Goal: Task Accomplishment & Management: Manage account settings

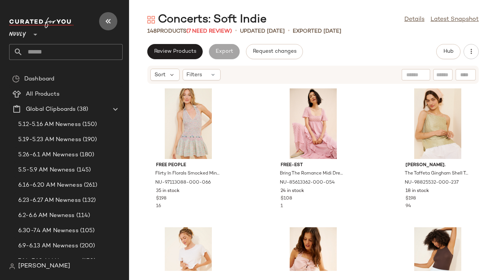
click at [109, 20] on icon "button" at bounding box center [108, 21] width 9 height 9
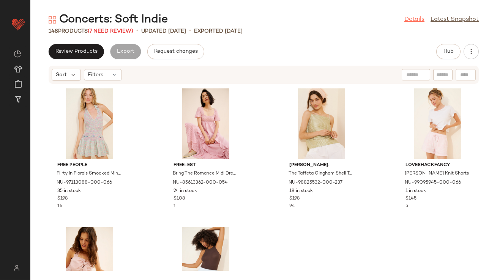
click at [406, 15] on link "Details" at bounding box center [414, 19] width 20 height 9
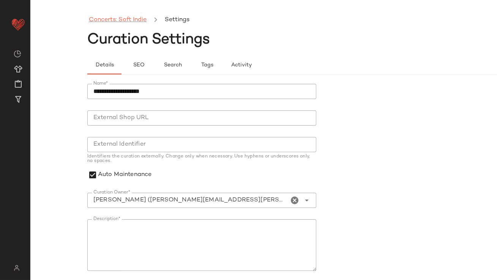
click at [116, 22] on link "Concerts: Soft Indie" at bounding box center [118, 20] width 58 height 10
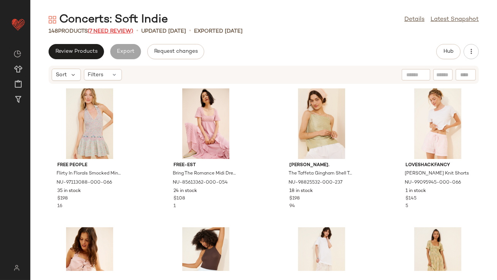
click at [119, 31] on span "(7 Need Review)" at bounding box center [111, 31] width 46 height 6
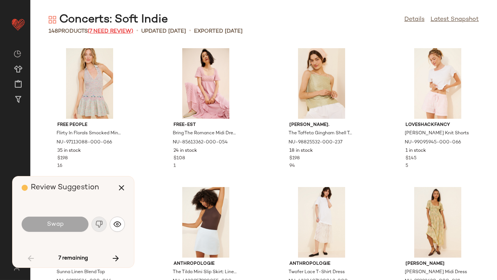
scroll to position [694, 0]
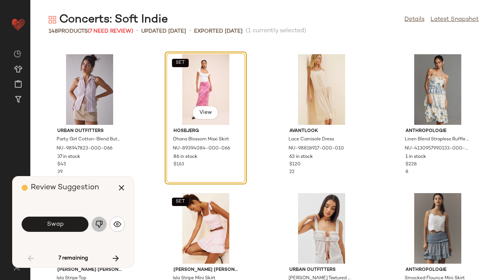
click at [98, 230] on button "button" at bounding box center [98, 224] width 15 height 15
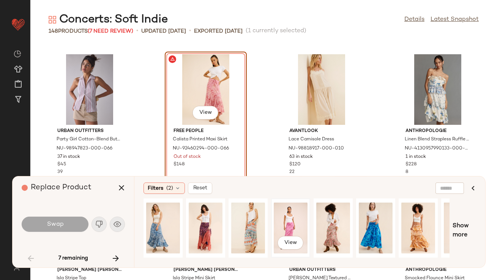
click at [293, 215] on div "View" at bounding box center [291, 228] width 34 height 54
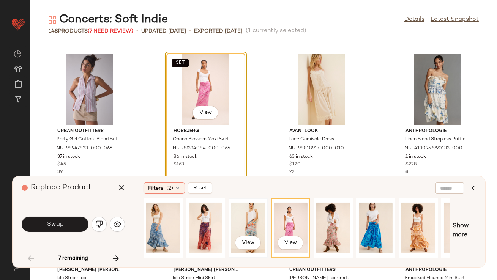
click at [253, 217] on div "View" at bounding box center [248, 228] width 34 height 54
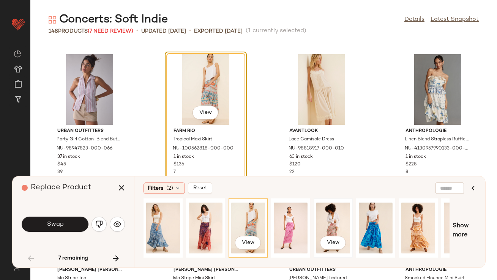
click at [331, 218] on div "View" at bounding box center [333, 228] width 34 height 54
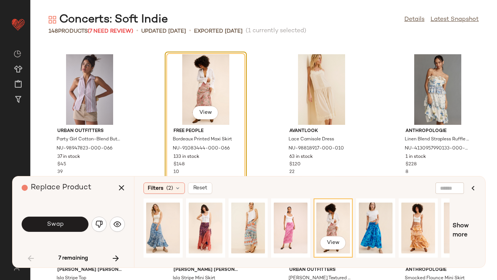
click at [79, 225] on button "Swap" at bounding box center [55, 224] width 67 height 15
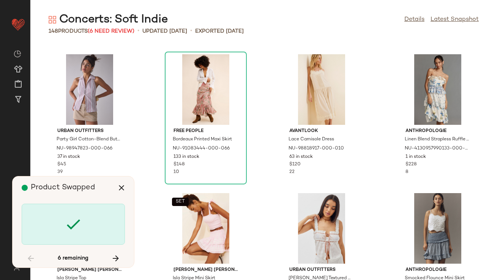
scroll to position [2638, 0]
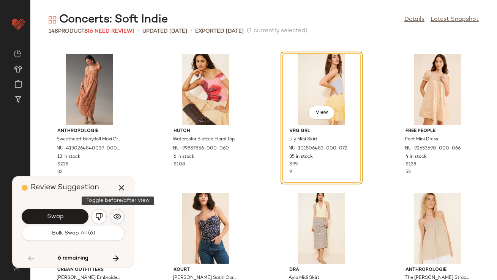
click at [116, 212] on button "button" at bounding box center [117, 216] width 15 height 15
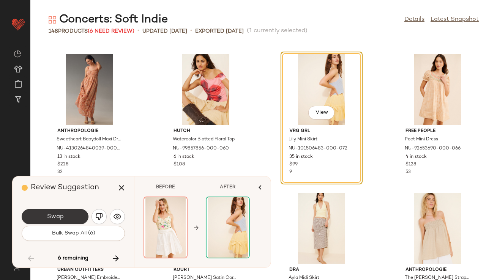
click at [80, 218] on button "Swap" at bounding box center [55, 216] width 67 height 15
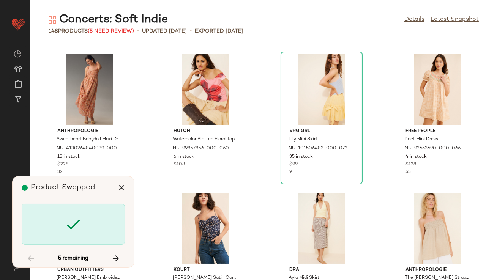
scroll to position [3054, 0]
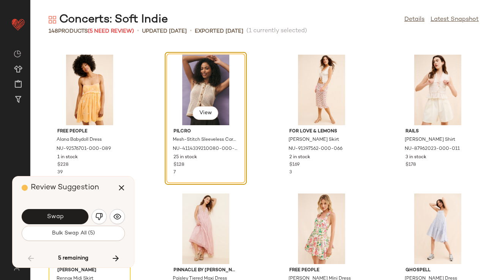
click at [80, 218] on button "Swap" at bounding box center [55, 216] width 67 height 15
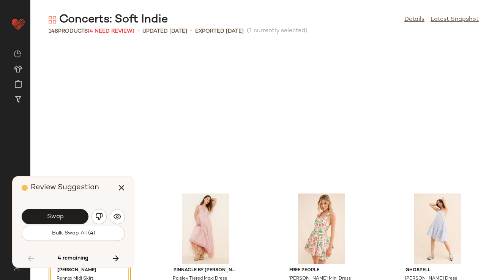
scroll to position [3193, 0]
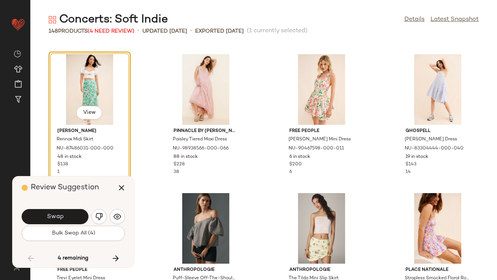
click at [123, 210] on div "Swap" at bounding box center [73, 217] width 103 height 18
click at [56, 215] on span "Swap" at bounding box center [54, 216] width 17 height 7
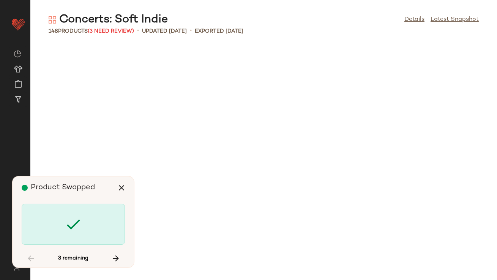
scroll to position [4026, 0]
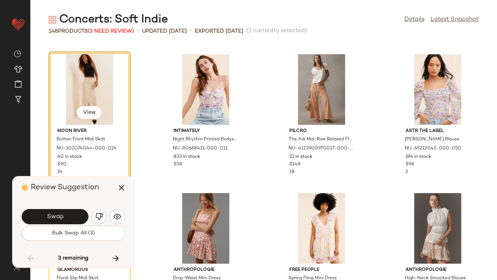
click at [56, 215] on span "Swap" at bounding box center [54, 216] width 17 height 7
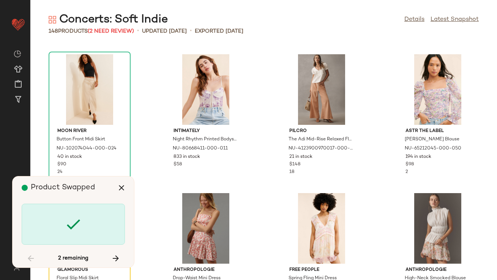
scroll to position [4165, 0]
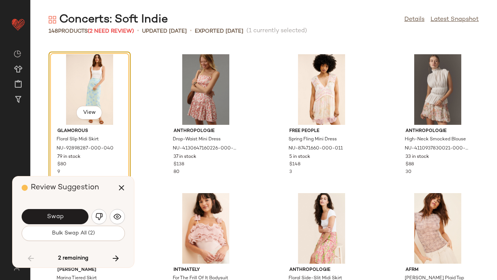
click at [56, 215] on span "Swap" at bounding box center [54, 216] width 17 height 7
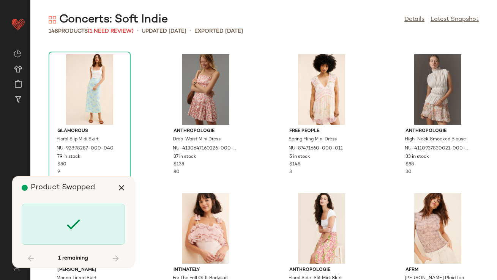
scroll to position [4902, 0]
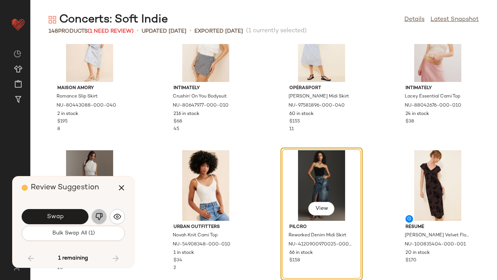
click at [100, 217] on img "button" at bounding box center [99, 217] width 8 height 8
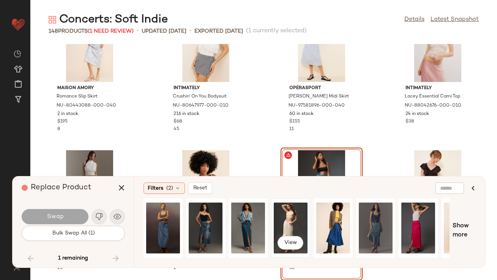
click at [294, 219] on div "View" at bounding box center [291, 228] width 34 height 54
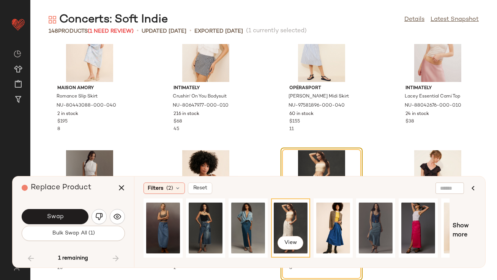
click at [66, 204] on div "Swap Bulk Swap All (1)" at bounding box center [73, 224] width 103 height 41
click at [70, 212] on button "Swap" at bounding box center [55, 216] width 67 height 15
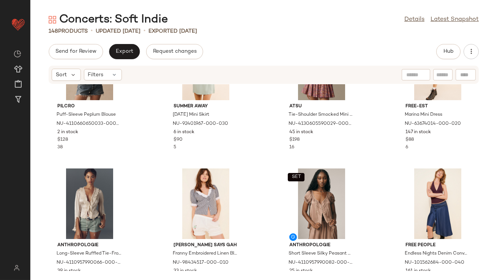
scroll to position [2034, 0]
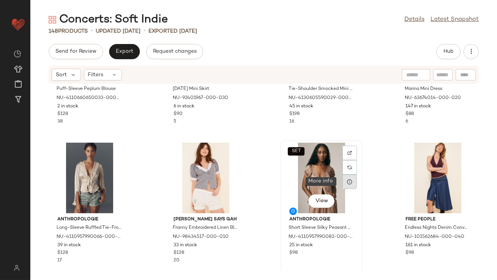
click at [343, 179] on div at bounding box center [349, 181] width 14 height 14
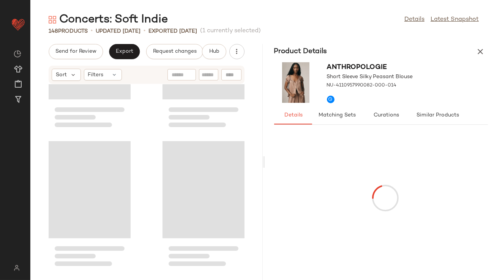
scroll to position [4304, 0]
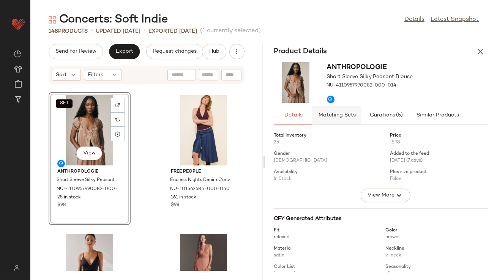
click at [330, 112] on span "Matching Sets" at bounding box center [337, 115] width 38 height 6
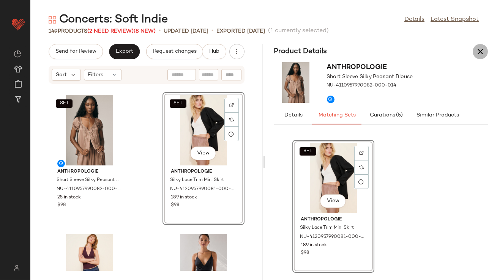
click at [481, 49] on icon "button" at bounding box center [479, 51] width 9 height 9
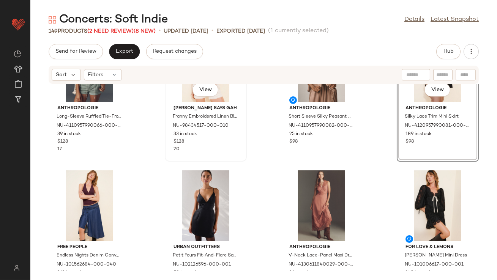
scroll to position [2168, 0]
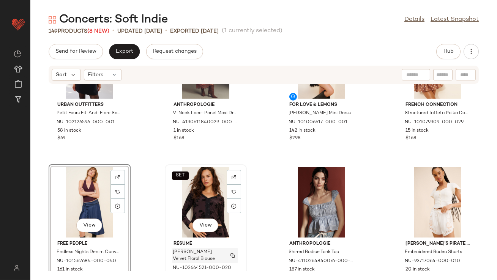
scroll to position [2290, 0]
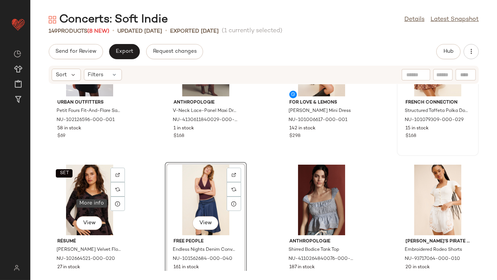
click at [117, 209] on div at bounding box center [117, 204] width 14 height 14
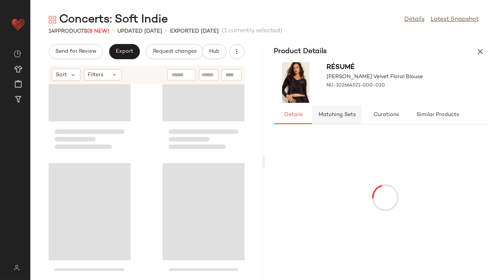
scroll to position [4721, 0]
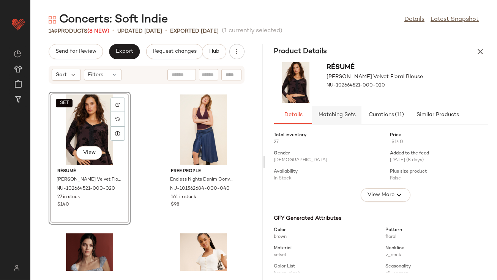
click at [410, 118] on button "Matching Sets" at bounding box center [436, 115] width 53 height 18
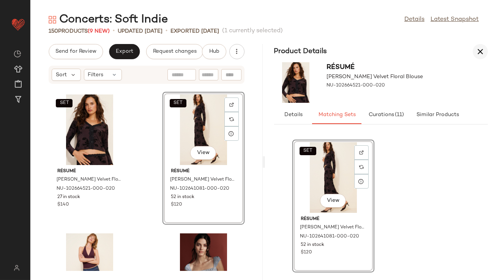
click at [479, 50] on icon "button" at bounding box center [479, 51] width 9 height 9
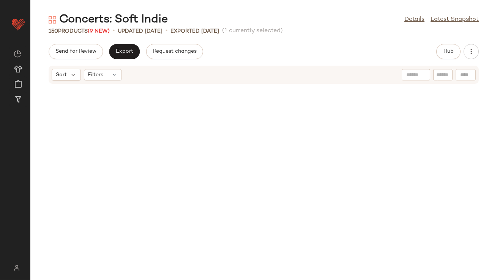
scroll to position [2360, 0]
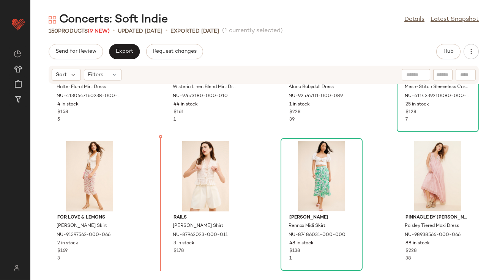
scroll to position [3188, 0]
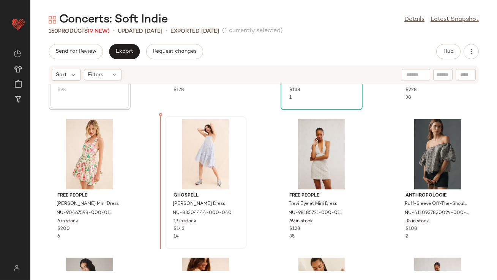
drag, startPoint x: 86, startPoint y: 145, endPoint x: 174, endPoint y: 192, distance: 99.4
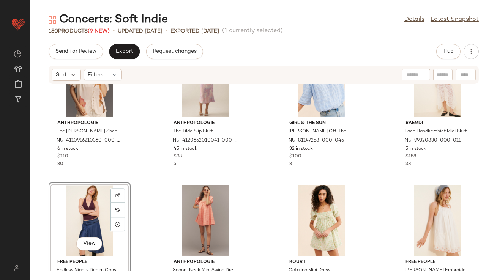
scroll to position [3671, 0]
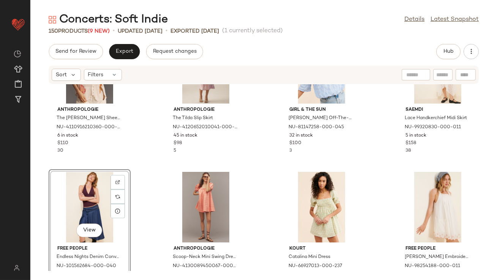
click at [92, 203] on div "View" at bounding box center [89, 207] width 77 height 71
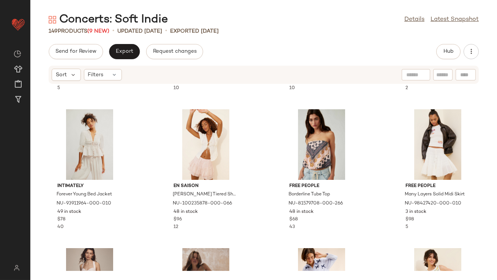
scroll to position [402, 0]
click at [297, 157] on div "View" at bounding box center [321, 144] width 77 height 71
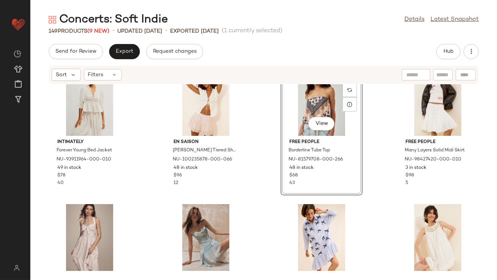
click at [270, 166] on div "Free People Brunch Club Mini Dress NU-100262013-000-066 1 in stock $128 5 free-…" at bounding box center [263, 177] width 466 height 187
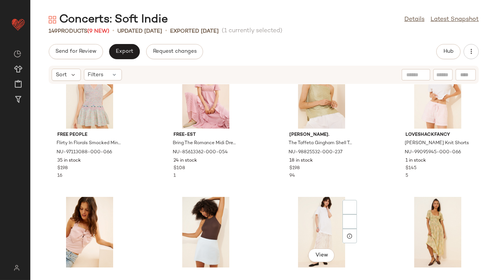
scroll to position [36, 0]
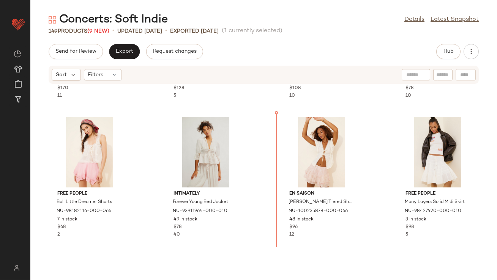
scroll to position [401, 0]
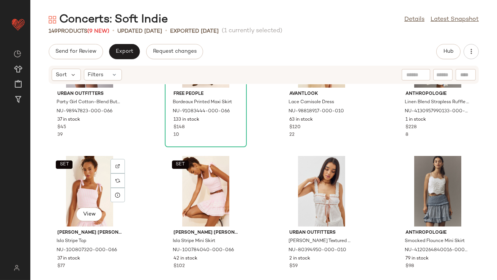
scroll to position [814, 0]
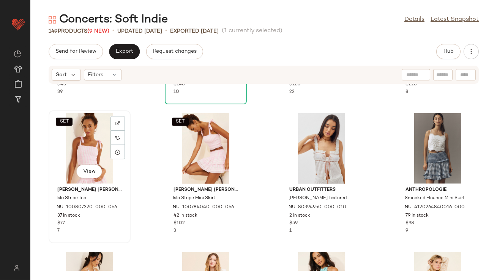
click at [80, 152] on div "SET View" at bounding box center [89, 148] width 77 height 71
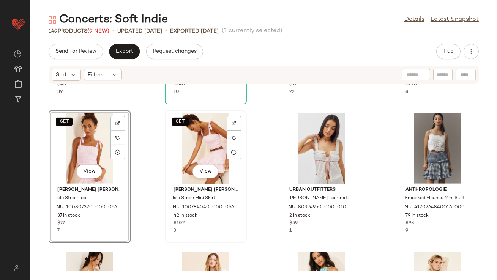
click at [191, 151] on div "SET View" at bounding box center [205, 148] width 77 height 71
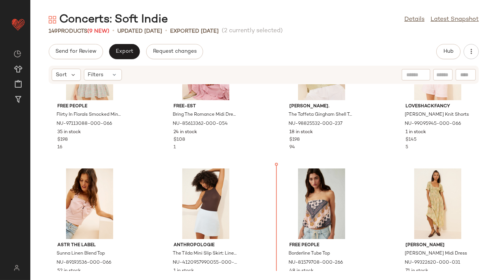
scroll to position [64, 0]
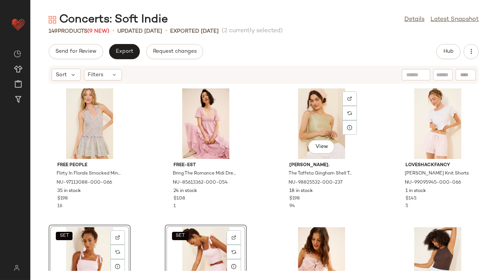
click at [275, 178] on div "Free People Flirty In Florals Smocked Mini Dress NU-97113088-000-066 35 in stoc…" at bounding box center [263, 177] width 466 height 187
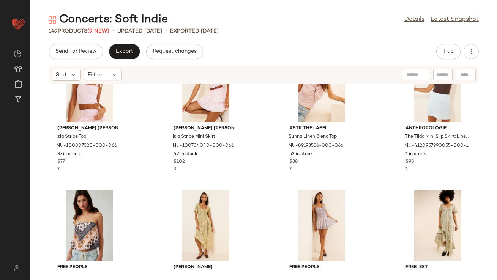
scroll to position [182, 0]
click at [79, 211] on div "View" at bounding box center [89, 225] width 77 height 71
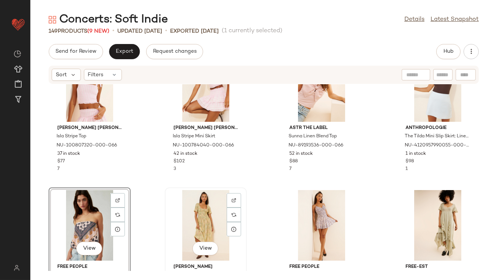
click at [189, 218] on div "View" at bounding box center [205, 225] width 77 height 71
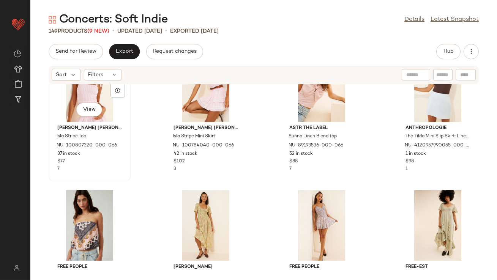
click at [127, 167] on div "Amy Jane London Isla Stripe Top NU-100807320-000-066 37 in stock $77 7" at bounding box center [89, 147] width 77 height 51
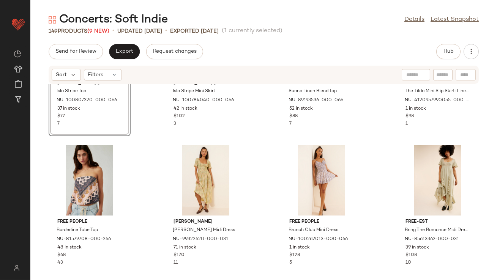
scroll to position [228, 0]
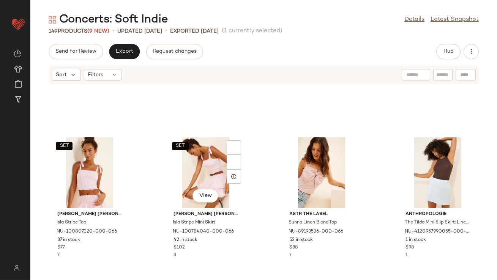
scroll to position [190, 0]
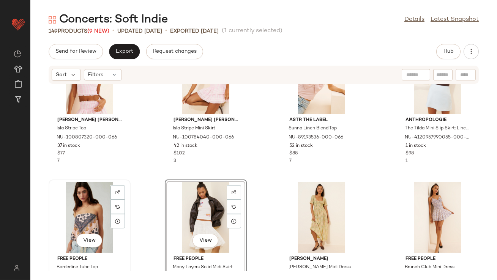
click at [83, 220] on div "View" at bounding box center [89, 217] width 77 height 71
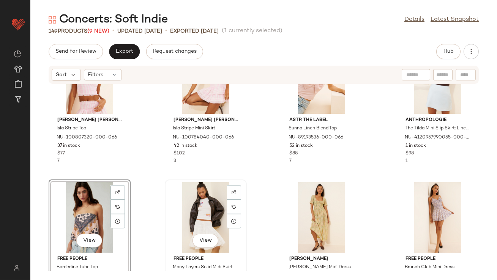
click at [196, 220] on div "View" at bounding box center [205, 217] width 77 height 71
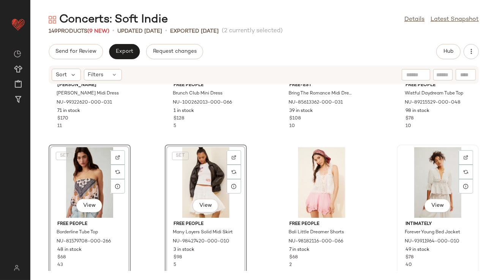
scroll to position [364, 0]
click at [382, 222] on div "Damson Madder Raphaela Ruffle Midi Dress NU-99322620-000-031 71 in stock $170 1…" at bounding box center [263, 177] width 466 height 187
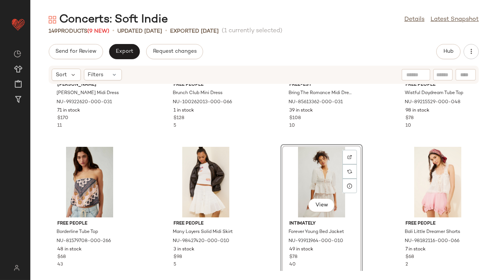
click at [307, 178] on div "View" at bounding box center [321, 182] width 77 height 71
click at [404, 168] on div "View" at bounding box center [437, 182] width 77 height 71
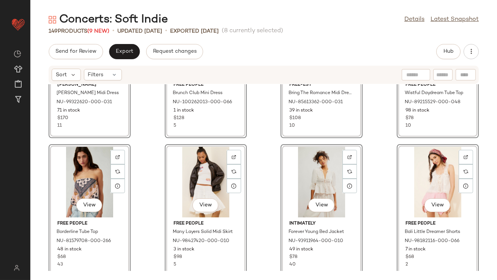
click at [369, 173] on div "View Damson Madder Raphaela Ruffle Midi Dress NU-99322620-000-031 71 in stock $…" at bounding box center [263, 177] width 466 height 187
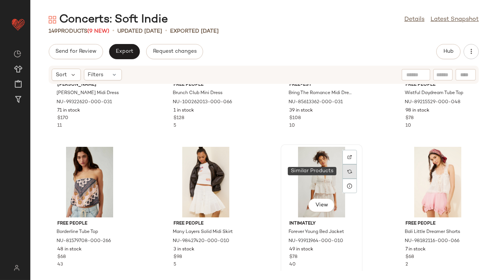
click at [347, 172] on img at bounding box center [349, 171] width 5 height 5
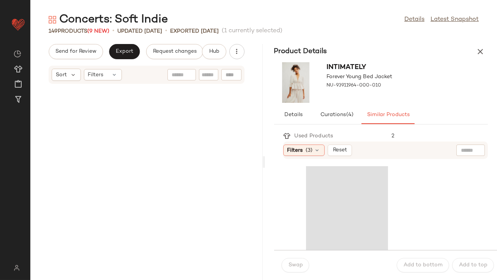
scroll to position [972, 0]
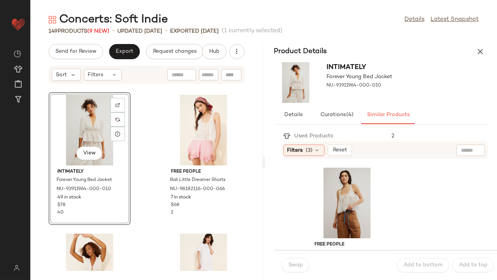
click at [473, 46] on div "Product Details" at bounding box center [381, 51] width 232 height 15
click at [476, 47] on icon "button" at bounding box center [479, 51] width 9 height 9
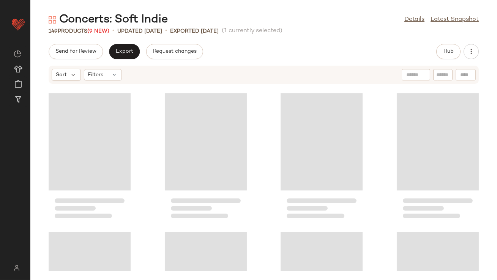
scroll to position [417, 0]
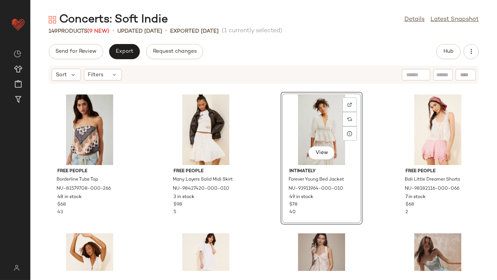
click at [308, 135] on div "View" at bounding box center [321, 129] width 77 height 71
click at [426, 127] on div "View" at bounding box center [437, 129] width 77 height 71
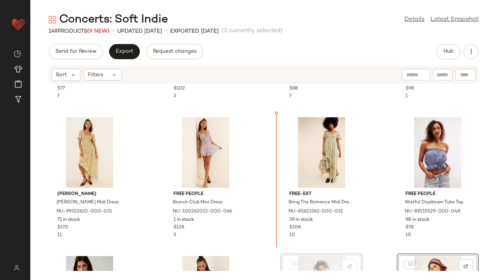
scroll to position [255, 0]
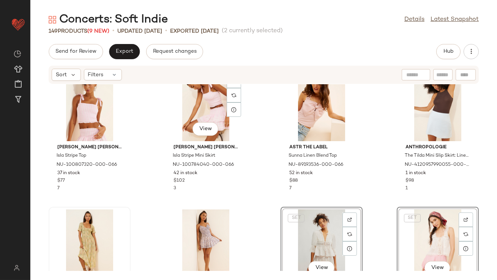
scroll to position [180, 0]
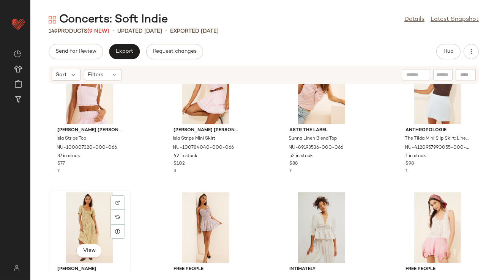
click at [91, 213] on div "View" at bounding box center [89, 227] width 77 height 71
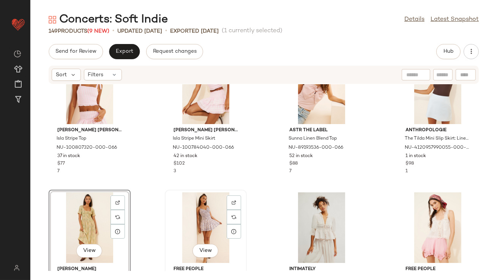
click at [214, 215] on div "View" at bounding box center [205, 227] width 77 height 71
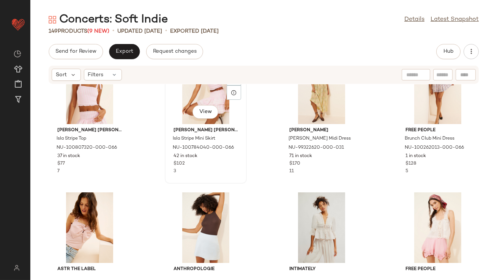
click at [237, 162] on div "Amy Jane London Isla Stripe Mini Skirt NU-100784040-000-066 42 in stock $102 3" at bounding box center [205, 149] width 77 height 51
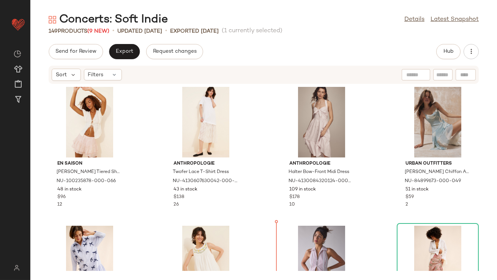
scroll to position [575, 0]
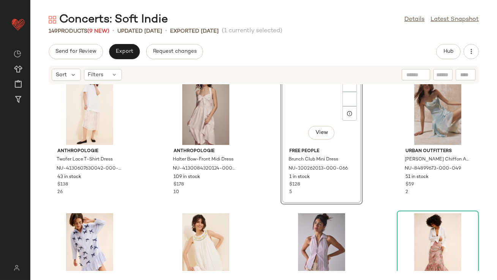
scroll to position [437, 0]
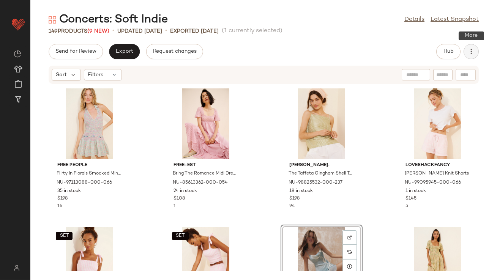
click at [471, 48] on icon "button" at bounding box center [471, 52] width 8 height 8
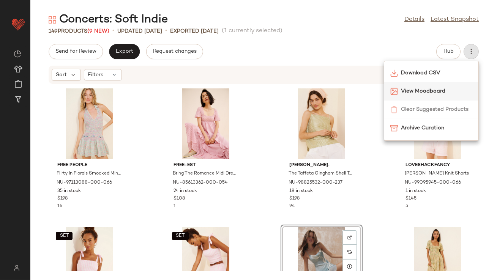
click at [425, 92] on span "View Moodboard" at bounding box center [436, 91] width 71 height 8
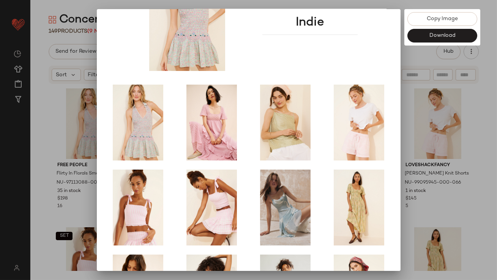
scroll to position [129, 0]
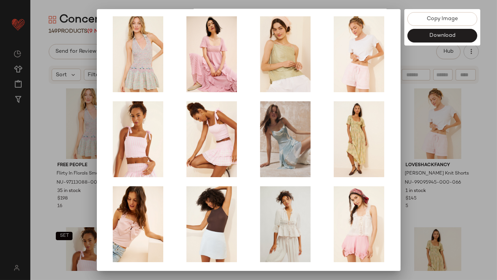
click at [442, 170] on div at bounding box center [248, 140] width 497 height 280
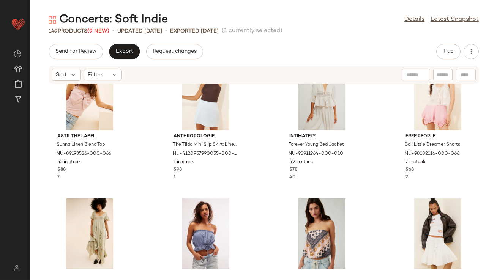
scroll to position [332, 0]
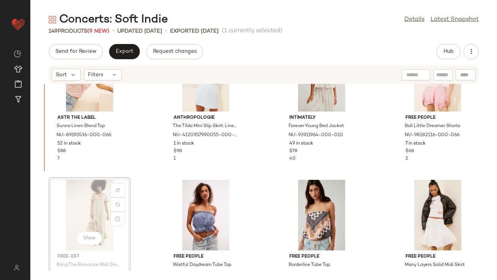
scroll to position [329, 0]
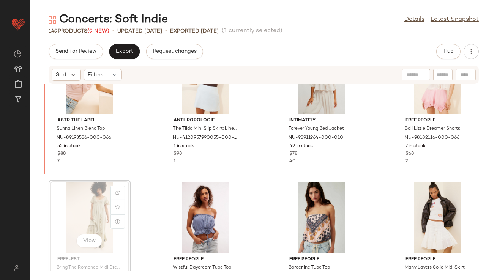
drag, startPoint x: 103, startPoint y: 200, endPoint x: 107, endPoint y: 197, distance: 4.6
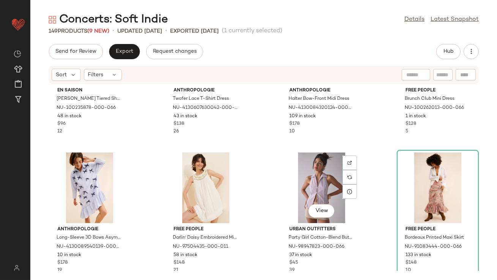
scroll to position [637, 0]
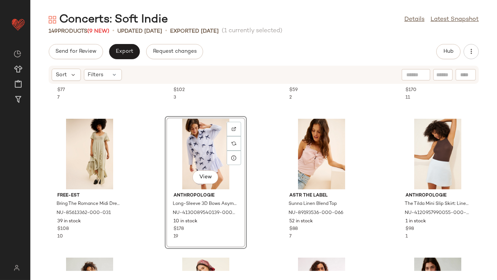
scroll to position [259, 0]
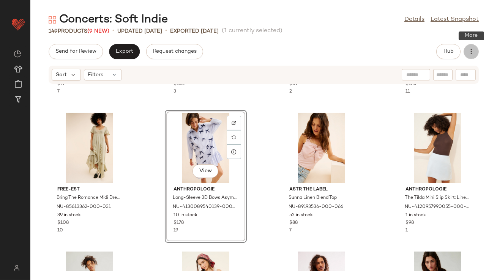
click at [471, 55] on icon "button" at bounding box center [471, 52] width 8 height 8
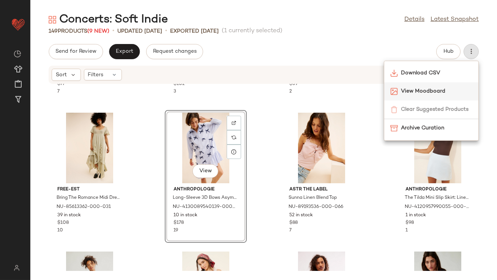
click at [407, 85] on div "View Moodboard" at bounding box center [431, 91] width 94 height 18
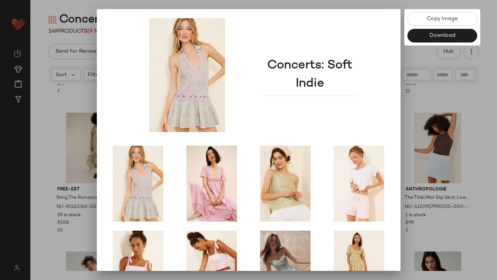
scroll to position [129, 0]
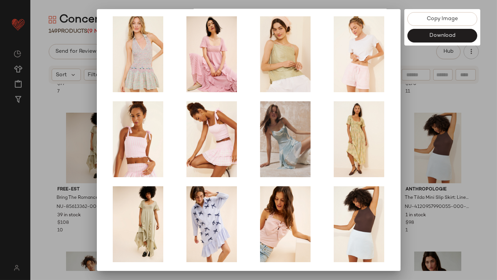
click at [435, 151] on div at bounding box center [248, 140] width 497 height 280
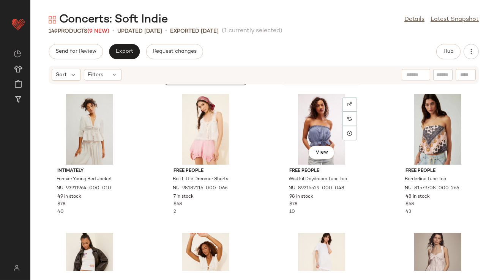
scroll to position [503, 0]
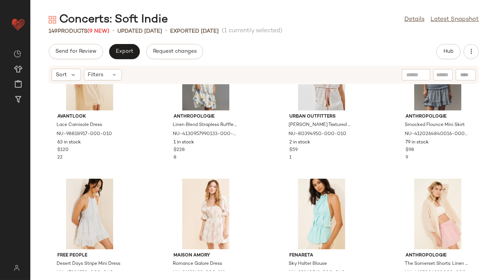
scroll to position [888, 0]
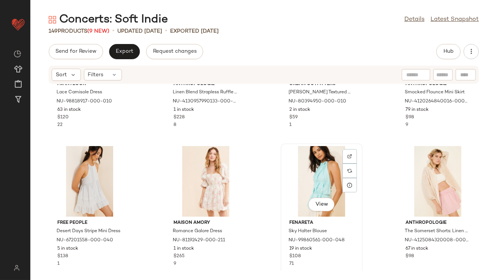
click at [307, 178] on div "View" at bounding box center [321, 181] width 77 height 71
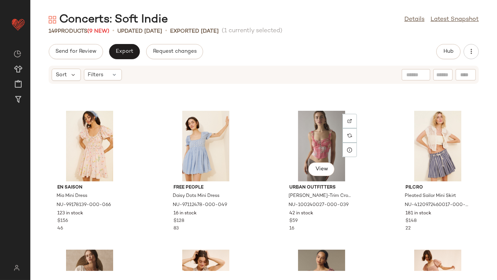
scroll to position [1742, 0]
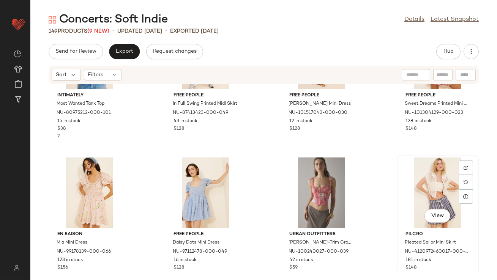
click at [418, 177] on div "View" at bounding box center [437, 192] width 77 height 71
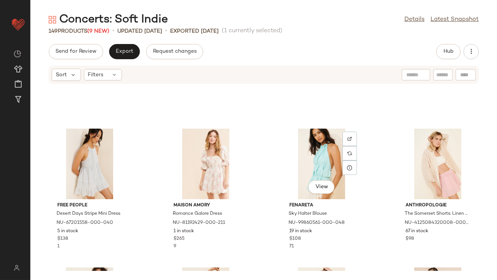
scroll to position [936, 0]
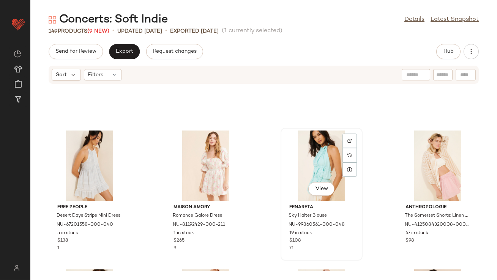
click at [305, 155] on div "View" at bounding box center [321, 165] width 77 height 71
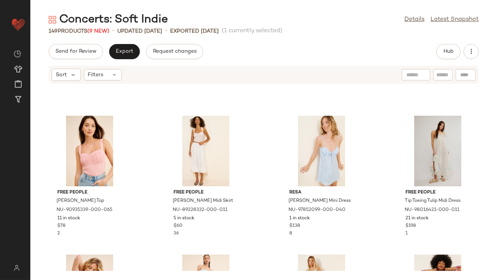
scroll to position [1504, 0]
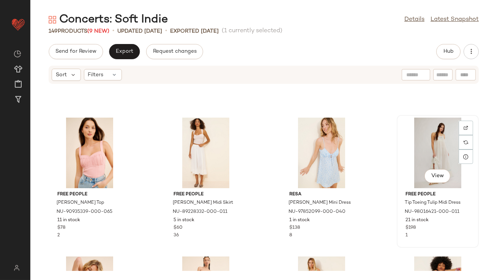
click at [416, 159] on div "View" at bounding box center [437, 153] width 77 height 71
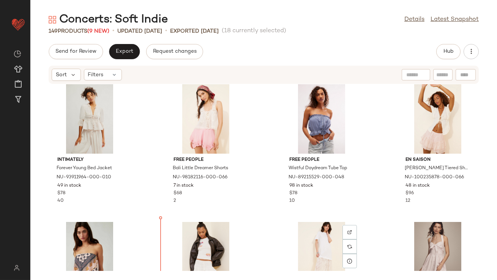
scroll to position [453, 0]
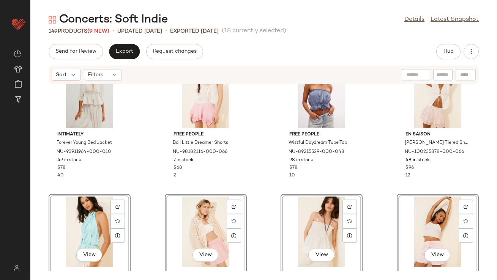
click at [137, 164] on div "Intimately Forever Young Bed Jacket NU-93911964-000-010 49 in stock $78 40 Free…" at bounding box center [263, 177] width 466 height 187
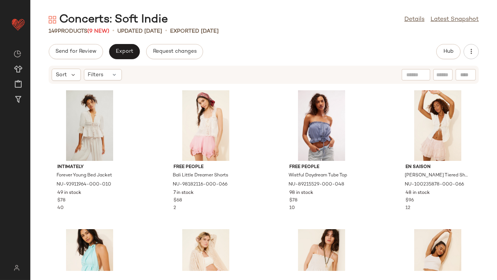
scroll to position [516, 0]
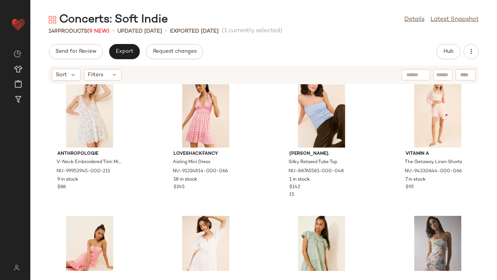
scroll to position [744, 0]
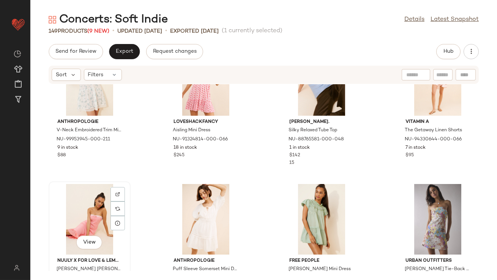
click at [91, 214] on div "View" at bounding box center [89, 219] width 77 height 71
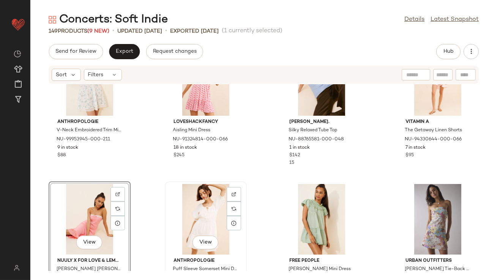
click at [189, 214] on div "View" at bounding box center [205, 219] width 77 height 71
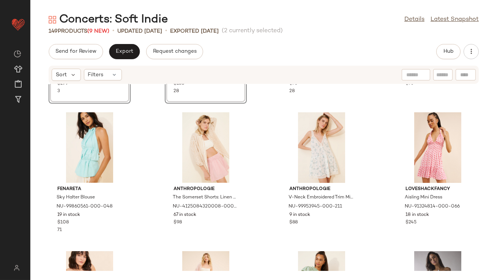
scroll to position [677, 0]
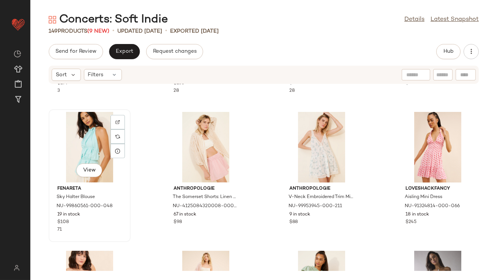
click at [100, 148] on div "View" at bounding box center [89, 147] width 77 height 71
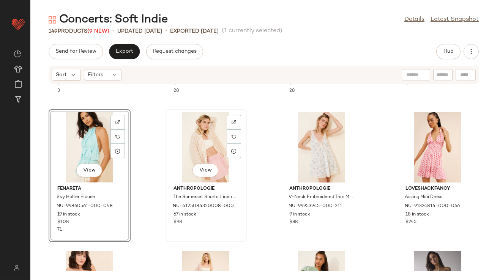
click at [184, 148] on div "View" at bounding box center [205, 147] width 77 height 71
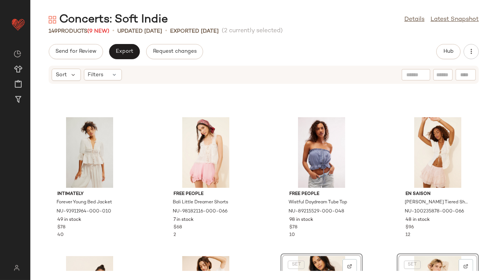
click at [262, 153] on div "Intimately Forever Young Bed Jacket NU-93911964-000-010 49 in stock $78 40 Free…" at bounding box center [263, 177] width 466 height 187
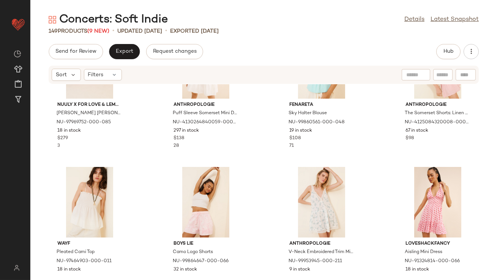
scroll to position [618, 0]
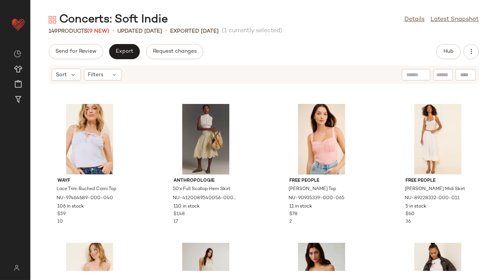
scroll to position [1012, 0]
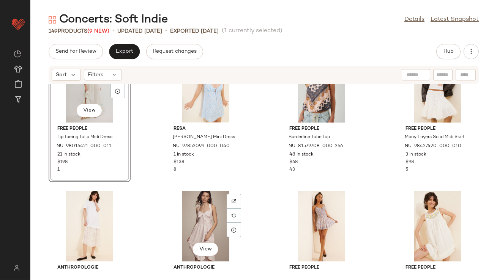
scroll to position [1154, 0]
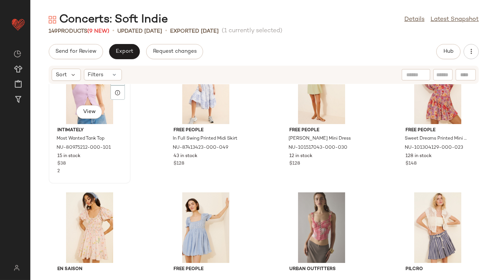
scroll to position [1743, 0]
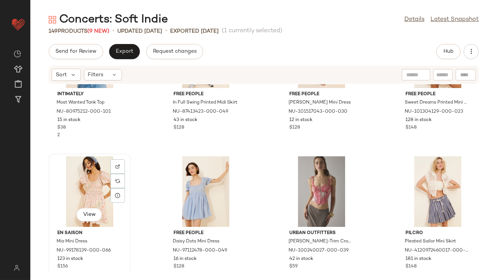
click at [97, 185] on div "View" at bounding box center [89, 191] width 77 height 71
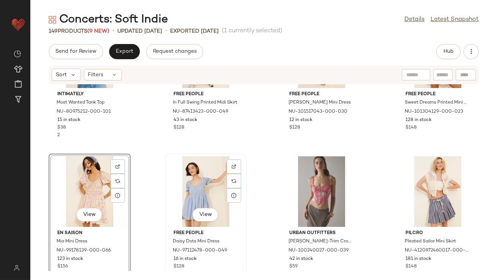
click at [168, 187] on div "View" at bounding box center [205, 191] width 77 height 71
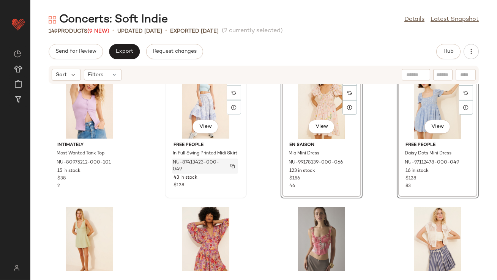
scroll to position [1795, 0]
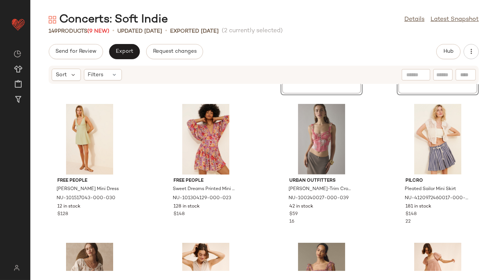
click at [255, 174] on div "Intimately Most Wanted Tank Top NU-80975212-000-101 15 in stock $38 2 Free Peop…" at bounding box center [263, 177] width 466 height 187
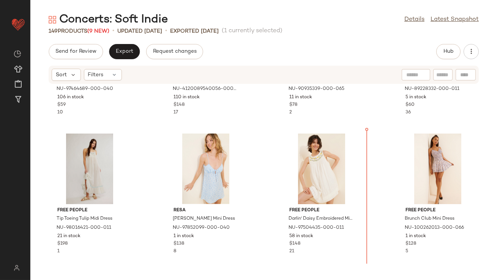
scroll to position [1093, 0]
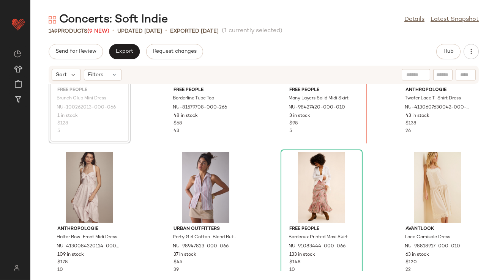
scroll to position [1331, 0]
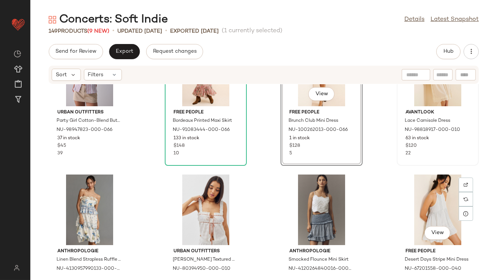
scroll to position [1468, 0]
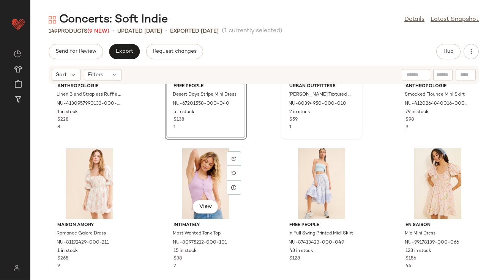
scroll to position [1611, 0]
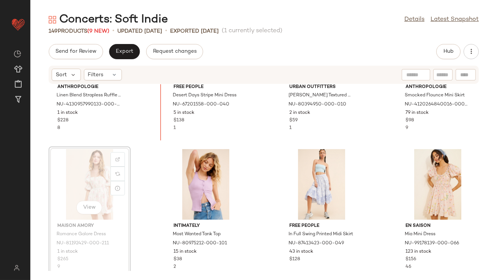
scroll to position [1594, 0]
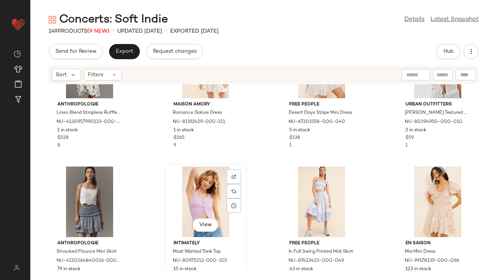
click at [208, 202] on div "View" at bounding box center [205, 202] width 77 height 71
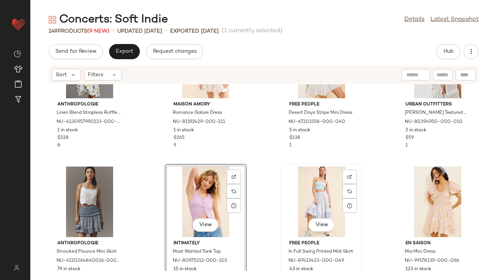
click at [301, 196] on div "View" at bounding box center [321, 202] width 77 height 71
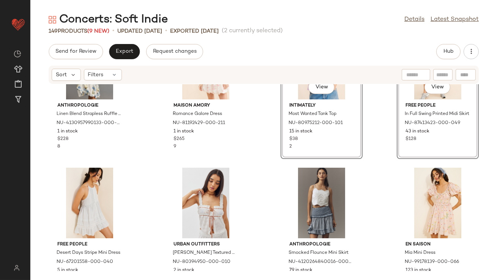
scroll to position [1596, 0]
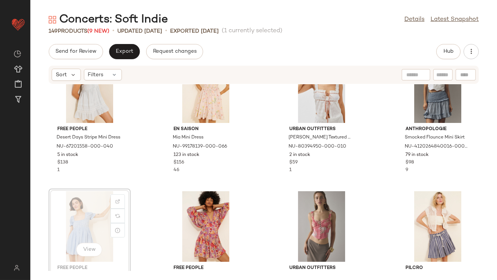
scroll to position [1709, 0]
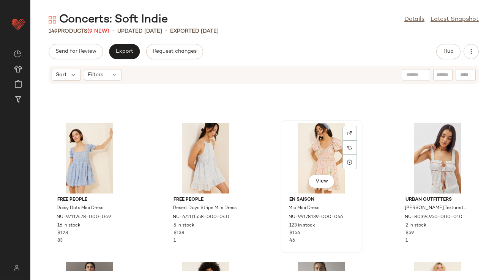
drag, startPoint x: 310, startPoint y: 164, endPoint x: 306, endPoint y: 164, distance: 4.6
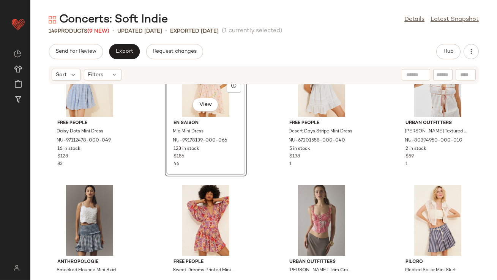
scroll to position [1715, 0]
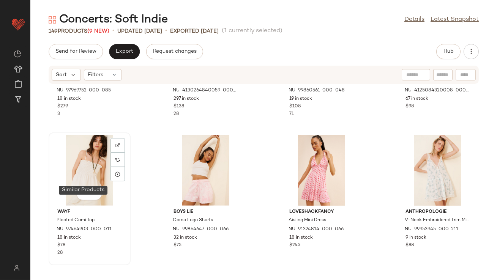
scroll to position [747, 0]
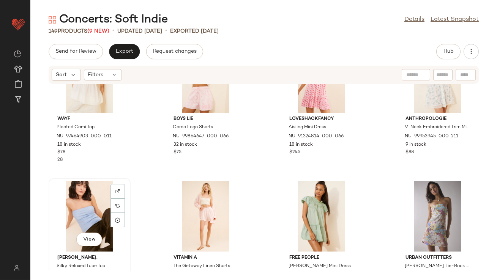
click at [86, 213] on div "View" at bounding box center [89, 216] width 77 height 71
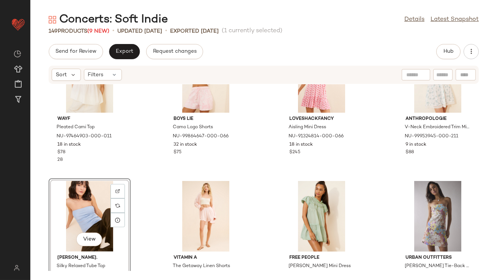
click at [149, 153] on div "WAYF Pleated Cami Top NU-97464903-000-011 18 in stock $78 28 Boys Lie Camo Logo…" at bounding box center [263, 177] width 466 height 187
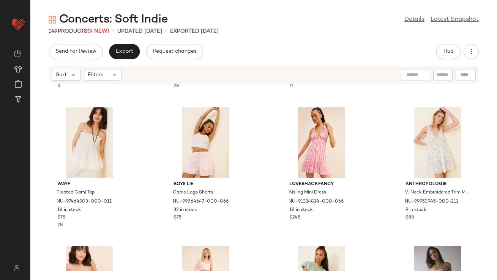
scroll to position [742, 0]
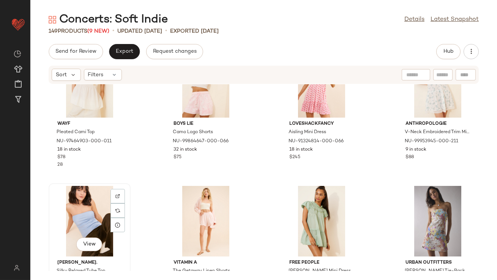
click at [85, 211] on div "View" at bounding box center [89, 221] width 77 height 71
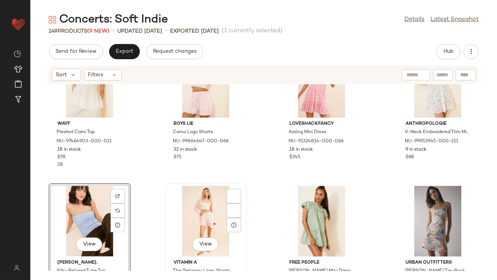
click at [176, 206] on div "View" at bounding box center [205, 221] width 77 height 71
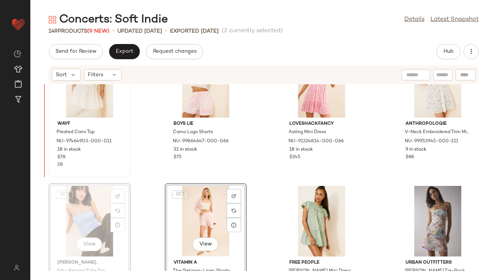
scroll to position [740, 0]
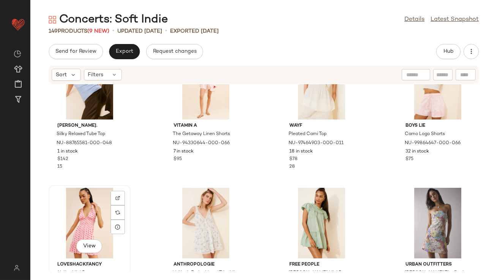
click at [100, 213] on div "View" at bounding box center [89, 223] width 77 height 71
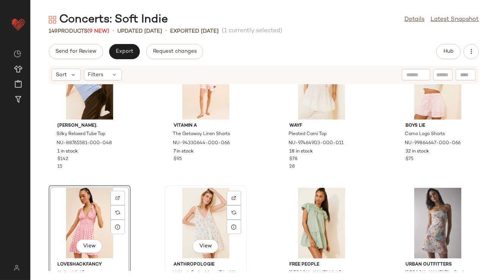
click at [200, 211] on div "View" at bounding box center [205, 223] width 77 height 71
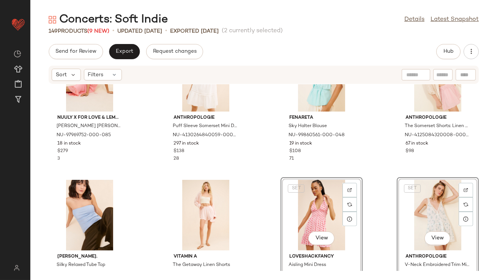
click at [258, 157] on div "Nuuly x For Love & Lemons Daisy Mae Dress NU-97969752-000-085 18 in stock $279 …" at bounding box center [263, 177] width 466 height 187
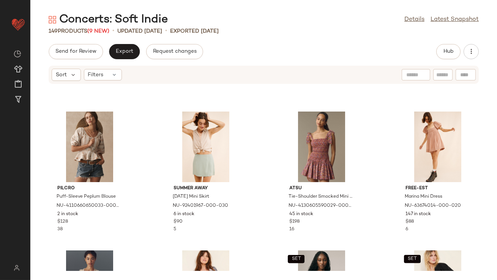
scroll to position [1965, 0]
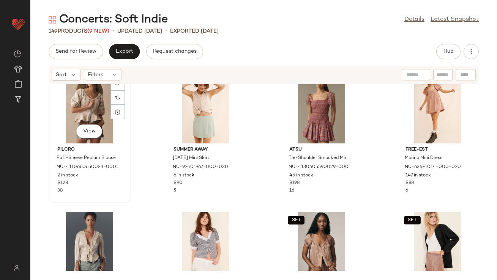
click at [100, 113] on div "View" at bounding box center [89, 108] width 77 height 71
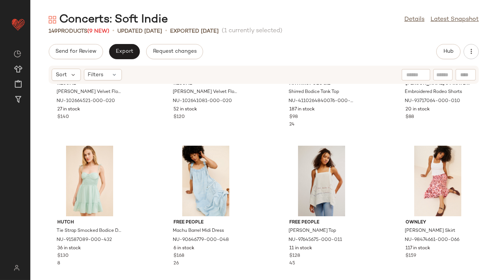
click at [253, 160] on div "SET Résumé Holly Velvet Floral Blouse NU-102664521-000-020 27 in stock $140 SET…" at bounding box center [263, 177] width 466 height 187
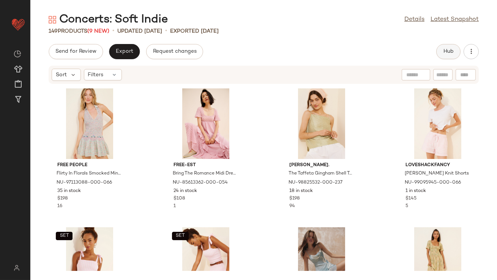
click at [451, 53] on span "Hub" at bounding box center [448, 52] width 11 height 6
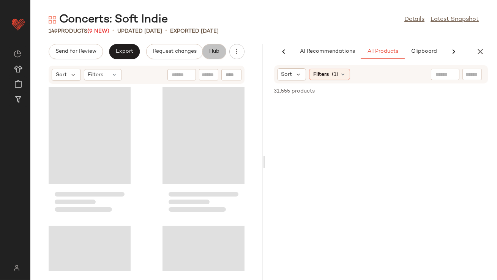
scroll to position [0, 42]
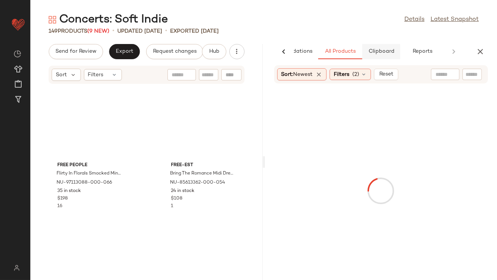
click at [382, 52] on span "Clipboard" at bounding box center [381, 52] width 26 height 6
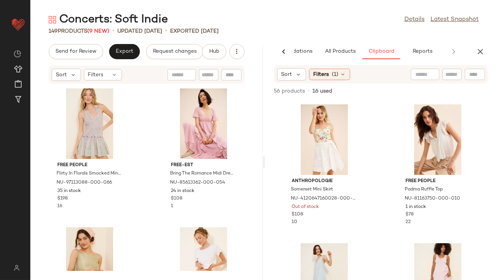
click at [286, 67] on div "Sort Filters (1)" at bounding box center [381, 74] width 214 height 18
click at [287, 71] on span "Sort" at bounding box center [286, 75] width 11 height 8
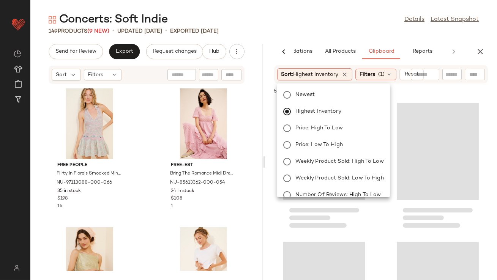
click at [304, 24] on div "Concerts: Soft Indie Details Latest Snapshot" at bounding box center [263, 19] width 466 height 15
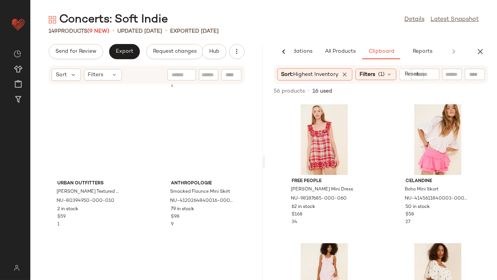
scroll to position [3663, 0]
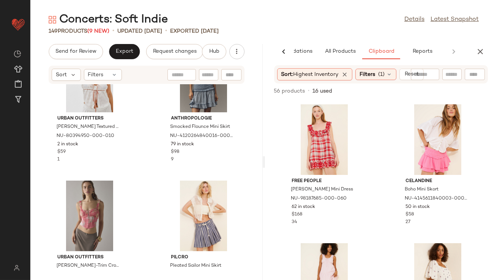
click at [477, 50] on icon "button" at bounding box center [479, 51] width 9 height 9
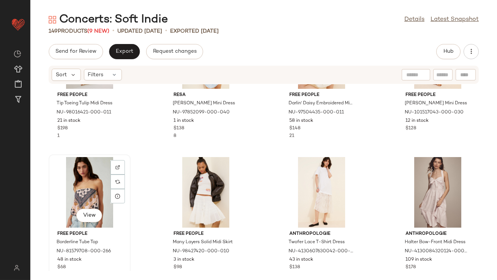
click at [74, 192] on div "View" at bounding box center [89, 192] width 77 height 71
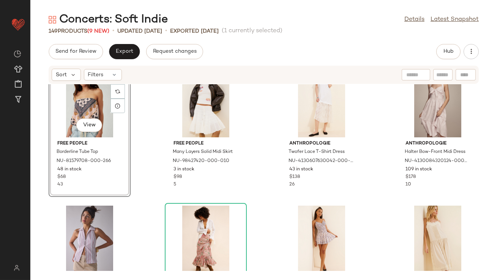
scroll to position [1267, 0]
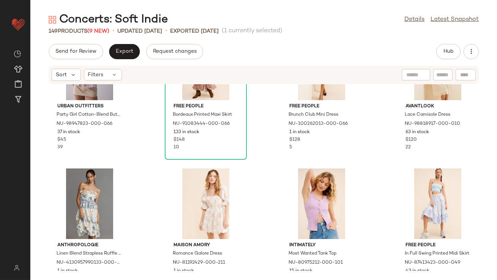
click at [141, 190] on div "Urban Outfitters Party Girl Cotton-Blend Button Down Sleeveless Shirt NU-989478…" at bounding box center [263, 177] width 466 height 187
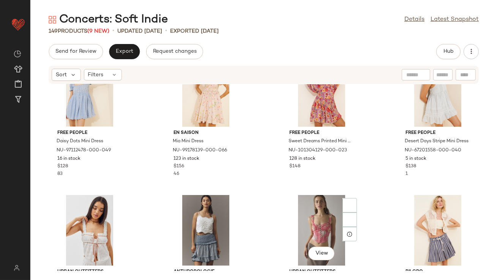
scroll to position [1722, 0]
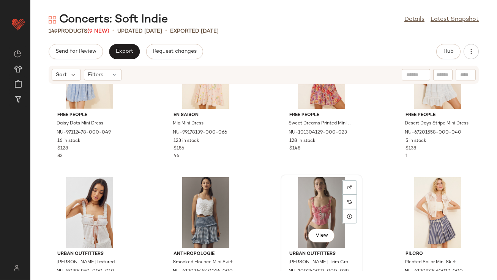
click at [307, 198] on div "View" at bounding box center [321, 212] width 77 height 71
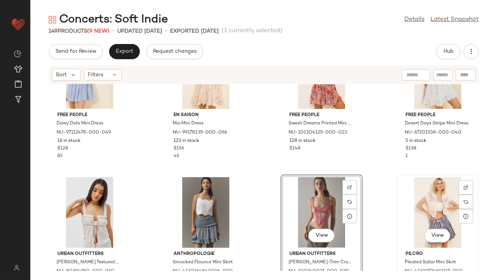
click at [431, 199] on div "View" at bounding box center [437, 212] width 77 height 71
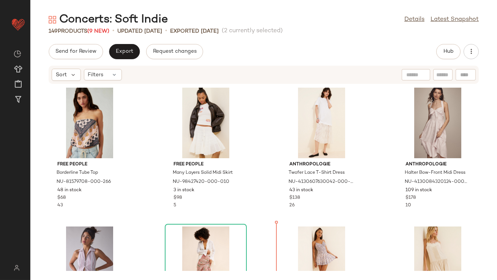
scroll to position [1279, 0]
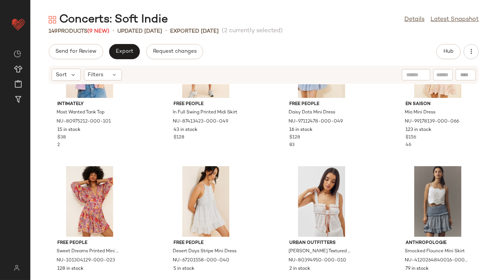
scroll to position [1736, 0]
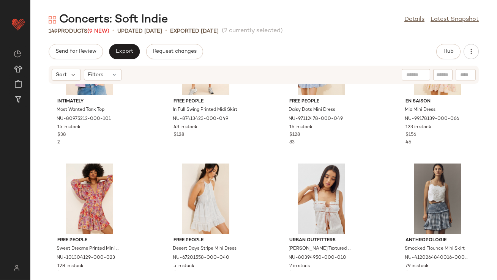
click at [269, 183] on div "Intimately Most Wanted Tank Top NU-80975212-000-101 15 in stock $38 2 Free Peop…" at bounding box center [263, 177] width 466 height 187
click at [304, 194] on div "View" at bounding box center [321, 198] width 77 height 71
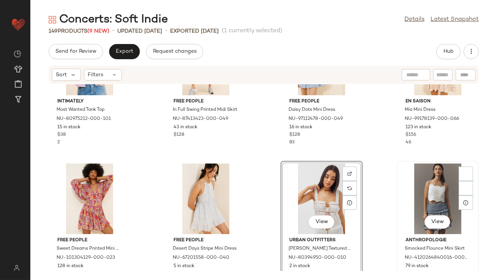
click at [410, 195] on div "View" at bounding box center [437, 198] width 77 height 71
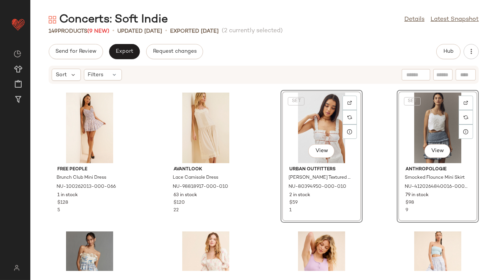
scroll to position [1607, 0]
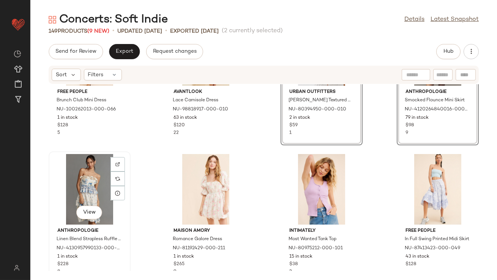
click at [104, 174] on div "View" at bounding box center [89, 189] width 77 height 71
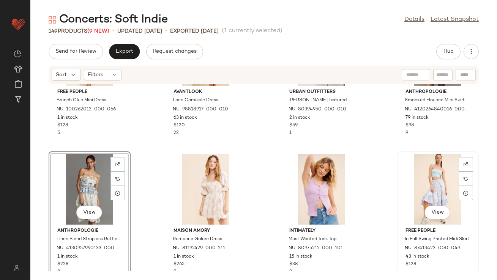
click at [429, 186] on div "View" at bounding box center [437, 189] width 77 height 71
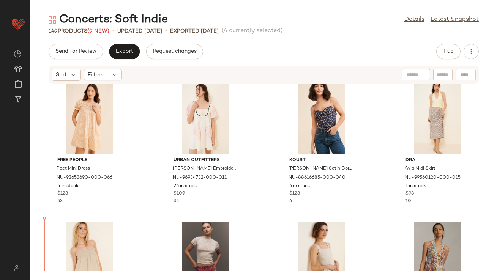
scroll to position [2851, 0]
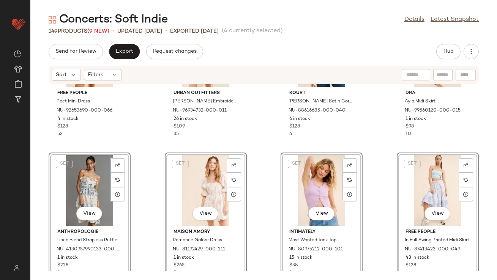
click at [133, 139] on div "Free People Poet Mini Dress NU-92653690-000-066 4 in stock $128 53 Urban Outfit…" at bounding box center [263, 177] width 466 height 187
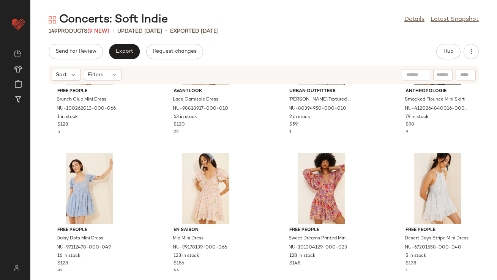
scroll to position [1612, 0]
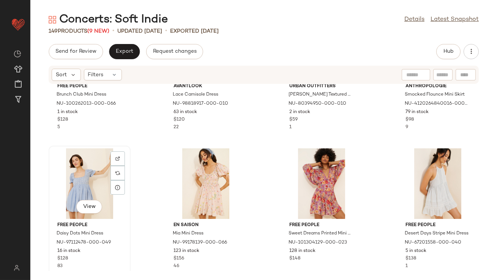
click at [78, 177] on div "View" at bounding box center [89, 183] width 77 height 71
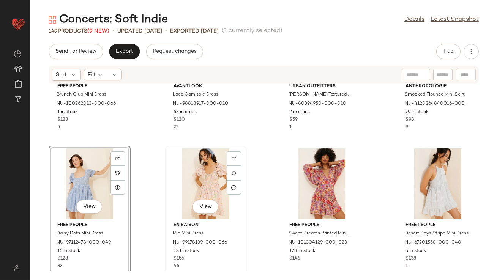
click at [185, 178] on div "View" at bounding box center [205, 183] width 77 height 71
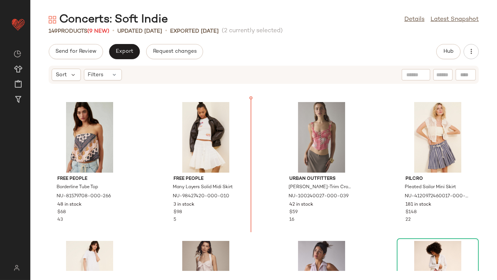
scroll to position [1221, 0]
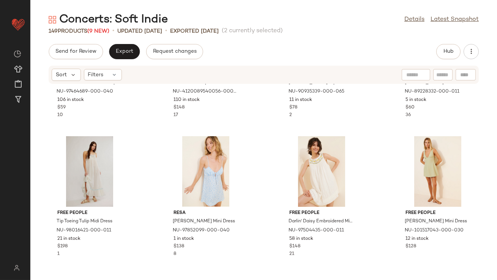
click at [265, 201] on div "WAYF Lace Trim Ruched Cami Top NU-97464689-000-040 106 in stock $59 10 Anthropo…" at bounding box center [263, 177] width 466 height 187
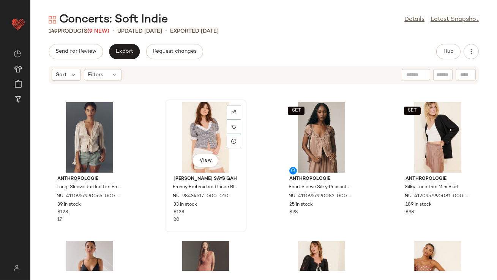
scroll to position [1921, 0]
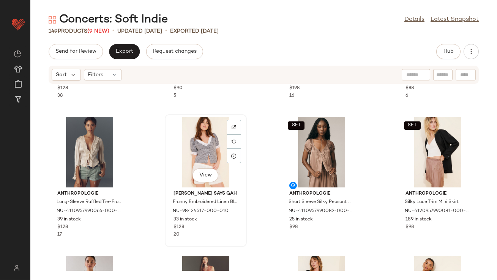
click at [185, 137] on div "View" at bounding box center [205, 152] width 77 height 71
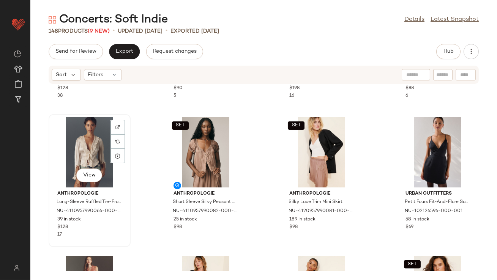
click at [77, 165] on div "View" at bounding box center [89, 152] width 77 height 71
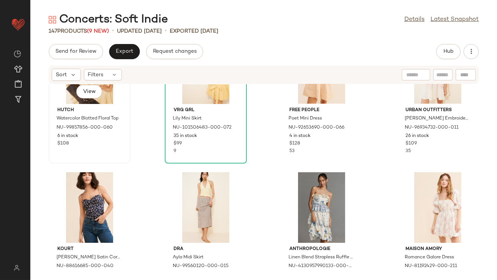
scroll to position [2581, 0]
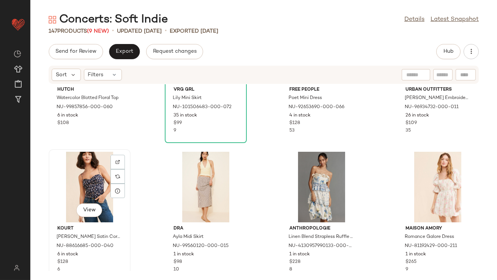
click at [91, 184] on div "View" at bounding box center [89, 187] width 77 height 71
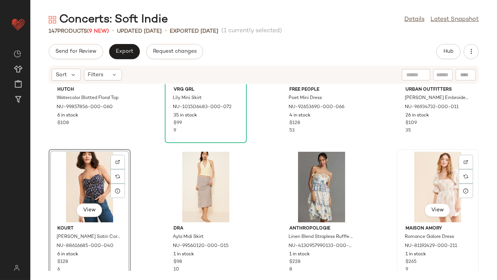
click at [413, 172] on div "View" at bounding box center [437, 187] width 77 height 71
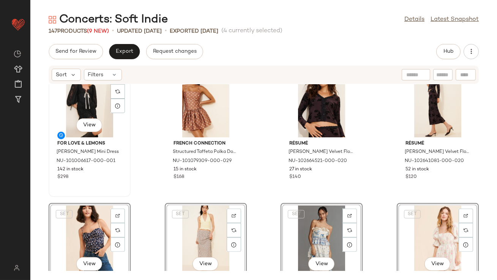
click at [127, 177] on div "For Love & Lemons Ellis Mini Dress NU-101006617-000-001 142 in stock $298" at bounding box center [89, 159] width 77 height 44
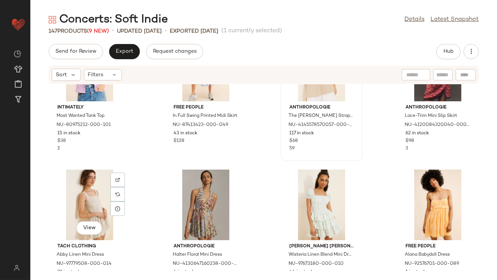
scroll to position [2833, 0]
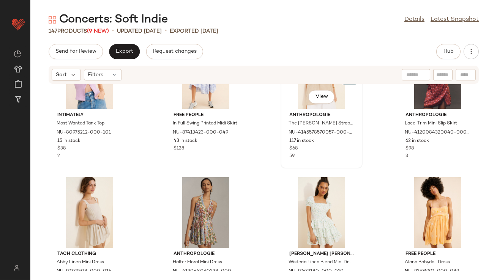
click at [301, 93] on div "View" at bounding box center [321, 73] width 77 height 71
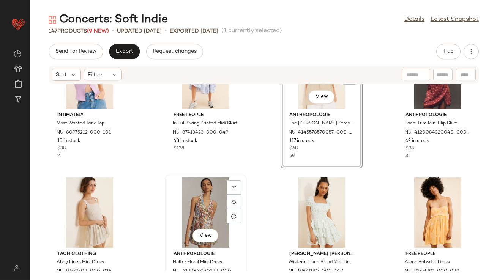
click at [206, 198] on div "View" at bounding box center [205, 212] width 77 height 71
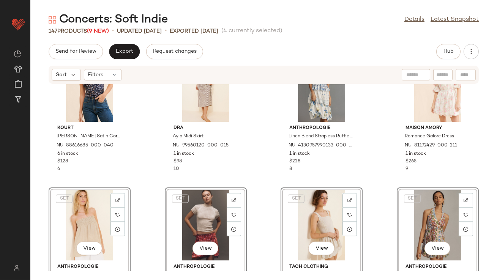
click at [153, 166] on div "Kourt Genevieve Satin Corset Top NU-88616685-000-040 6 in stock $128 6 dRA Ayla…" at bounding box center [263, 177] width 466 height 187
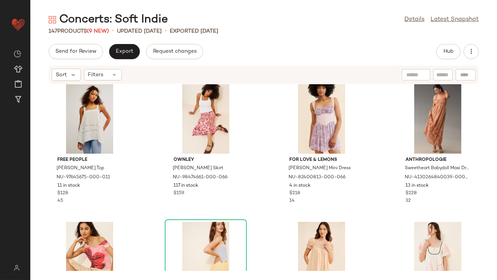
scroll to position [2698, 0]
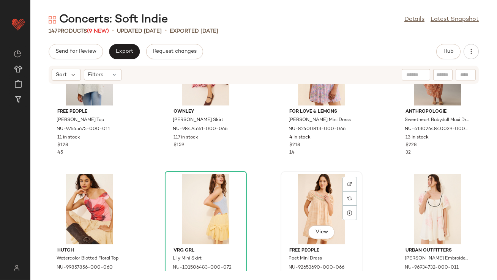
click at [318, 193] on div "View" at bounding box center [321, 209] width 77 height 71
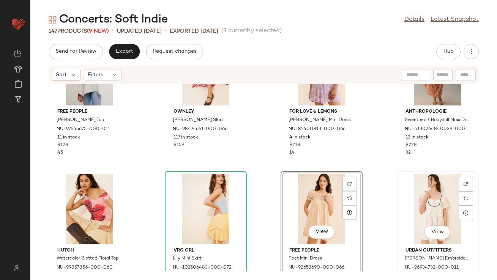
drag, startPoint x: 424, startPoint y: 195, endPoint x: 415, endPoint y: 196, distance: 9.6
click at [424, 195] on div "View" at bounding box center [437, 209] width 77 height 71
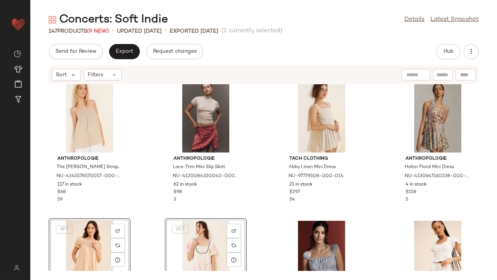
click at [140, 186] on div "Anthropologie The Aubrey Strapless Linen Top NU-4145578570057-000-014 117 in st…" at bounding box center [263, 177] width 466 height 187
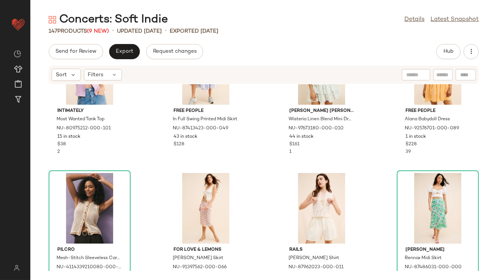
scroll to position [2995, 0]
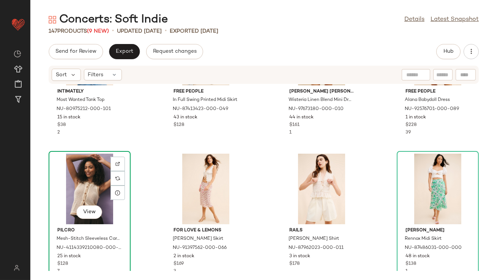
click at [79, 182] on div "View" at bounding box center [89, 189] width 77 height 71
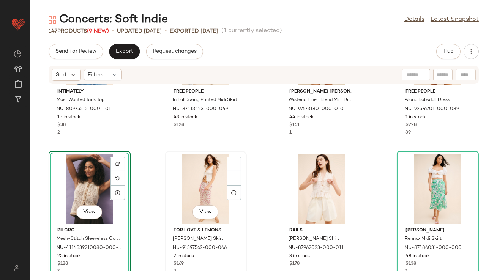
click at [183, 180] on div "View" at bounding box center [205, 189] width 77 height 71
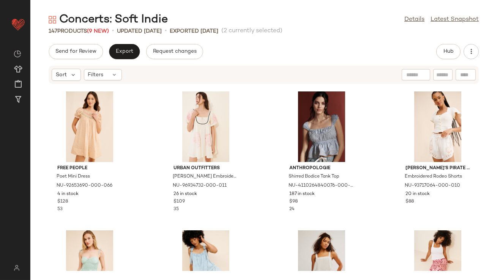
scroll to position [2482, 0]
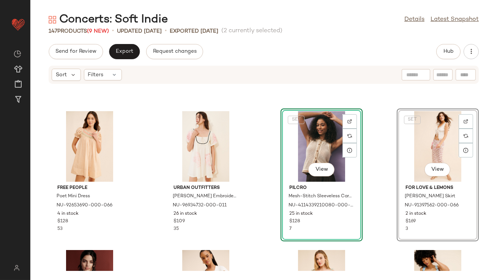
click at [257, 166] on div "Free People Poet Mini Dress NU-92653690-000-066 4 in stock $128 53 Urban Outfit…" at bounding box center [263, 177] width 466 height 187
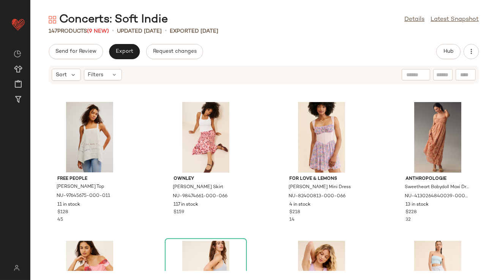
scroll to position [2770, 0]
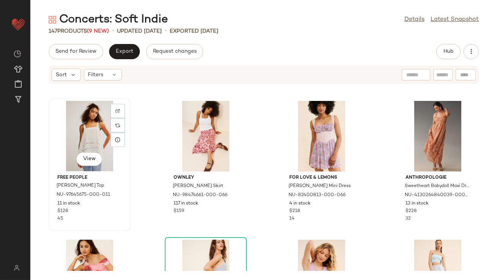
click at [95, 136] on div "View" at bounding box center [89, 136] width 77 height 71
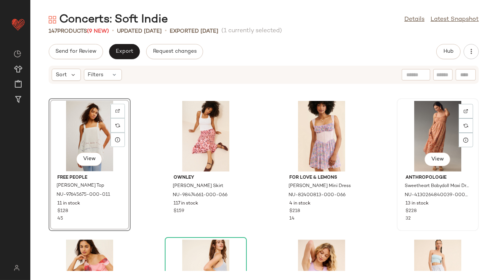
click at [423, 140] on div "View" at bounding box center [437, 136] width 77 height 71
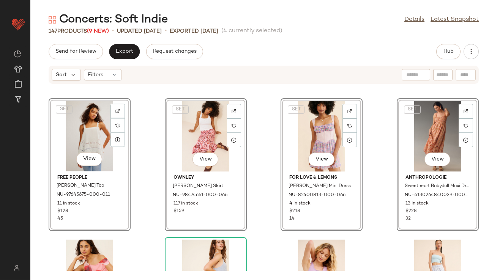
scroll to position [2769, 0]
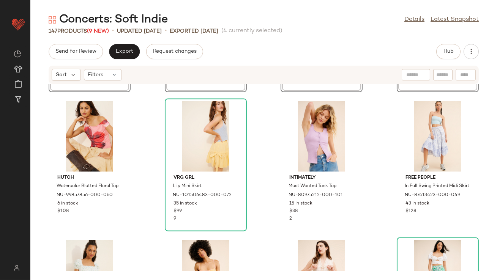
click at [143, 170] on div "SET View Free People Charlotte Tunic Top NU-97645675-000-011 11 in stock $128 4…" at bounding box center [263, 177] width 466 height 187
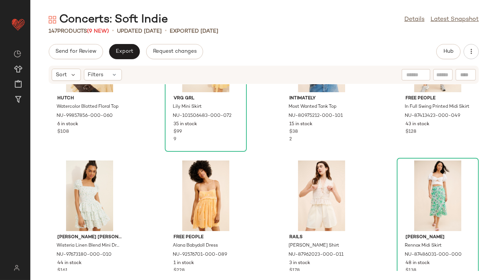
scroll to position [2904, 0]
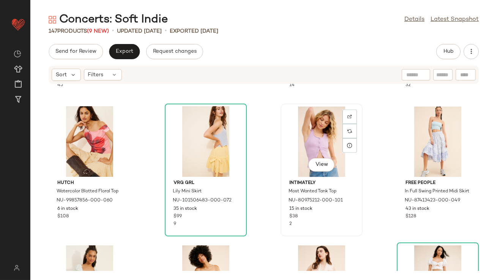
click at [327, 145] on div "View" at bounding box center [321, 141] width 77 height 71
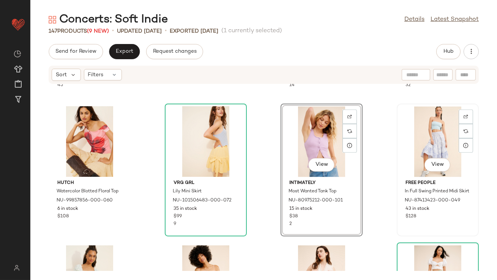
click at [399, 140] on div "View" at bounding box center [437, 141] width 77 height 71
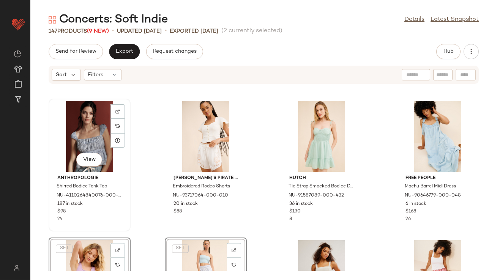
click at [126, 174] on div "Anthropologie Shirred Bodice Tank Top NU-4110264840076-000-049 187 in stock $98…" at bounding box center [89, 197] width 77 height 51
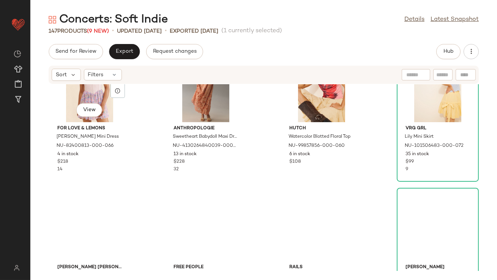
scroll to position [3003, 0]
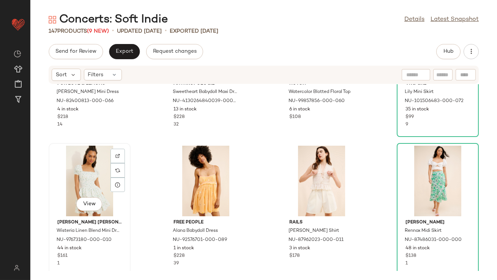
click at [87, 181] on div "View" at bounding box center [89, 181] width 77 height 71
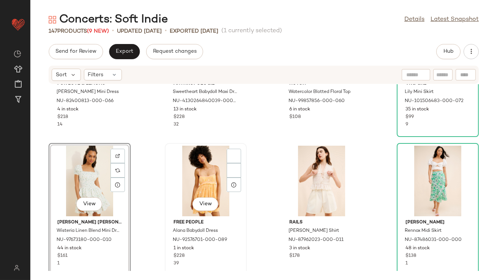
click at [183, 180] on div "View" at bounding box center [205, 181] width 77 height 71
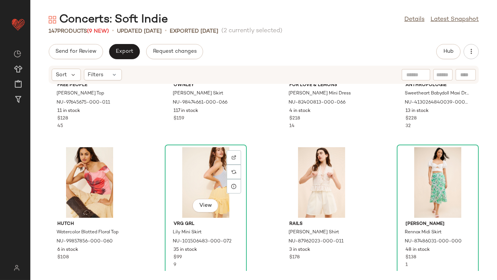
scroll to position [3068, 0]
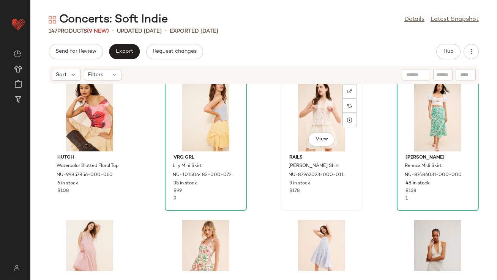
click at [329, 113] on div "View" at bounding box center [321, 116] width 77 height 71
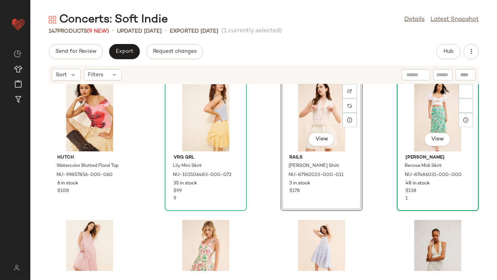
click at [408, 113] on div "View" at bounding box center [437, 116] width 77 height 71
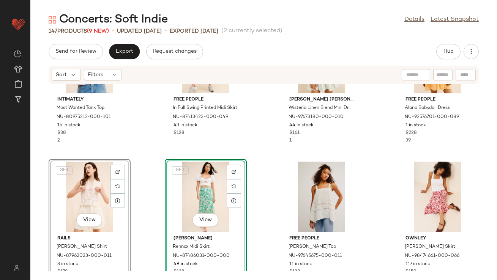
click at [150, 169] on div "Intimately Most Wanted Tank Top NU-80975212-000-101 15 in stock $38 2 Free Peop…" at bounding box center [263, 177] width 466 height 187
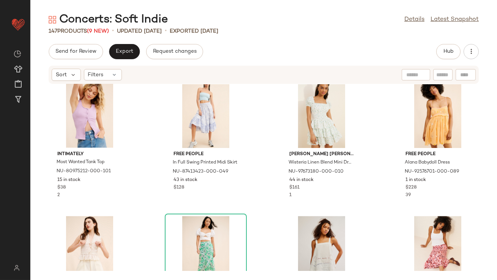
scroll to position [2855, 0]
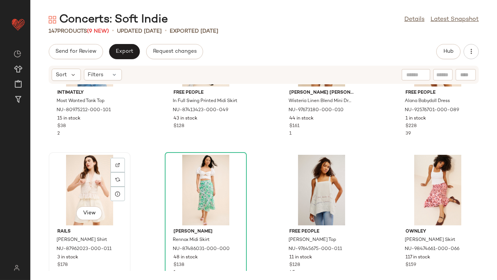
click at [80, 186] on div "View" at bounding box center [89, 190] width 77 height 71
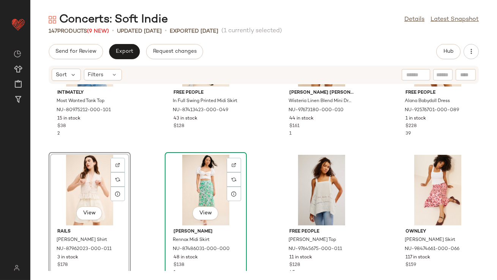
click at [191, 182] on div "View" at bounding box center [205, 190] width 77 height 71
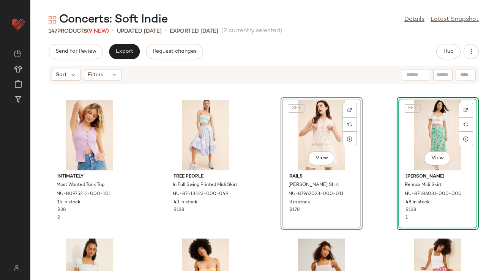
click at [256, 138] on div "Intimately Most Wanted Tank Top NU-80975212-000-101 15 in stock $38 2 Free Peop…" at bounding box center [263, 177] width 466 height 187
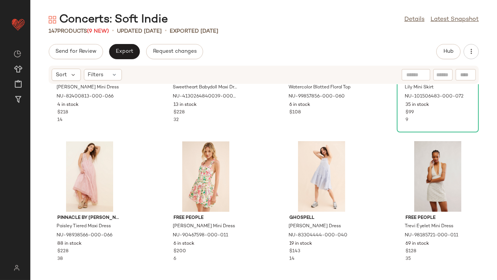
scroll to position [3148, 0]
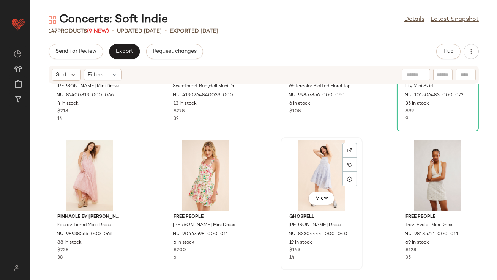
click at [308, 167] on div "View" at bounding box center [321, 175] width 77 height 71
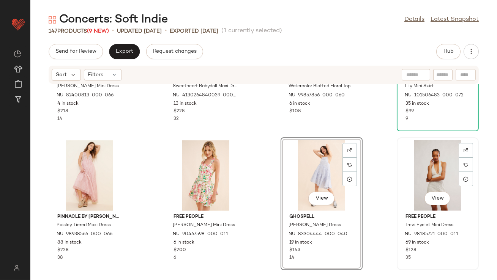
click at [435, 166] on div "View" at bounding box center [437, 175] width 77 height 71
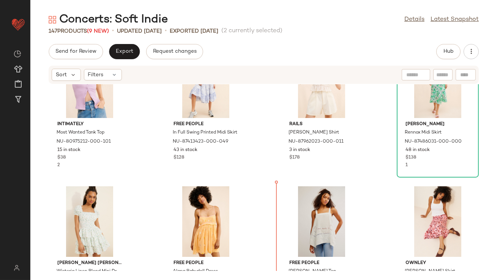
scroll to position [2842, 0]
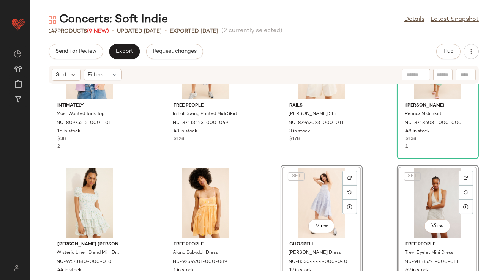
click at [273, 213] on div "Intimately Most Wanted Tank Top NU-80975212-000-101 15 in stock $38 2 Free Peop…" at bounding box center [263, 177] width 466 height 187
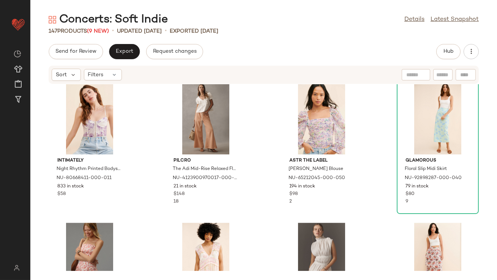
scroll to position [4036, 0]
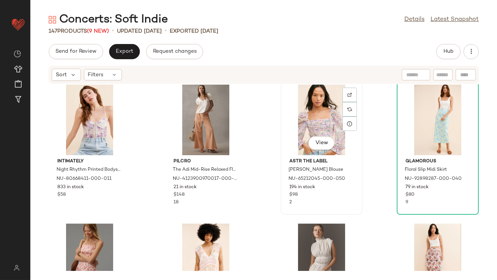
click at [325, 118] on div "View" at bounding box center [321, 120] width 77 height 71
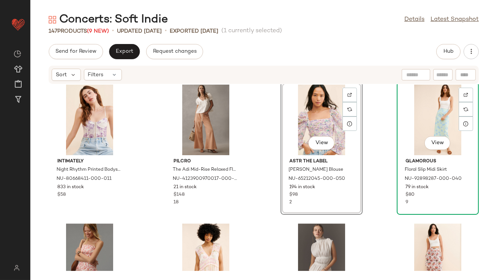
click at [415, 120] on div "View" at bounding box center [437, 120] width 77 height 71
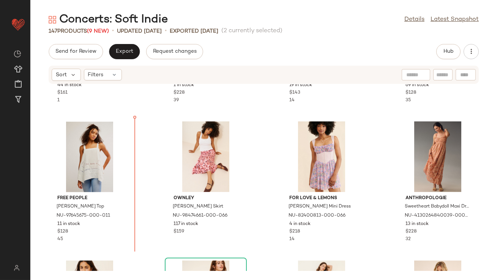
scroll to position [3047, 0]
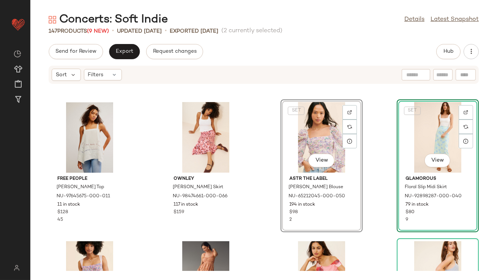
click at [252, 186] on div "Amy Jane London Wisteria Linen Blend Mini Dress NU-97673180-000-010 44 in stock…" at bounding box center [263, 177] width 466 height 187
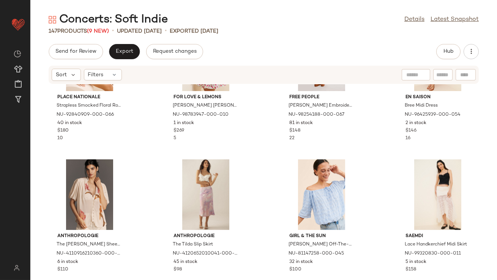
scroll to position [3570, 0]
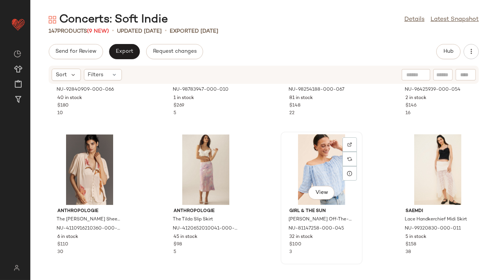
click at [311, 169] on div "View" at bounding box center [321, 169] width 77 height 71
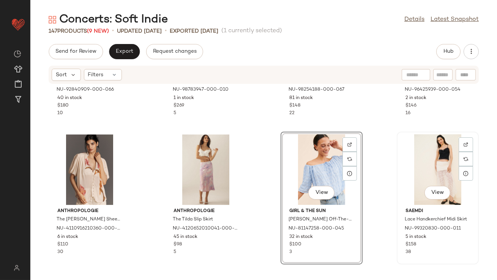
click at [412, 170] on div "View" at bounding box center [437, 169] width 77 height 71
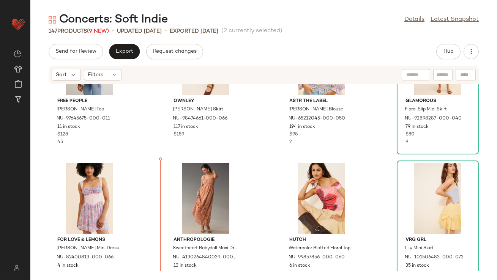
scroll to position [3135, 0]
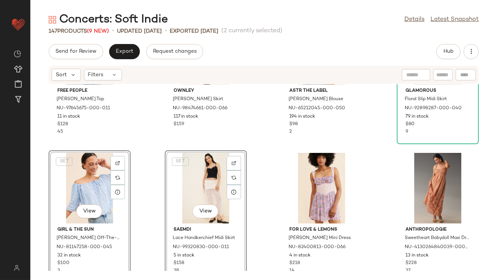
click at [149, 170] on div "Free People Charlotte Tunic Top NU-97645675-000-011 11 in stock $128 45 Ownley …" at bounding box center [263, 177] width 466 height 187
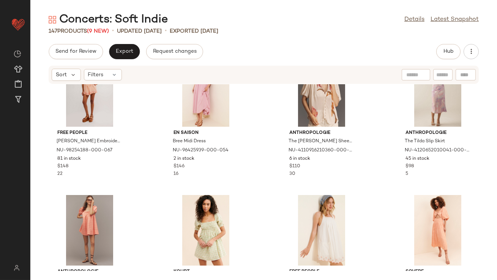
scroll to position [3693, 0]
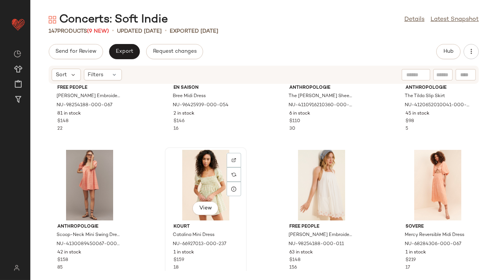
click at [220, 182] on div "View" at bounding box center [205, 185] width 77 height 71
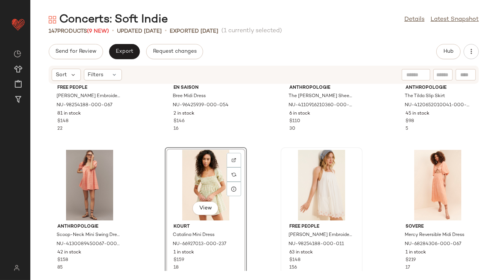
click at [322, 178] on div at bounding box center [321, 185] width 77 height 71
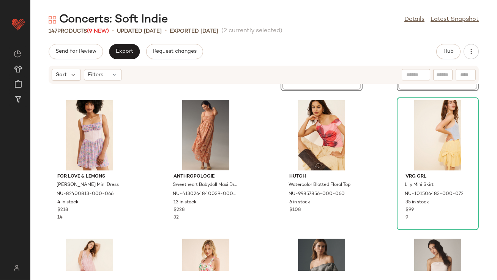
scroll to position [3337, 0]
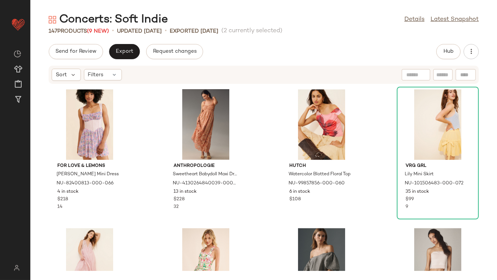
click at [252, 183] on div "Girl & The Sun Gwen Off-The-Shoulder Top NU-81147258-000-045 32 in stock $100 3…" at bounding box center [263, 177] width 466 height 187
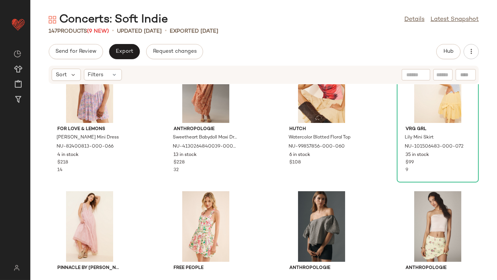
scroll to position [3391, 0]
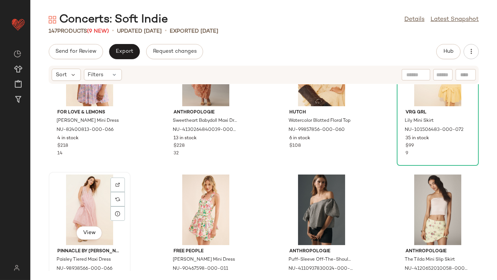
click at [96, 204] on div "View" at bounding box center [89, 209] width 77 height 71
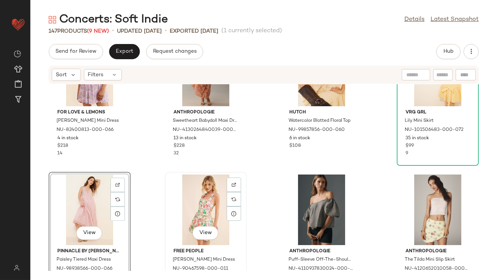
click at [187, 204] on div "View" at bounding box center [205, 209] width 77 height 71
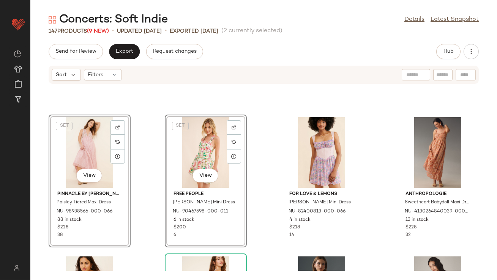
click at [145, 153] on div "SET View Pinnacle by Shruti Sancheti Paisley Tiered Maxi Dress NU-98938566-000-…" at bounding box center [263, 177] width 466 height 187
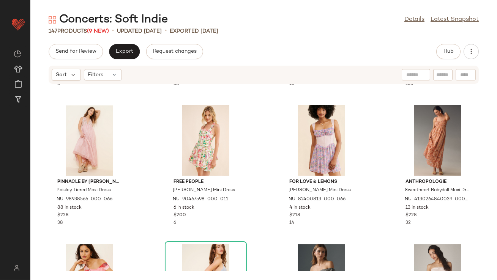
scroll to position [3353, 0]
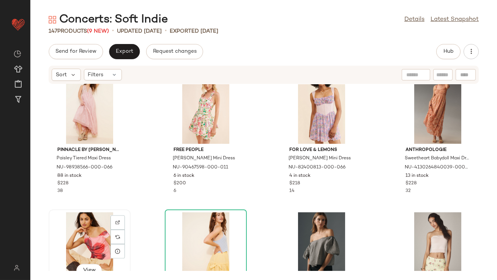
click at [89, 226] on div "View" at bounding box center [89, 247] width 77 height 71
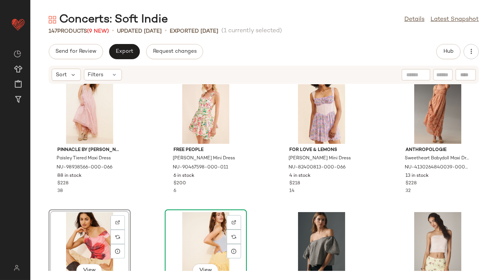
click at [208, 228] on div "View" at bounding box center [205, 247] width 77 height 71
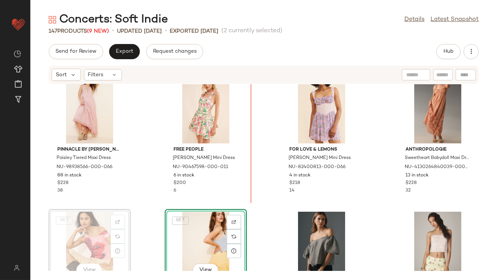
drag, startPoint x: 94, startPoint y: 228, endPoint x: 97, endPoint y: 226, distance: 4.4
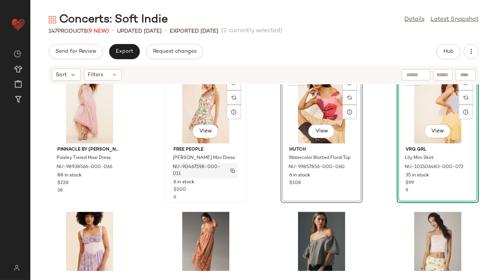
click at [223, 177] on div "NU-90467598-000-011" at bounding box center [205, 170] width 66 height 15
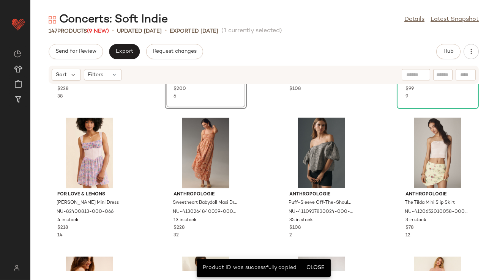
scroll to position [3505, 0]
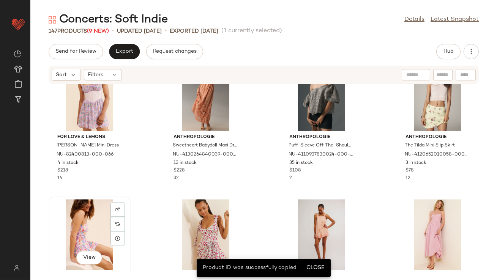
click at [96, 219] on div "View" at bounding box center [89, 234] width 77 height 71
click at [252, 179] on div "Pinnacle by Shruti Sancheti Paisley Tiered Maxi Dress NU-98938566-000-066 88 in…" at bounding box center [263, 177] width 466 height 187
click at [307, 220] on div "View" at bounding box center [321, 234] width 77 height 71
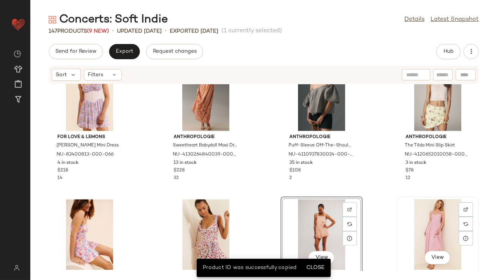
drag, startPoint x: 437, startPoint y: 220, endPoint x: 419, endPoint y: 225, distance: 19.3
click at [438, 220] on div "View" at bounding box center [437, 234] width 77 height 71
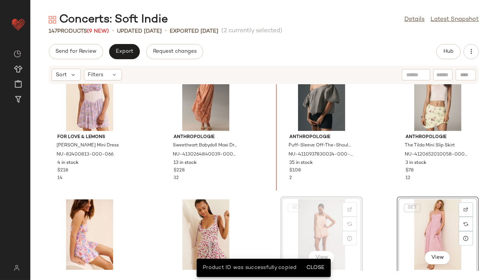
scroll to position [3506, 0]
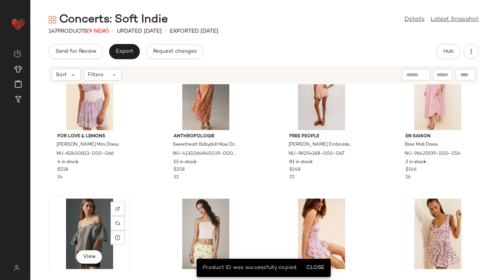
click at [93, 225] on div "View" at bounding box center [89, 233] width 77 height 71
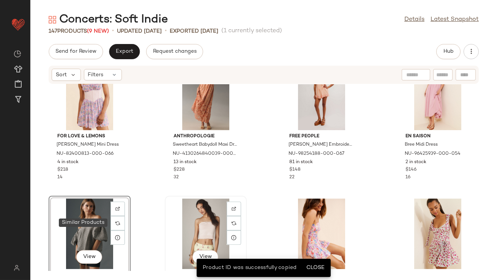
click at [200, 222] on div "View" at bounding box center [205, 233] width 77 height 71
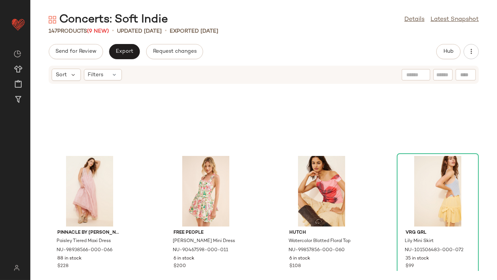
scroll to position [3270, 0]
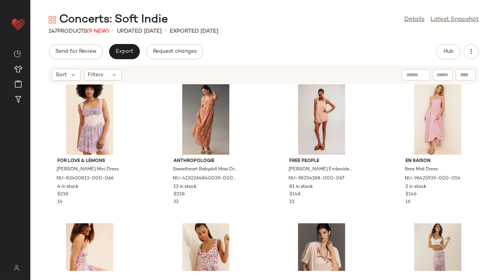
scroll to position [3486, 0]
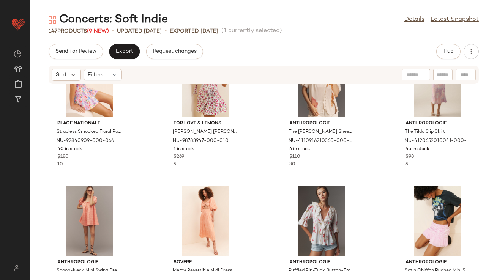
scroll to position [3674, 0]
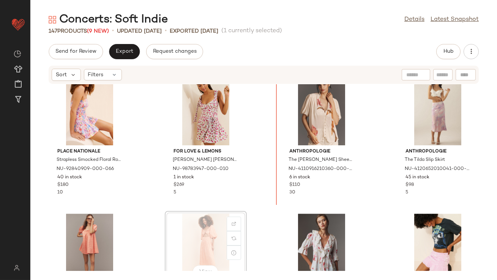
scroll to position [3589, 0]
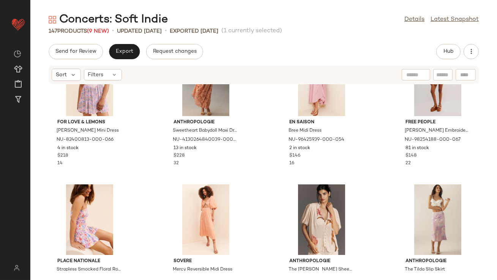
scroll to position [3467, 0]
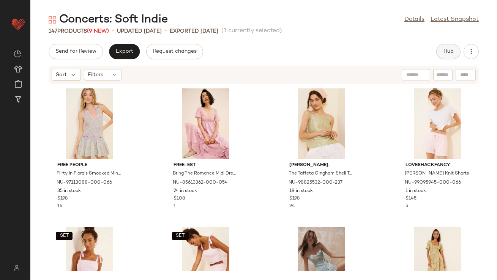
click at [438, 55] on button "Hub" at bounding box center [448, 51] width 24 height 15
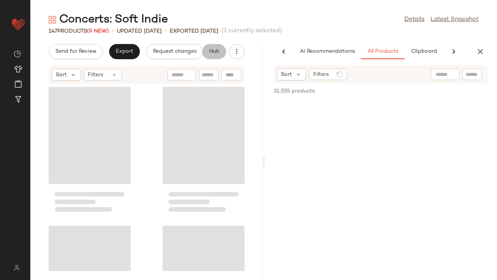
scroll to position [0, 42]
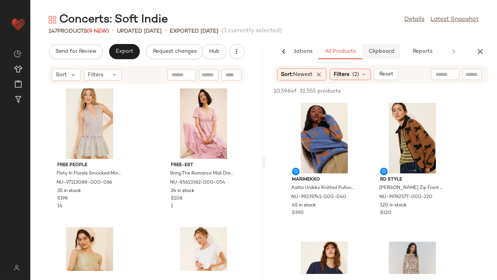
click at [383, 47] on button "Clipboard" at bounding box center [381, 51] width 38 height 15
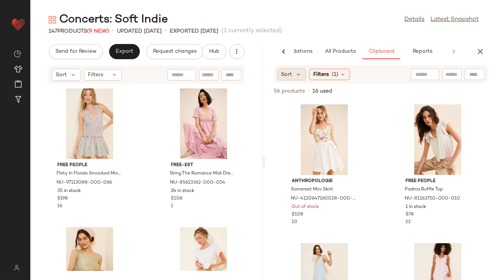
click at [303, 72] on div "Sort" at bounding box center [291, 74] width 29 height 12
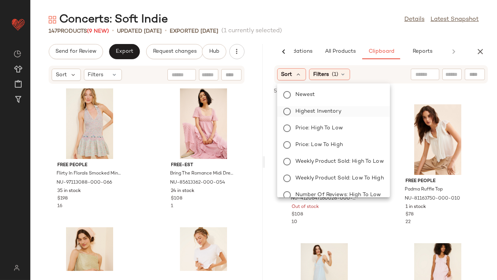
click at [304, 115] on span "Highest Inventory" at bounding box center [318, 111] width 46 height 8
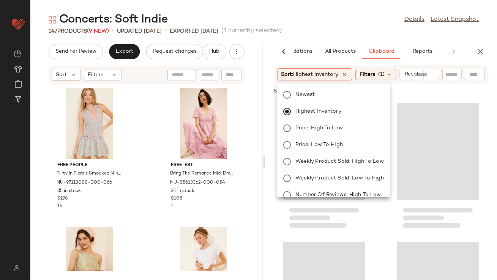
click at [328, 36] on div "Concerts: Soft Indie Details Latest Snapshot 147 Products (9 New) • updated Aug…" at bounding box center [263, 146] width 466 height 268
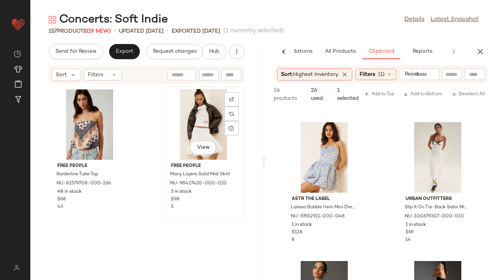
scroll to position [3232, 0]
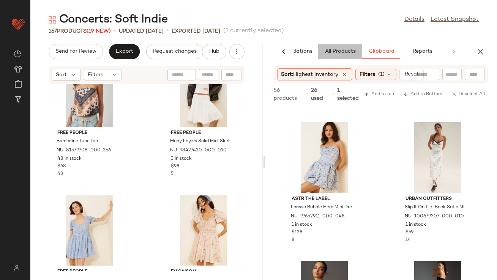
click at [329, 58] on button "All Products" at bounding box center [340, 51] width 44 height 15
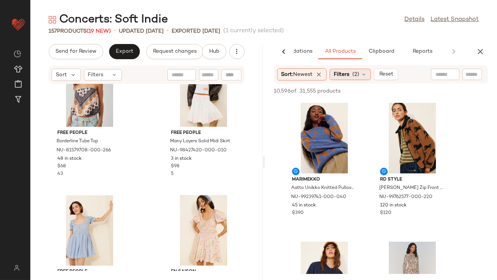
click at [349, 74] on span "Filters" at bounding box center [341, 75] width 16 height 8
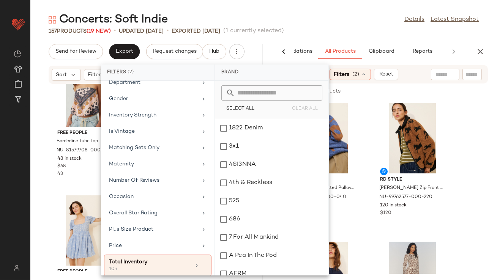
scroll to position [182, 0]
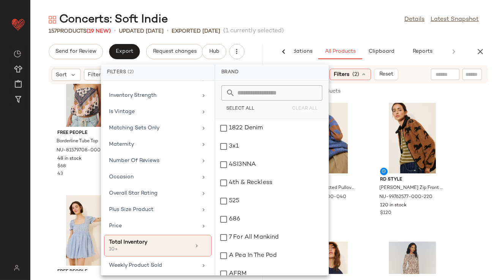
click at [332, 17] on div "Concerts: Soft Indie Details Latest Snapshot" at bounding box center [263, 19] width 466 height 15
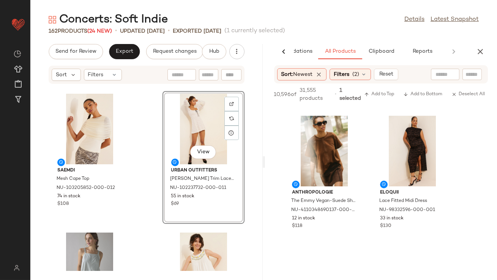
scroll to position [10106, 0]
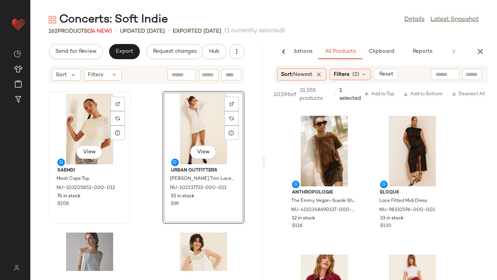
click at [91, 127] on div "View" at bounding box center [89, 129] width 77 height 71
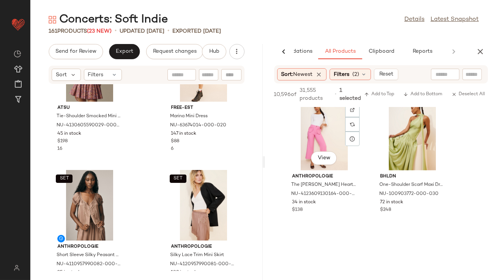
scroll to position [12441, 0]
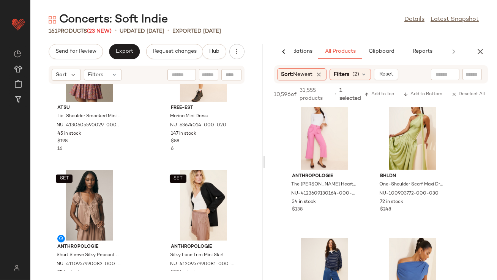
click at [487, 55] on div "AI Recommendations All Products Clipboard Reports" at bounding box center [381, 51] width 232 height 15
click at [483, 51] on icon "button" at bounding box center [479, 51] width 9 height 9
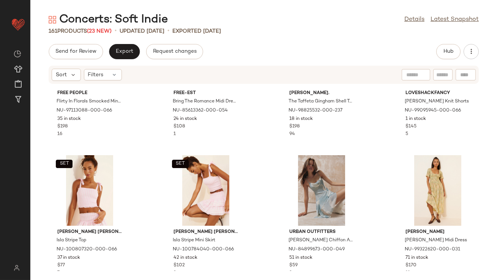
scroll to position [0, 0]
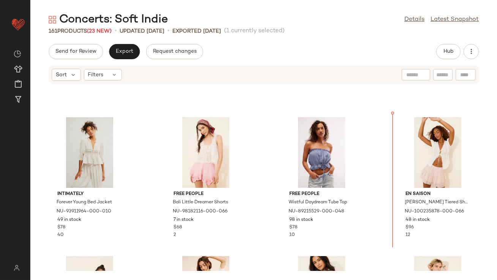
scroll to position [375, 0]
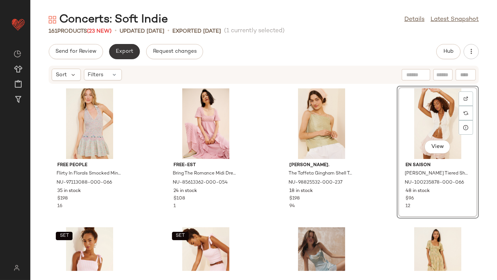
click at [134, 52] on button "Export" at bounding box center [124, 51] width 31 height 15
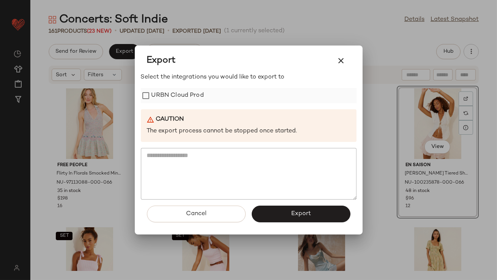
click at [158, 88] on label "URBN Cloud Prod" at bounding box center [177, 95] width 52 height 15
click at [257, 212] on button "Export" at bounding box center [301, 214] width 99 height 17
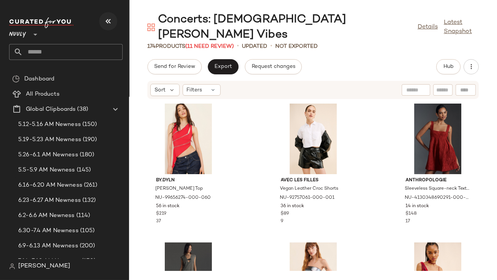
click at [109, 19] on icon "button" at bounding box center [108, 21] width 9 height 9
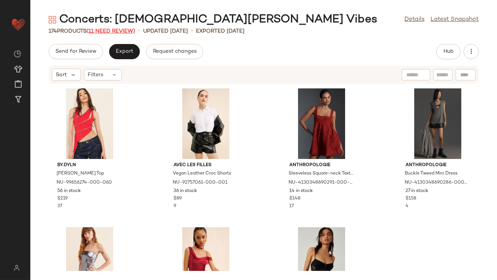
click at [117, 31] on span "(11 Need Review)" at bounding box center [110, 31] width 49 height 6
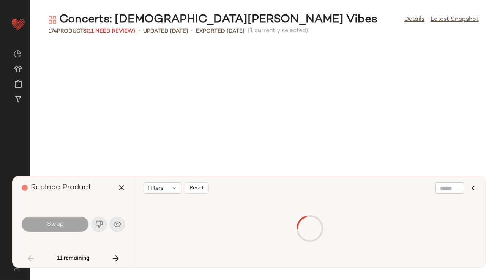
scroll to position [283, 0]
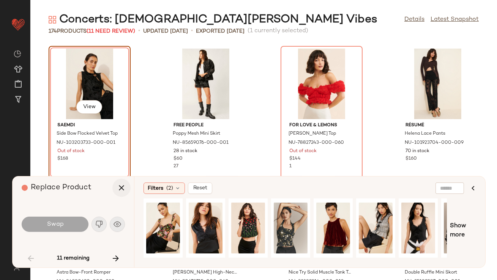
click at [119, 184] on icon "button" at bounding box center [121, 187] width 9 height 9
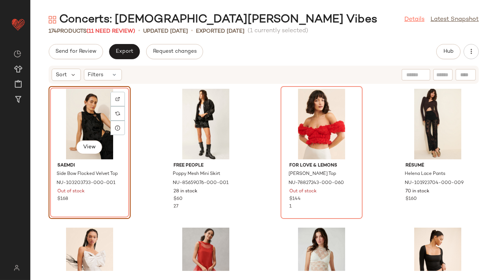
click at [413, 19] on link "Details" at bounding box center [414, 19] width 20 height 9
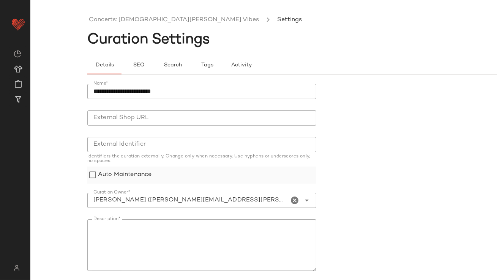
click at [116, 170] on label "Auto Maintenance" at bounding box center [124, 175] width 53 height 17
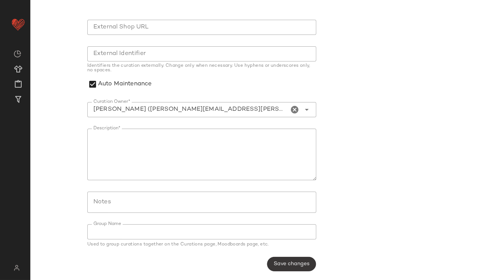
click at [279, 266] on span "Save changes" at bounding box center [291, 264] width 36 height 6
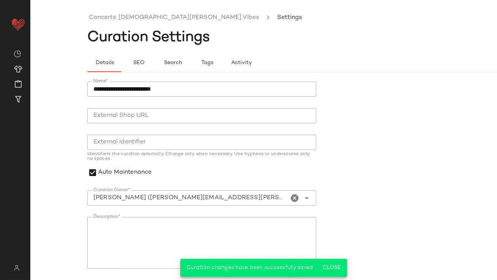
scroll to position [0, 0]
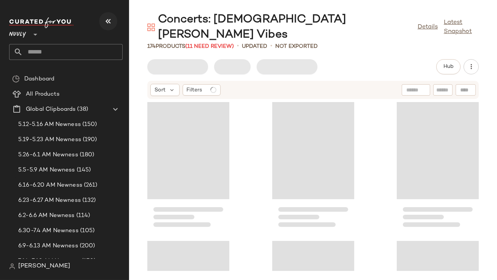
click at [106, 24] on icon "button" at bounding box center [108, 21] width 9 height 9
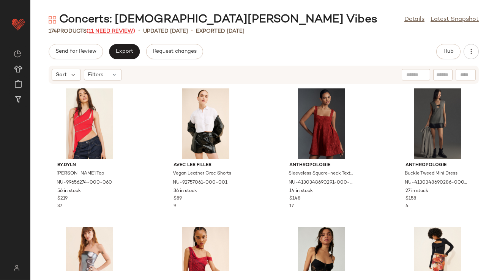
click at [115, 32] on span "(11 Need Review)" at bounding box center [110, 31] width 49 height 6
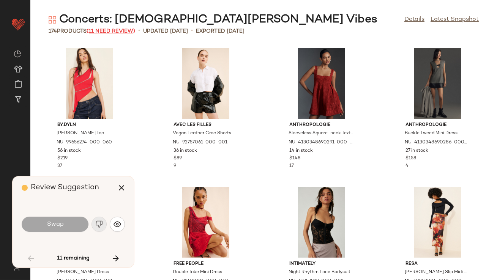
scroll to position [283, 0]
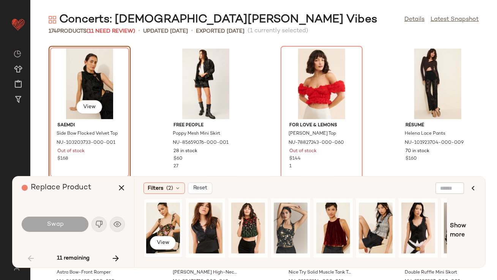
click at [163, 225] on div "View" at bounding box center [163, 228] width 34 height 54
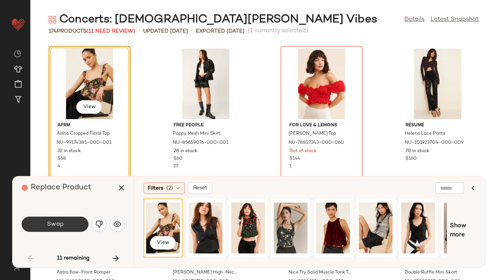
click at [45, 226] on button "Swap" at bounding box center [55, 224] width 67 height 15
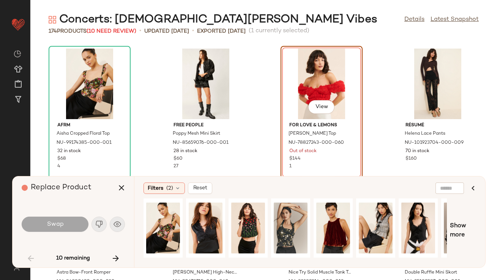
scroll to position [277, 0]
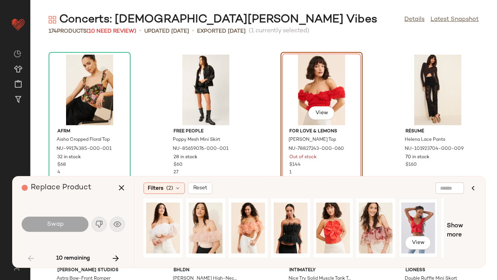
click at [411, 221] on div "View" at bounding box center [418, 228] width 34 height 54
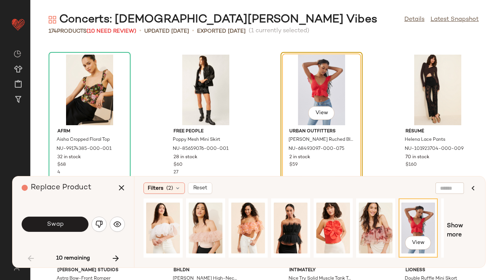
click at [76, 225] on button "Swap" at bounding box center [55, 224] width 67 height 15
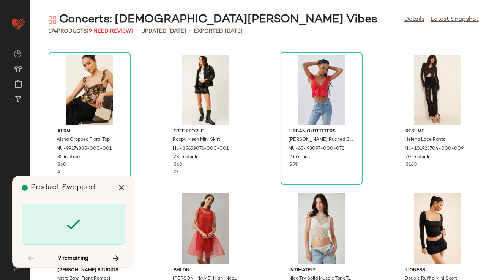
scroll to position [555, 0]
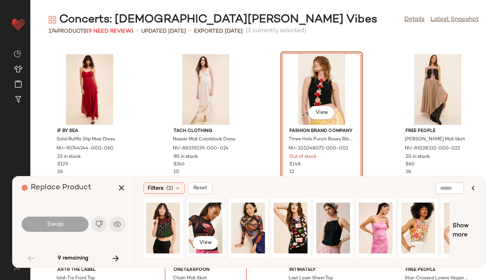
click at [209, 231] on div "View" at bounding box center [206, 228] width 34 height 54
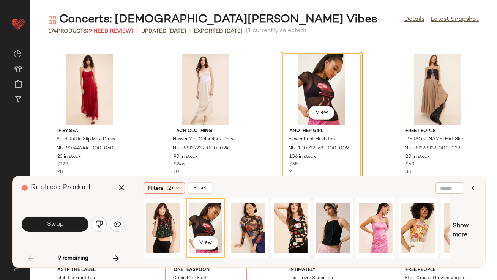
click at [64, 216] on div "Swap" at bounding box center [73, 224] width 103 height 18
click at [64, 217] on button "Swap" at bounding box center [55, 224] width 67 height 15
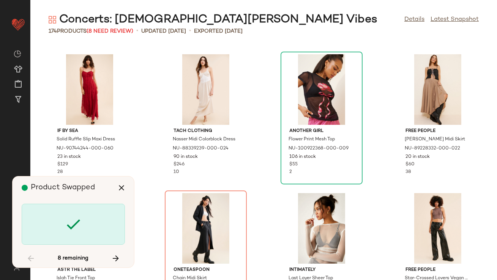
scroll to position [694, 0]
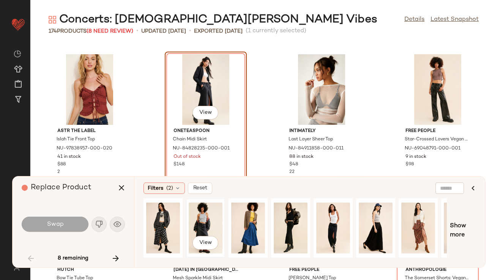
click at [191, 211] on div "View" at bounding box center [206, 228] width 34 height 54
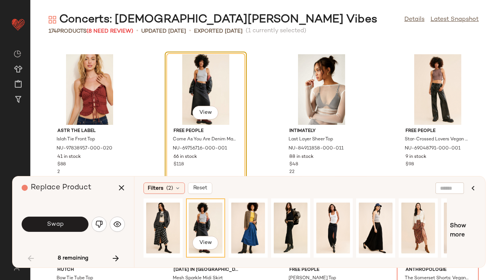
click at [77, 220] on button "Swap" at bounding box center [55, 224] width 67 height 15
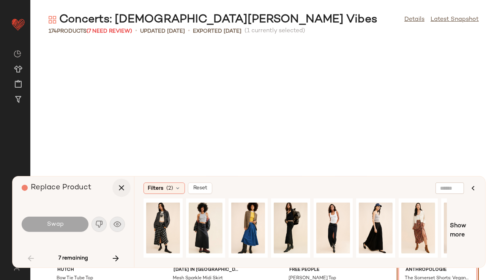
scroll to position [833, 0]
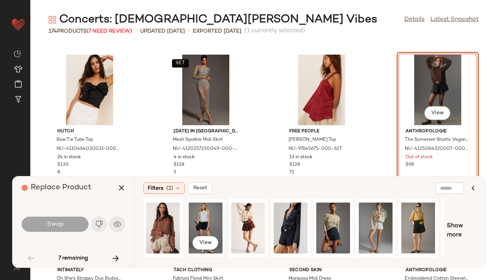
click at [199, 217] on div "View" at bounding box center [206, 228] width 34 height 54
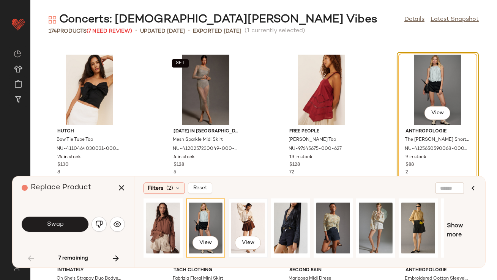
click at [242, 223] on div "View" at bounding box center [248, 228] width 34 height 54
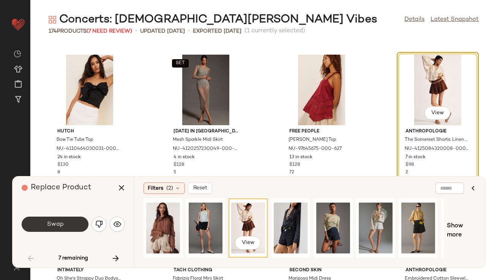
click at [61, 219] on button "Swap" at bounding box center [55, 224] width 67 height 15
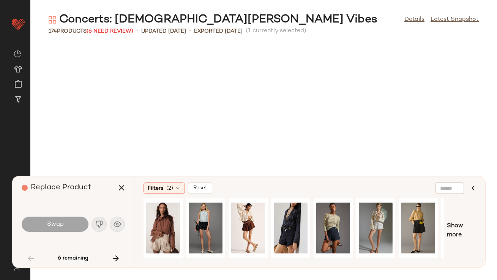
scroll to position [1111, 0]
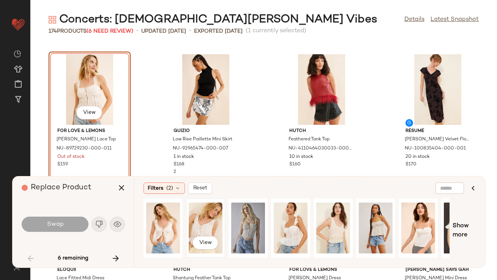
click at [195, 209] on div "View" at bounding box center [206, 228] width 34 height 54
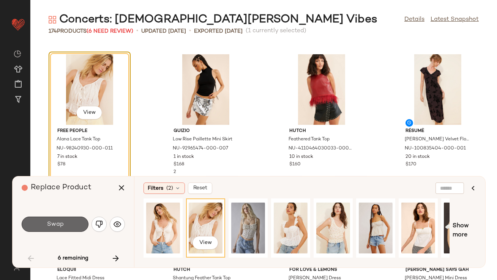
click at [68, 222] on button "Swap" at bounding box center [55, 224] width 67 height 15
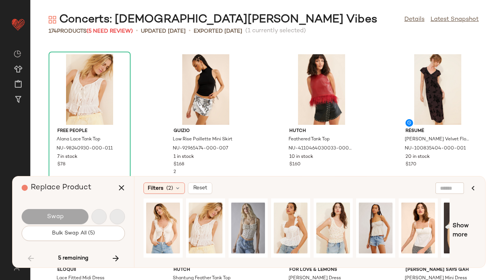
scroll to position [3193, 0]
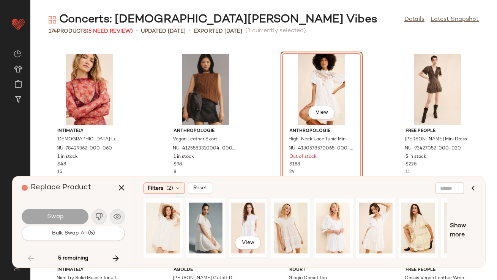
click at [244, 222] on div "View" at bounding box center [248, 228] width 34 height 54
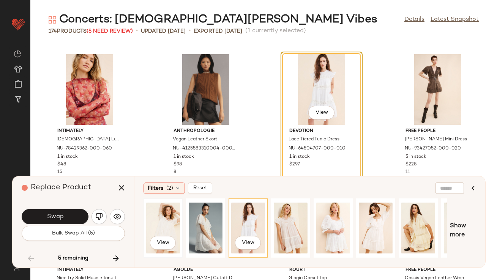
click at [157, 219] on div "View" at bounding box center [163, 228] width 34 height 54
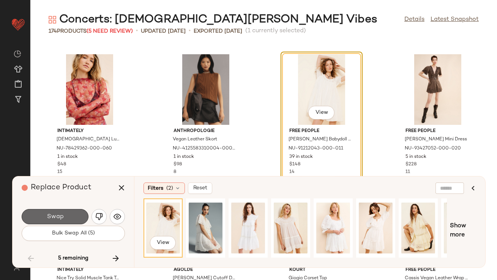
click at [71, 211] on button "Swap" at bounding box center [55, 216] width 67 height 15
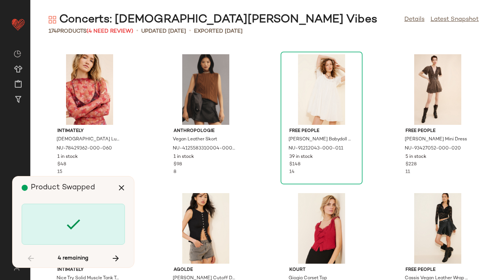
scroll to position [4582, 0]
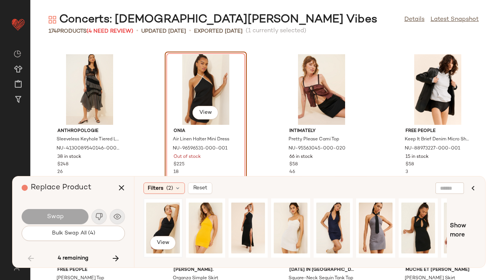
click at [170, 220] on div "View" at bounding box center [163, 228] width 34 height 54
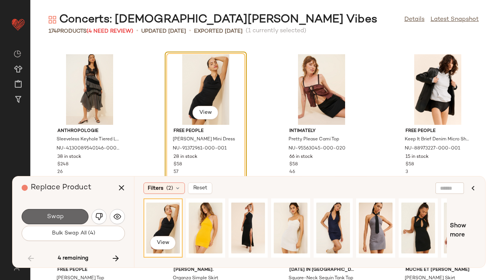
click at [63, 215] on button "Swap" at bounding box center [55, 216] width 67 height 15
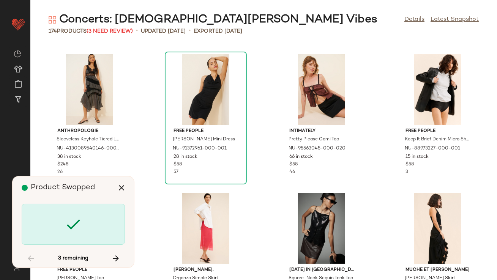
scroll to position [4998, 0]
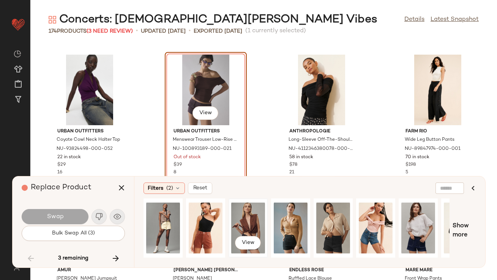
click at [247, 220] on div "View" at bounding box center [248, 228] width 34 height 54
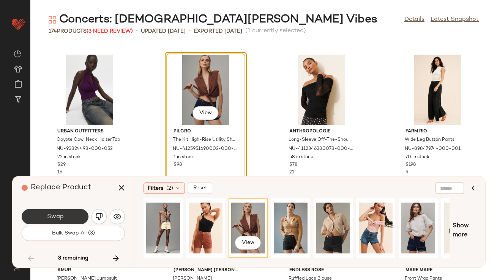
click at [56, 214] on span "Swap" at bounding box center [54, 216] width 17 height 7
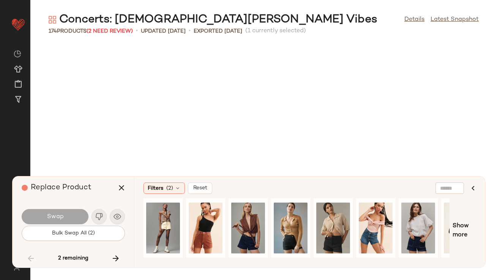
scroll to position [5276, 0]
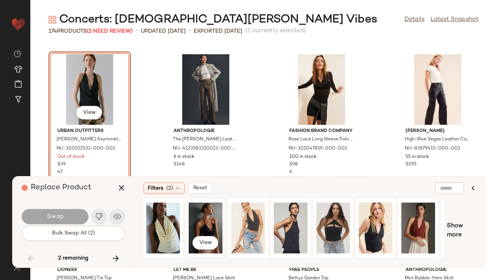
click at [205, 220] on div "View" at bounding box center [206, 228] width 34 height 54
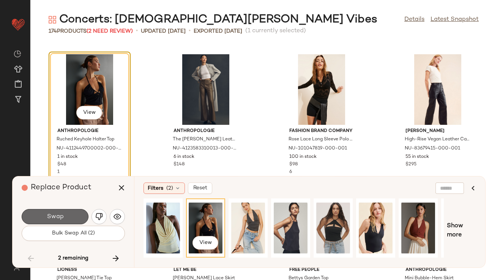
click at [74, 214] on button "Swap" at bounding box center [55, 216] width 67 height 15
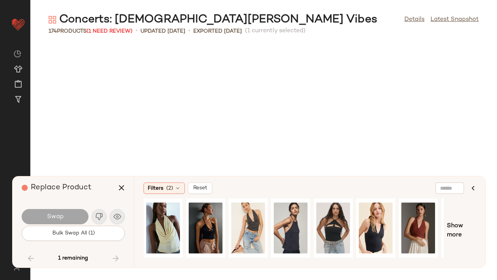
scroll to position [5554, 0]
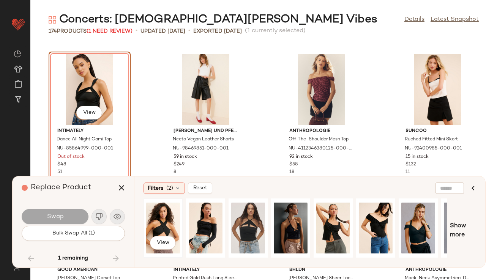
click at [167, 221] on div "View" at bounding box center [163, 228] width 34 height 54
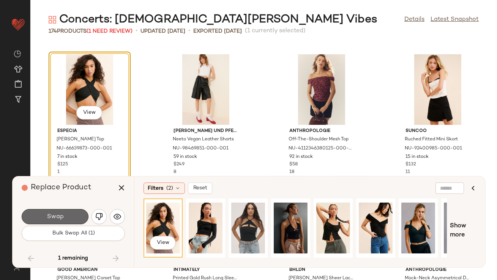
click at [71, 214] on button "Swap" at bounding box center [55, 216] width 67 height 15
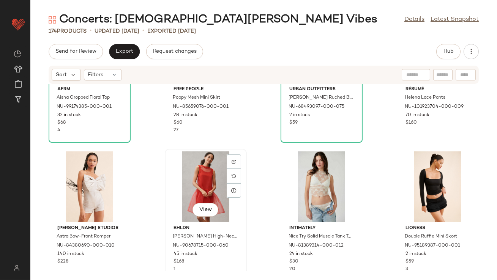
scroll to position [499, 0]
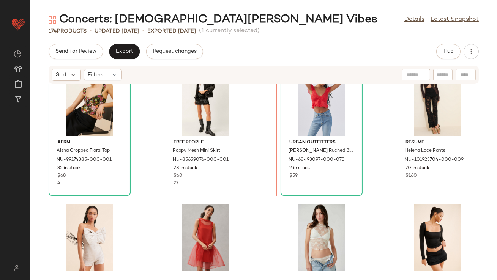
scroll to position [273, 0]
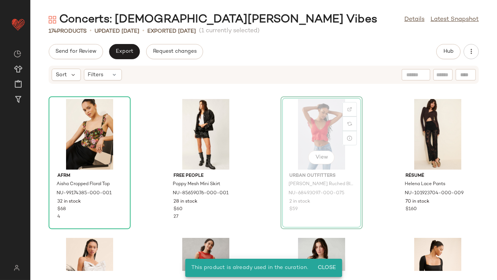
scroll to position [273, 0]
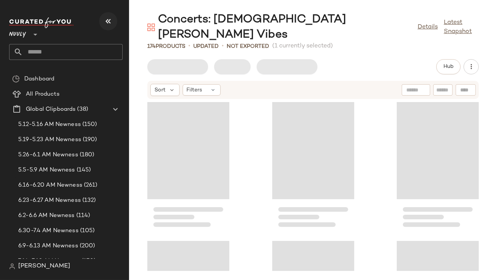
click at [113, 26] on button "button" at bounding box center [108, 21] width 18 height 18
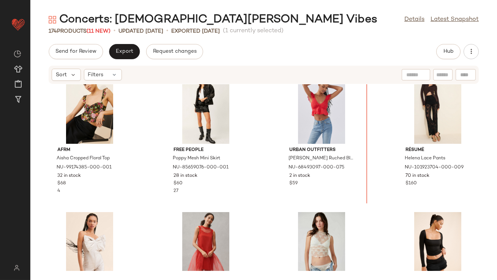
scroll to position [299, 0]
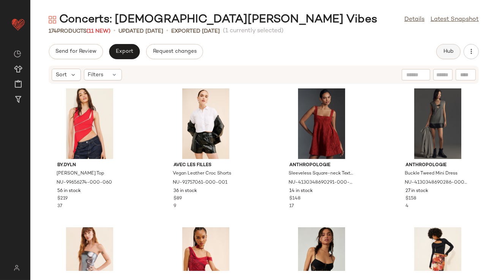
click at [446, 46] on button "Hub" at bounding box center [448, 51] width 24 height 15
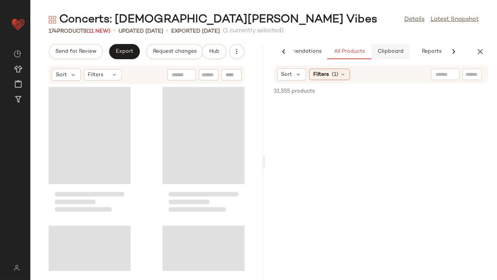
scroll to position [0, 42]
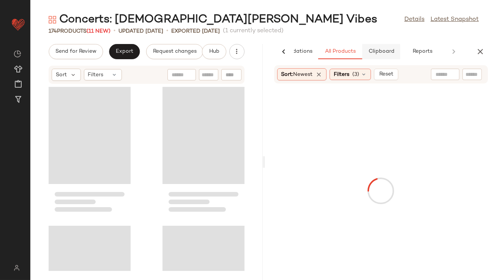
click at [382, 50] on span "Clipboard" at bounding box center [381, 52] width 26 height 6
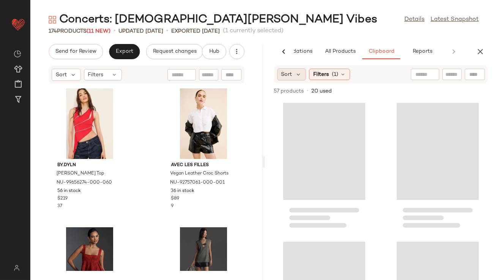
click at [303, 72] on div "Sort" at bounding box center [291, 74] width 29 height 12
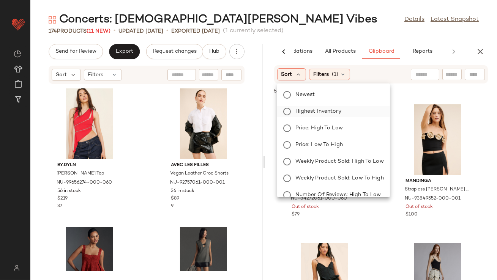
click at [305, 114] on span "Highest Inventory" at bounding box center [318, 111] width 46 height 8
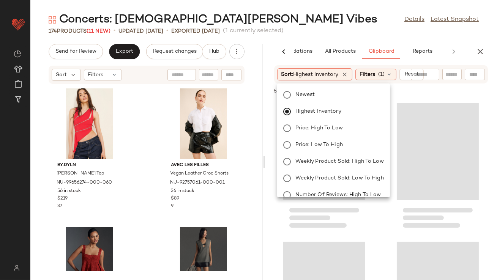
click at [333, 22] on div "Concerts: [DEMOGRAPHIC_DATA][PERSON_NAME] Vibes Details Latest Snapshot" at bounding box center [263, 19] width 466 height 15
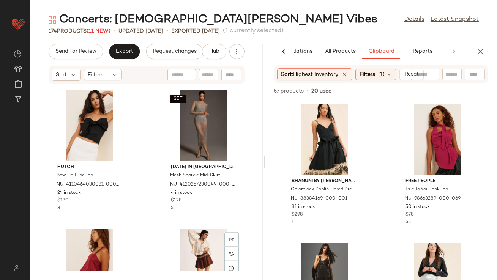
scroll to position [1635, 0]
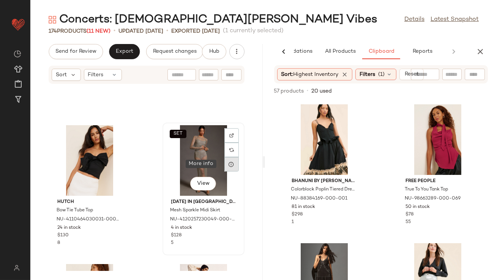
click at [228, 162] on icon at bounding box center [231, 164] width 6 height 6
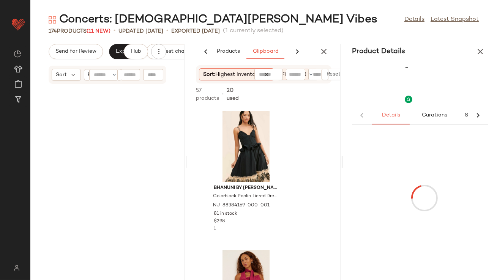
scroll to position [3471, 0]
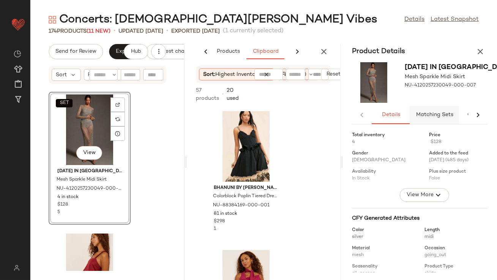
click at [420, 113] on span "Matching Sets" at bounding box center [434, 115] width 38 height 6
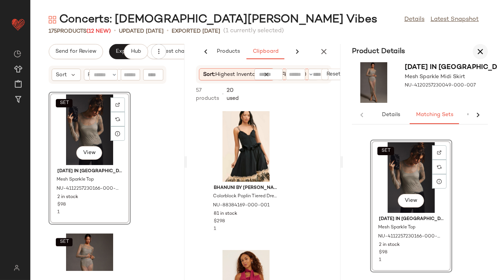
click at [476, 50] on icon "button" at bounding box center [479, 51] width 9 height 9
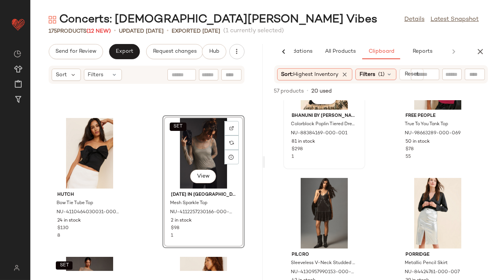
scroll to position [67, 0]
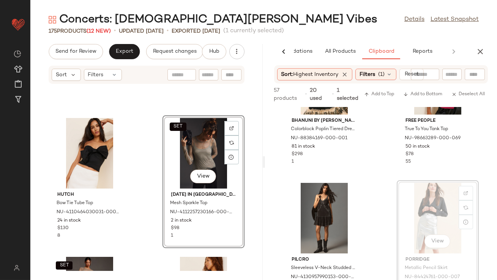
drag, startPoint x: 407, startPoint y: 207, endPoint x: 402, endPoint y: 207, distance: 4.9
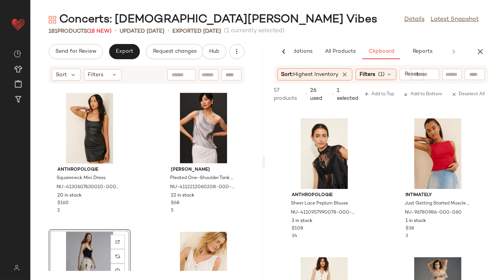
scroll to position [499, 0]
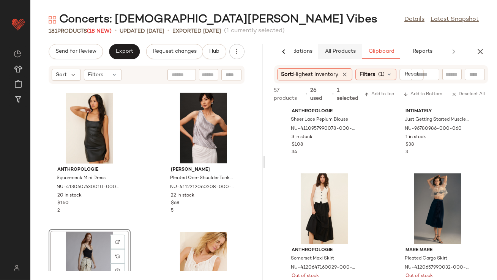
click at [337, 52] on span "All Products" at bounding box center [339, 52] width 31 height 6
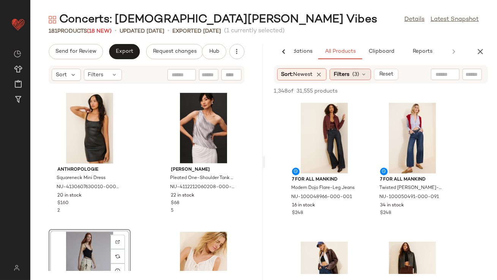
click at [345, 72] on span "Filters" at bounding box center [341, 75] width 16 height 8
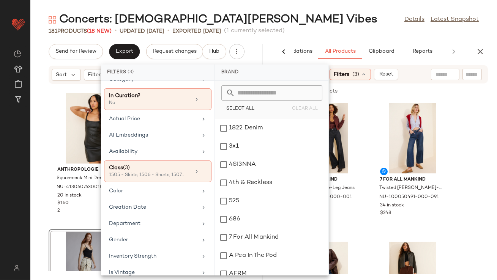
scroll to position [30, 0]
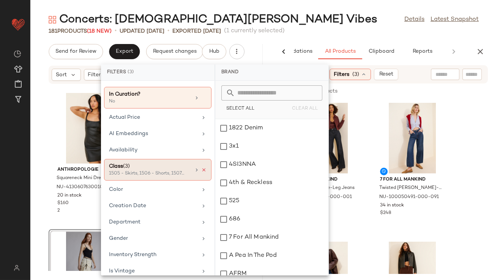
click at [201, 170] on icon at bounding box center [203, 169] width 5 height 5
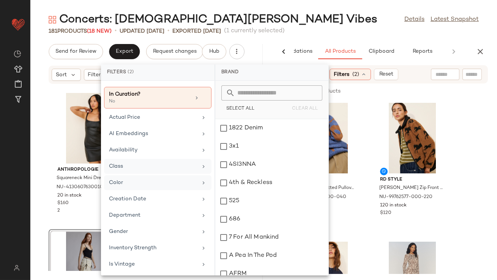
scroll to position [182, 0]
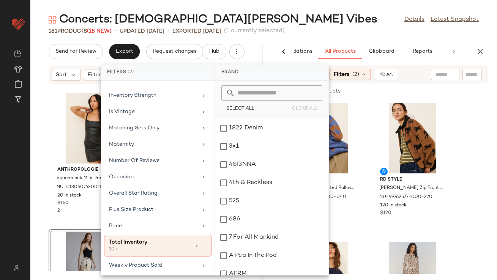
click at [371, 32] on div "181 Products (18 New) • updated Aug 21st • Exported Aug 14th (1 currently selec…" at bounding box center [263, 31] width 466 height 8
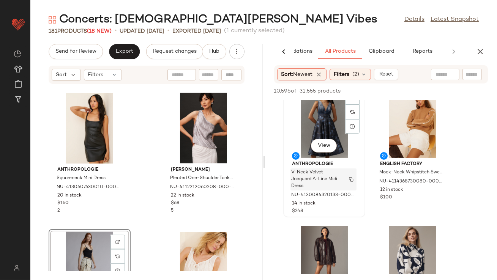
scroll to position [408, 0]
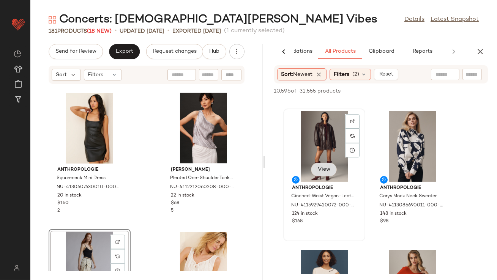
click at [328, 166] on button "View" at bounding box center [324, 170] width 26 height 14
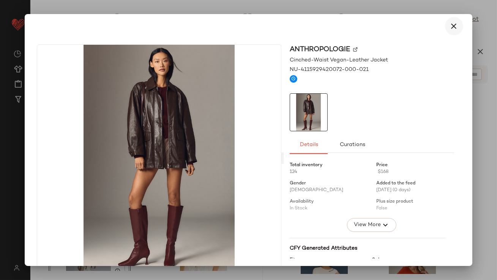
click at [450, 31] on button "button" at bounding box center [454, 26] width 18 height 18
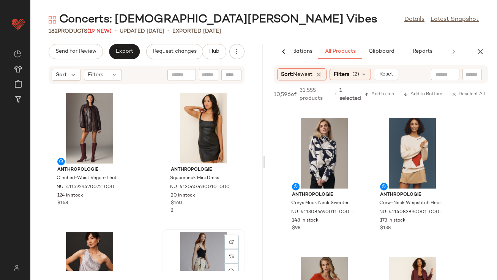
scroll to position [2501, 0]
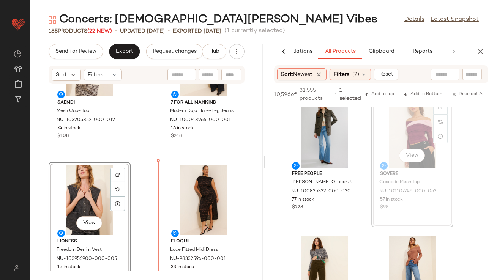
scroll to position [3141, 0]
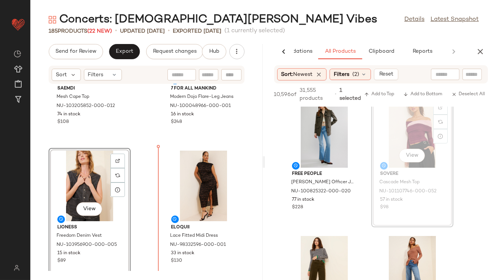
drag, startPoint x: 400, startPoint y: 140, endPoint x: 390, endPoint y: 141, distance: 10.3
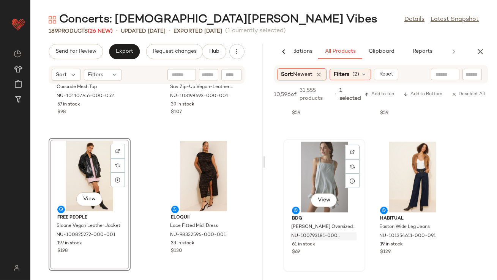
scroll to position [7175, 0]
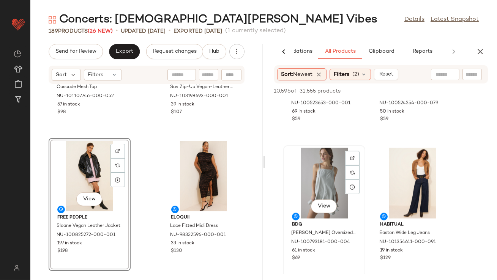
click at [321, 170] on div "View" at bounding box center [324, 183] width 77 height 71
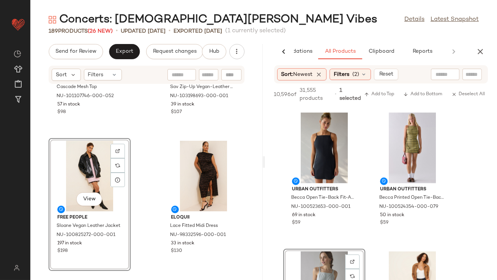
scroll to position [7066, 0]
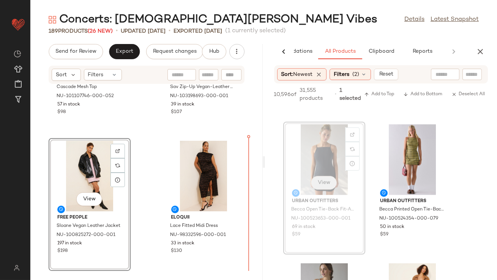
drag, startPoint x: 321, startPoint y: 170, endPoint x: 315, endPoint y: 170, distance: 5.3
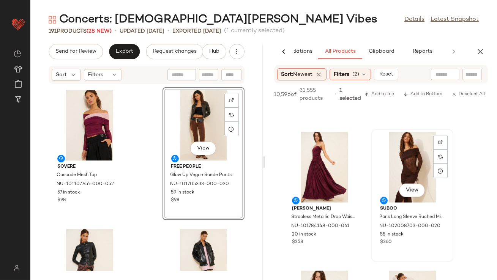
scroll to position [7481, 0]
click at [405, 185] on button "View" at bounding box center [412, 191] width 26 height 14
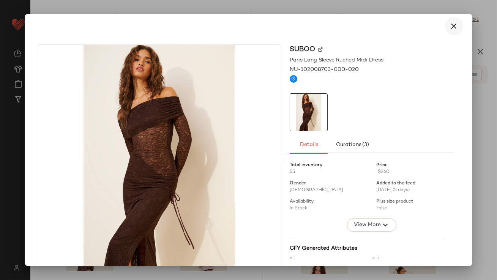
click at [451, 26] on icon "button" at bounding box center [453, 26] width 9 height 9
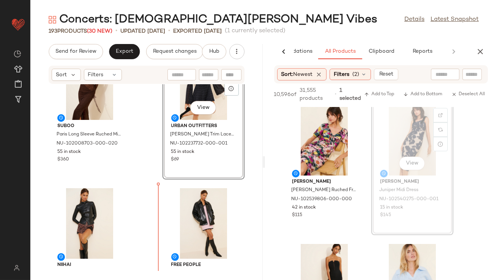
scroll to position [3519, 0]
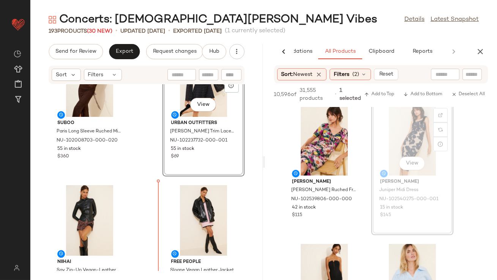
drag, startPoint x: 396, startPoint y: 141, endPoint x: 386, endPoint y: 142, distance: 10.3
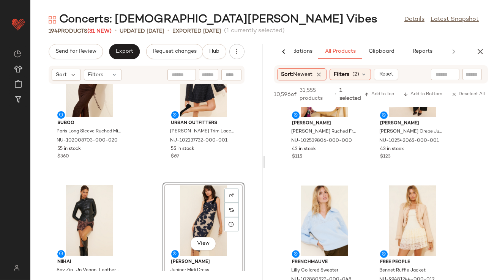
scroll to position [7717, 0]
click at [175, 204] on div "View" at bounding box center [203, 220] width 77 height 71
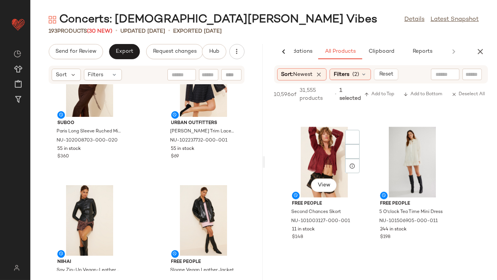
scroll to position [9406, 0]
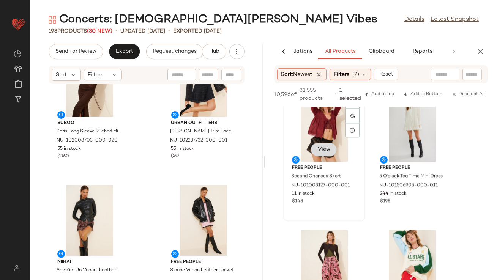
click at [319, 152] on div "View" at bounding box center [324, 126] width 77 height 71
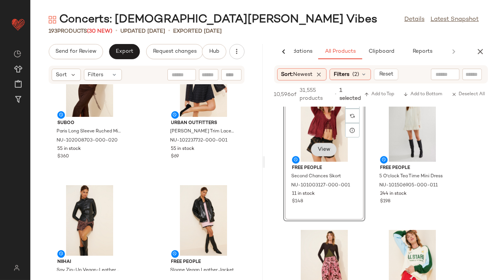
click at [319, 150] on span "View" at bounding box center [323, 149] width 13 height 6
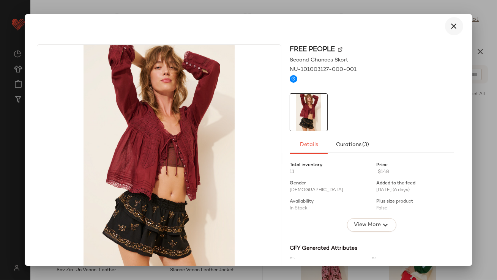
click at [449, 31] on button "button" at bounding box center [454, 26] width 18 height 18
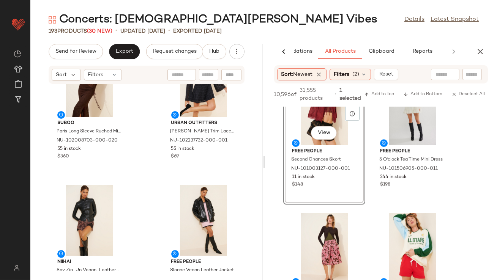
scroll to position [9423, 0]
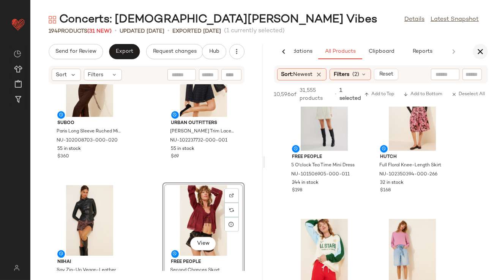
click at [479, 47] on icon "button" at bounding box center [479, 51] width 9 height 9
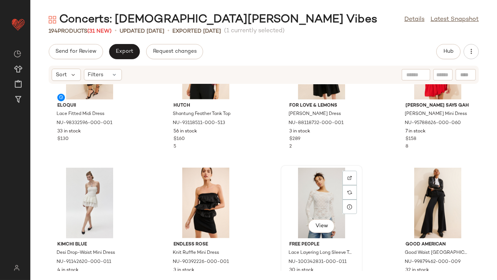
scroll to position [1792, 0]
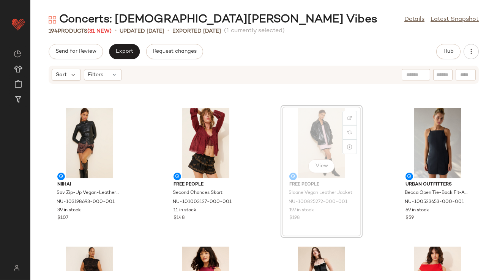
scroll to position [1791, 0]
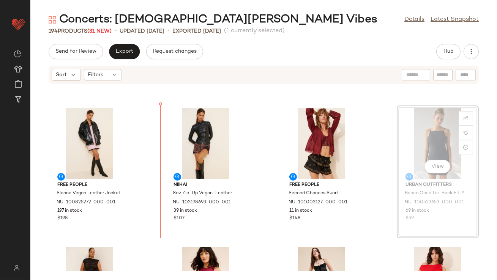
drag, startPoint x: 421, startPoint y: 132, endPoint x: 411, endPoint y: 132, distance: 9.9
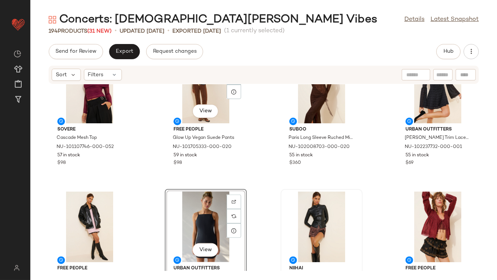
scroll to position [1708, 0]
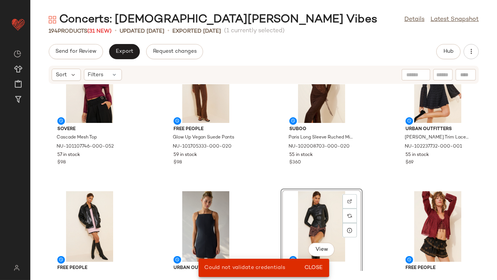
click at [361, 177] on div "Sovere Cascade Mesh Top NU-101107746-000-052 57 in stock $98 Free People Glow U…" at bounding box center [263, 177] width 466 height 187
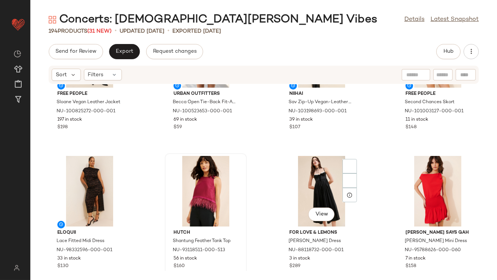
scroll to position [1874, 0]
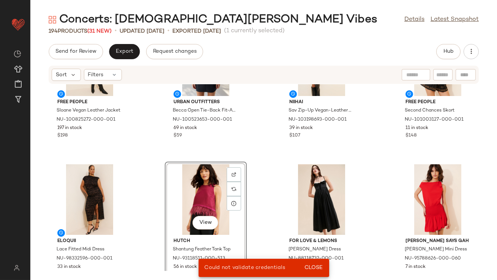
click at [208, 202] on div "View" at bounding box center [205, 199] width 77 height 71
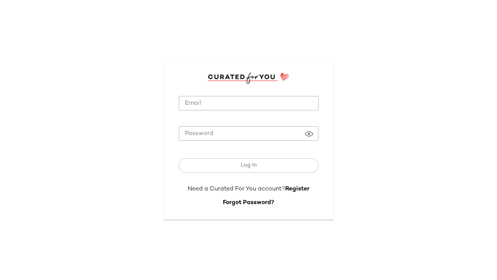
click at [222, 107] on input "Email" at bounding box center [249, 103] width 140 height 15
type input "**********"
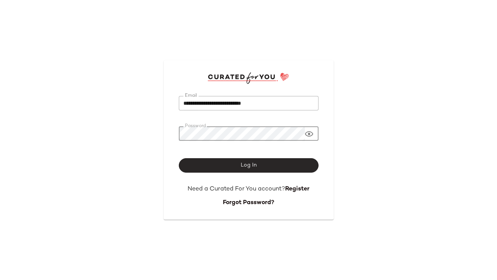
click at [236, 168] on button "Log In" at bounding box center [249, 165] width 140 height 14
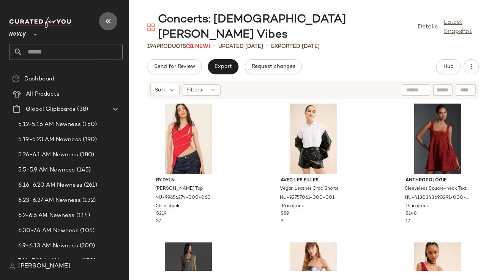
click at [109, 25] on icon "button" at bounding box center [108, 21] width 9 height 9
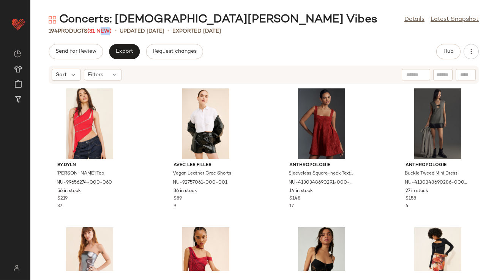
drag, startPoint x: 105, startPoint y: 31, endPoint x: 116, endPoint y: 33, distance: 10.4
click at [112, 32] on span "(31 New)" at bounding box center [99, 31] width 24 height 6
click at [120, 33] on div "194 Products (31 New) • updated [DATE] • Exported [DATE]" at bounding box center [263, 31] width 466 height 8
click at [118, 49] on span "Export" at bounding box center [124, 52] width 18 height 6
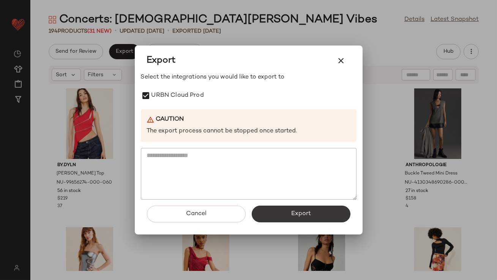
click at [260, 208] on button "Export" at bounding box center [301, 214] width 99 height 17
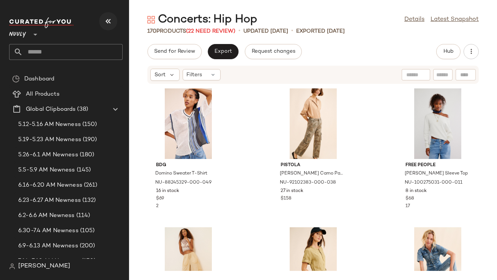
click at [111, 23] on icon "button" at bounding box center [108, 21] width 9 height 9
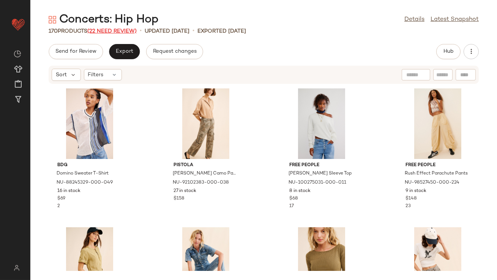
click at [113, 30] on span "(22 Need Review)" at bounding box center [111, 31] width 49 height 6
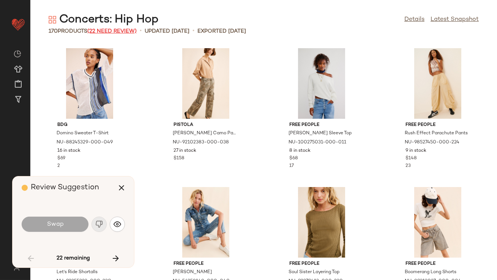
scroll to position [283, 0]
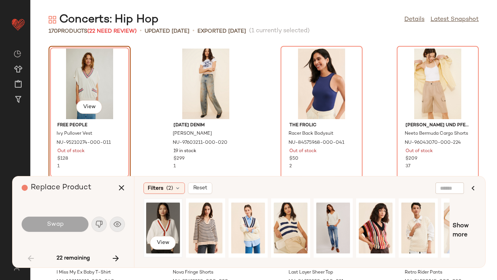
click at [168, 216] on div "View" at bounding box center [163, 228] width 34 height 54
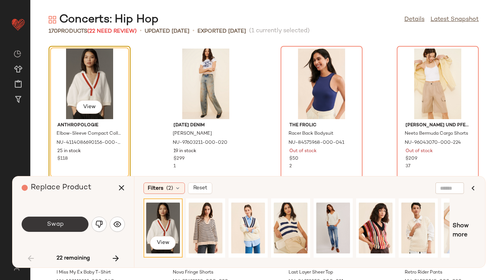
click at [71, 229] on button "Swap" at bounding box center [55, 224] width 67 height 15
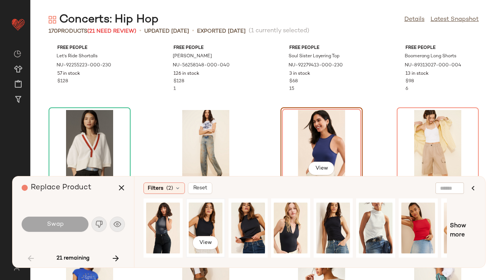
click at [208, 225] on div "View" at bounding box center [206, 228] width 34 height 54
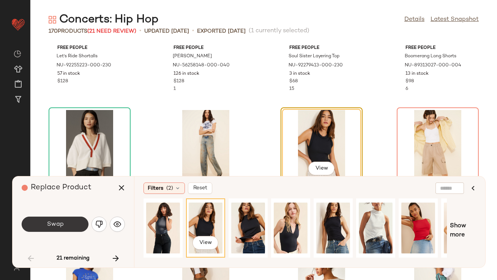
click at [62, 227] on span "Swap" at bounding box center [54, 224] width 17 height 7
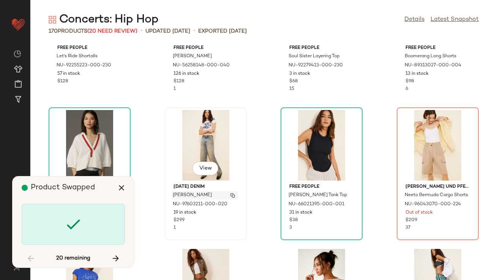
scroll to position [277, 0]
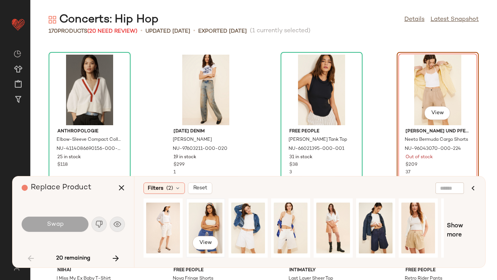
click at [202, 222] on div "View" at bounding box center [206, 228] width 34 height 54
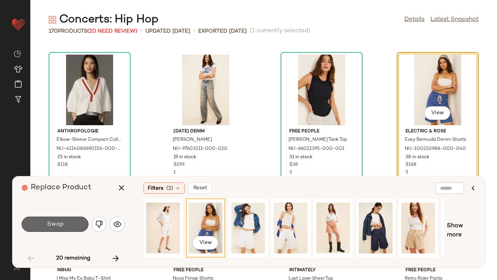
click at [69, 226] on button "Swap" at bounding box center [55, 224] width 67 height 15
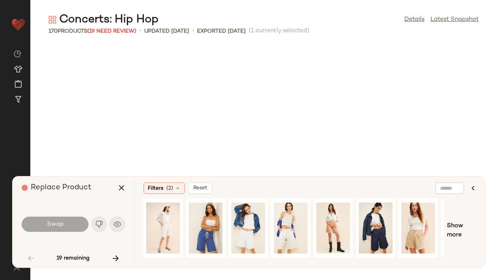
scroll to position [555, 0]
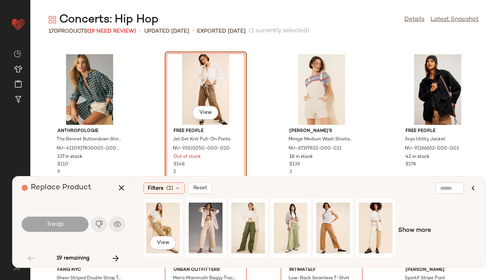
click at [153, 222] on div "View" at bounding box center [163, 228] width 34 height 54
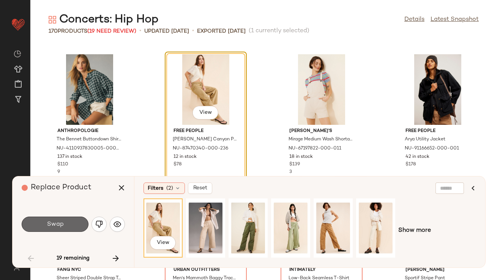
click at [80, 225] on button "Swap" at bounding box center [55, 224] width 67 height 15
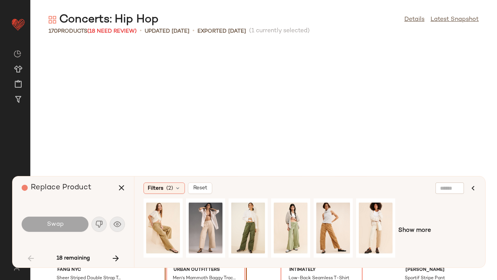
scroll to position [694, 0]
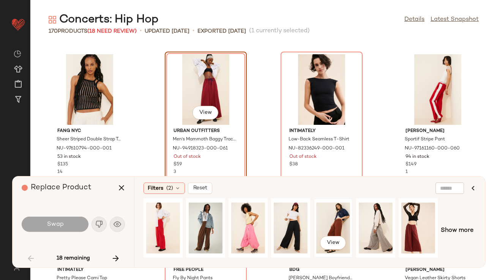
click at [336, 214] on div "View" at bounding box center [333, 228] width 34 height 54
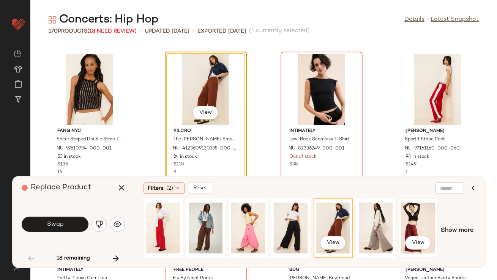
click at [418, 217] on div "View" at bounding box center [418, 228] width 34 height 54
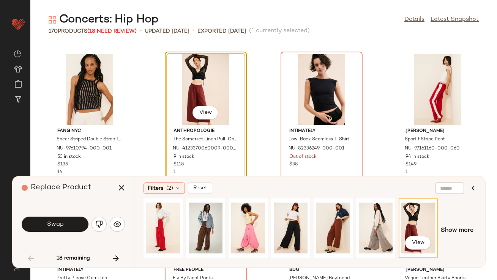
click at [66, 222] on button "Swap" at bounding box center [55, 224] width 67 height 15
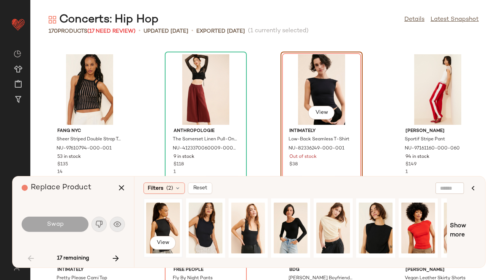
click at [160, 213] on div "View" at bounding box center [163, 228] width 34 height 54
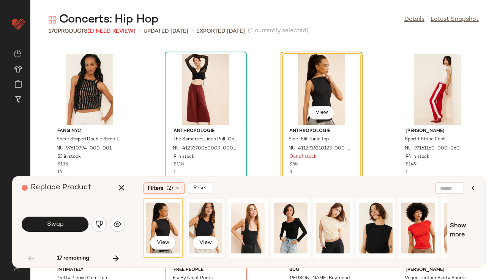
click at [200, 215] on div "View" at bounding box center [206, 228] width 34 height 54
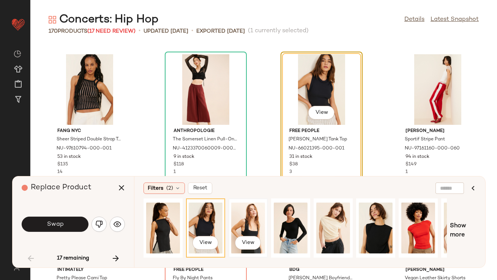
click at [245, 224] on div "View" at bounding box center [248, 228] width 34 height 54
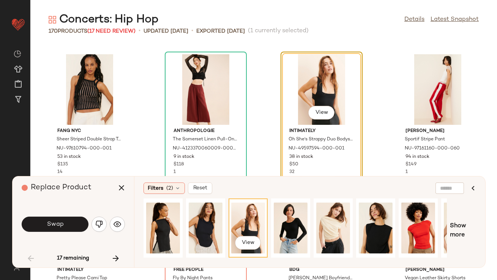
click at [67, 222] on button "Swap" at bounding box center [55, 224] width 67 height 15
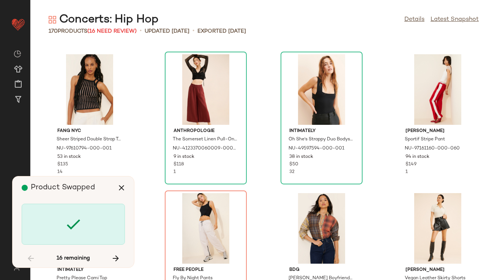
scroll to position [833, 0]
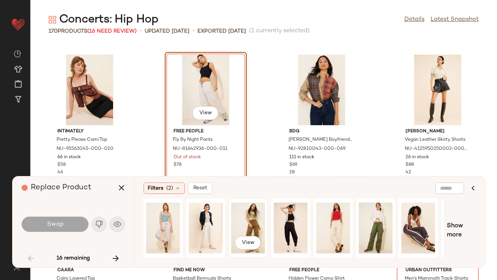
click at [237, 219] on div "View" at bounding box center [248, 228] width 34 height 54
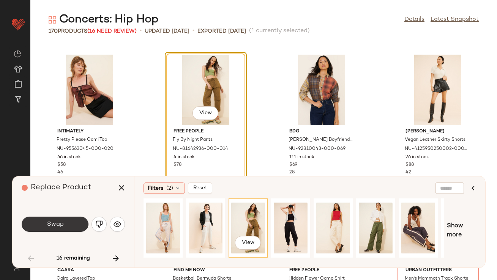
click at [63, 219] on button "Swap" at bounding box center [55, 224] width 67 height 15
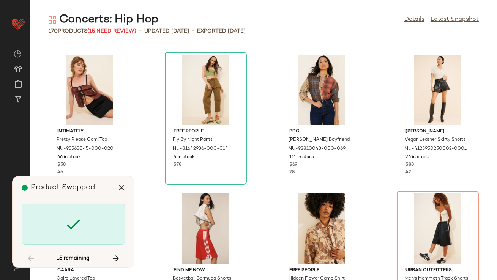
scroll to position [972, 0]
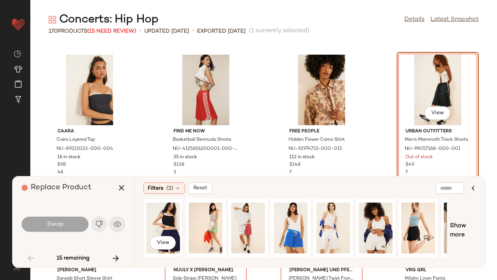
click at [157, 218] on div "View" at bounding box center [163, 228] width 34 height 54
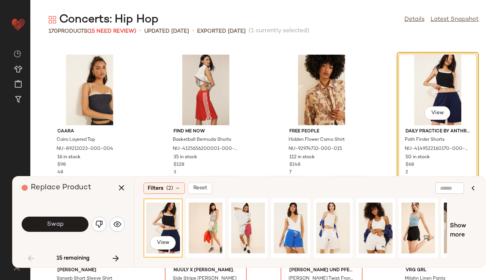
click at [69, 226] on button "Swap" at bounding box center [55, 224] width 67 height 15
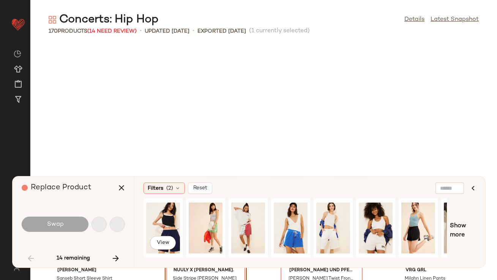
scroll to position [1111, 0]
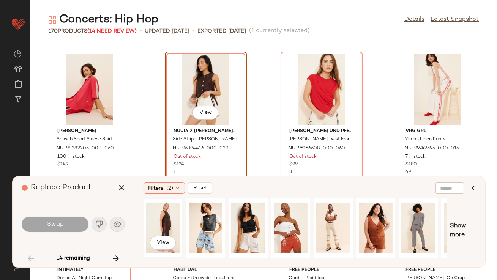
click at [160, 222] on div "View" at bounding box center [163, 228] width 34 height 54
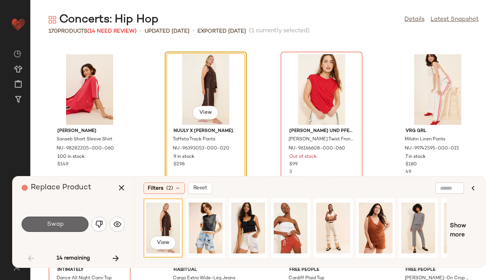
click at [80, 225] on button "Swap" at bounding box center [55, 224] width 67 height 15
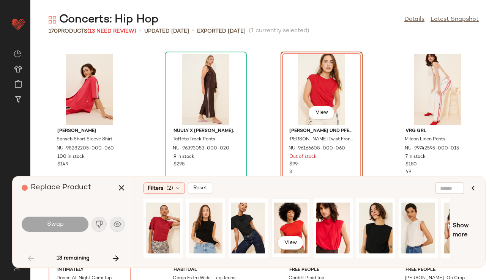
click at [294, 220] on div "View" at bounding box center [291, 228] width 34 height 54
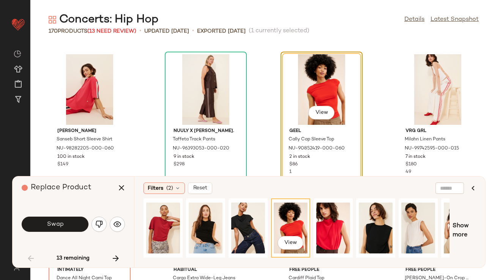
click at [70, 224] on button "Swap" at bounding box center [55, 224] width 67 height 15
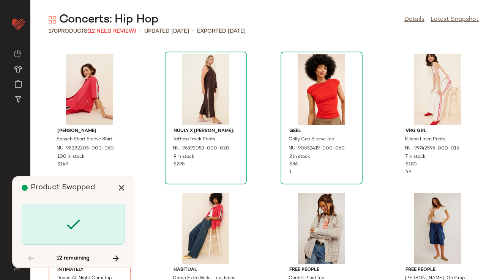
scroll to position [1250, 0]
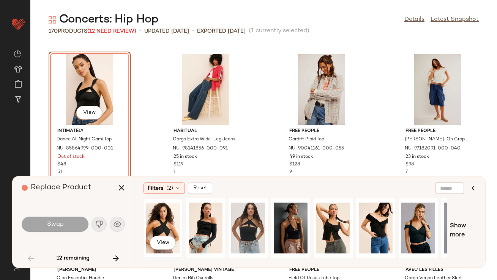
click at [167, 224] on div "View" at bounding box center [163, 228] width 34 height 54
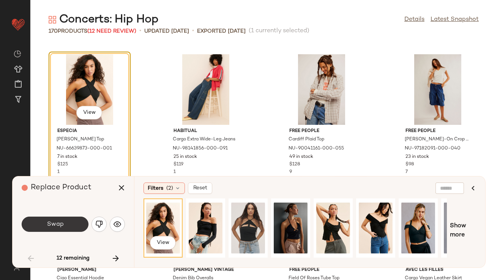
click at [47, 219] on button "Swap" at bounding box center [55, 224] width 67 height 15
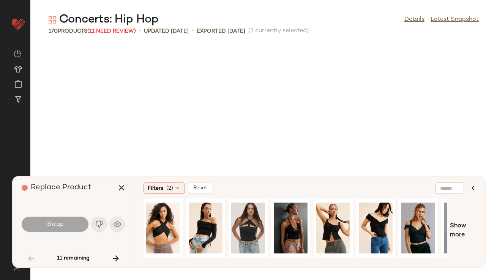
scroll to position [2360, 0]
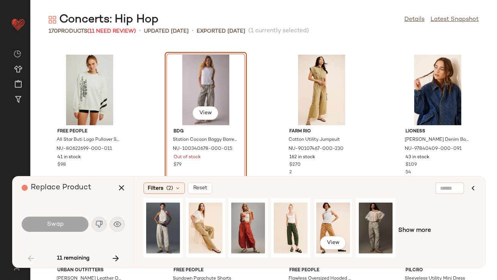
click at [325, 223] on div "View" at bounding box center [333, 228] width 34 height 54
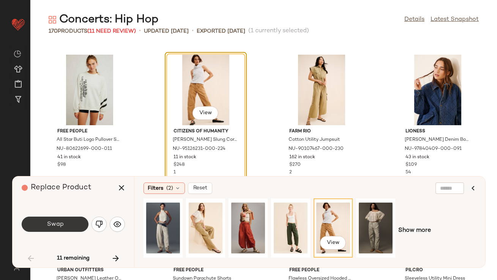
click at [52, 223] on span "Swap" at bounding box center [54, 224] width 17 height 7
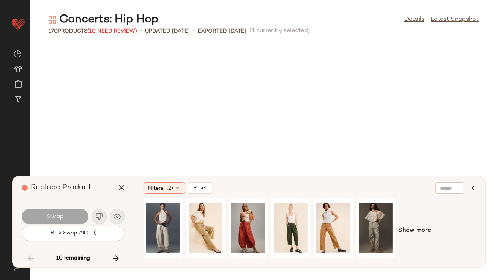
scroll to position [2638, 0]
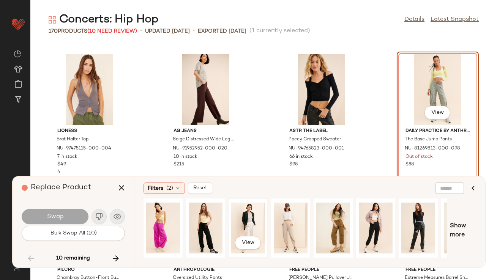
click at [252, 227] on div "View" at bounding box center [248, 228] width 34 height 54
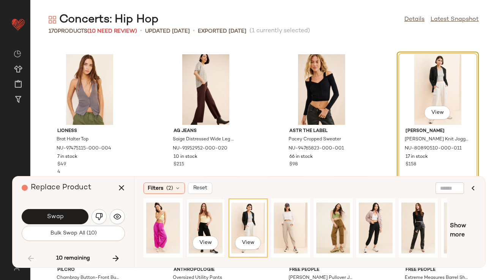
drag, startPoint x: 73, startPoint y: 216, endPoint x: 211, endPoint y: 218, distance: 138.1
click at [211, 218] on div "Replace Product Swap Bulk Swap All (10) 10 remaining Filters (2) Reset View Vie…" at bounding box center [248, 222] width 473 height 92
click at [211, 218] on div "View" at bounding box center [206, 228] width 34 height 54
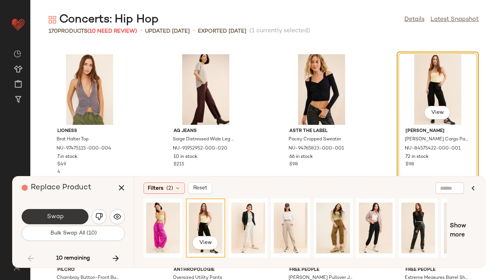
click at [66, 212] on button "Swap" at bounding box center [55, 216] width 67 height 15
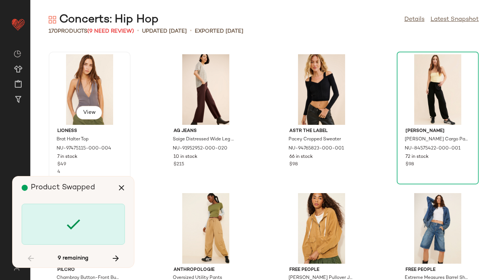
scroll to position [3193, 0]
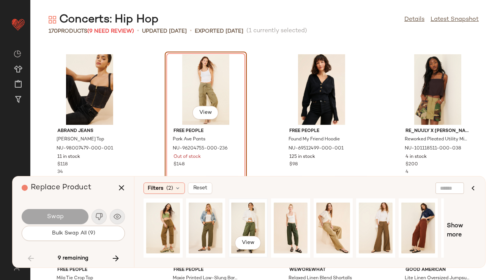
click at [259, 226] on div "View" at bounding box center [248, 228] width 34 height 54
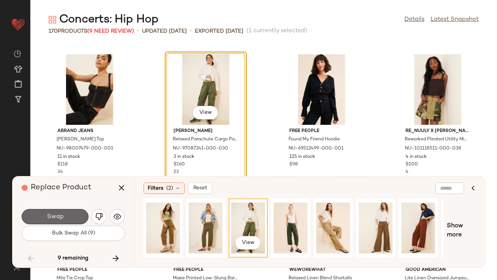
click at [55, 219] on span "Swap" at bounding box center [54, 216] width 17 height 7
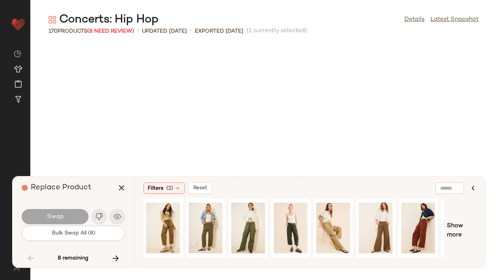
scroll to position [3471, 0]
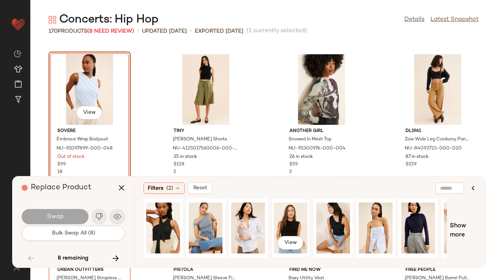
click at [281, 226] on div "View" at bounding box center [291, 228] width 34 height 54
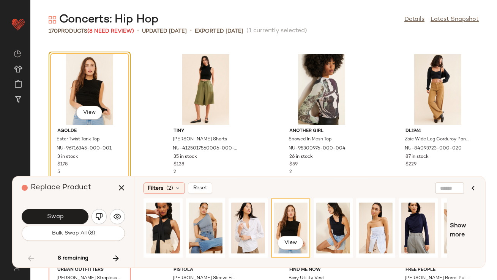
click at [82, 215] on button "Swap" at bounding box center [55, 216] width 67 height 15
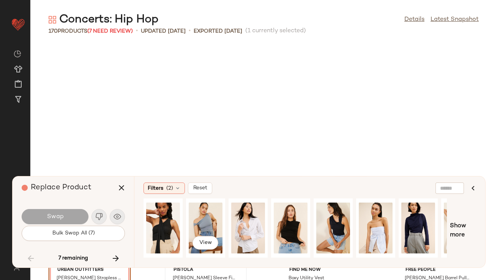
scroll to position [3609, 0]
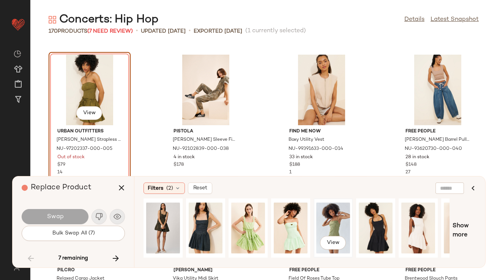
click at [330, 228] on div "View" at bounding box center [333, 228] width 34 height 54
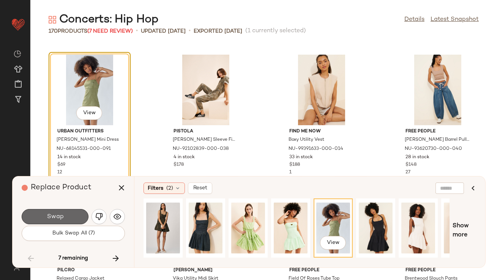
click at [65, 217] on button "Swap" at bounding box center [55, 216] width 67 height 15
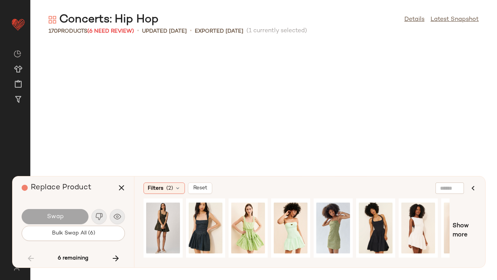
scroll to position [4304, 0]
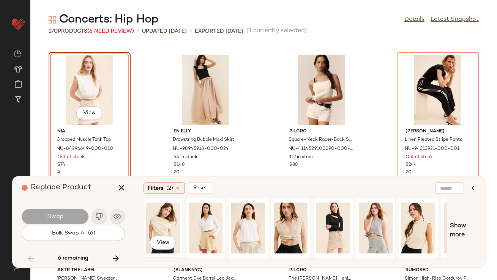
click at [162, 220] on div "View" at bounding box center [163, 228] width 34 height 54
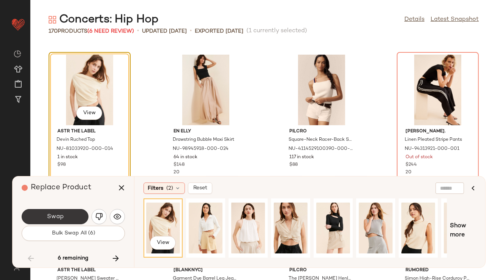
click at [66, 219] on button "Swap" at bounding box center [55, 216] width 67 height 15
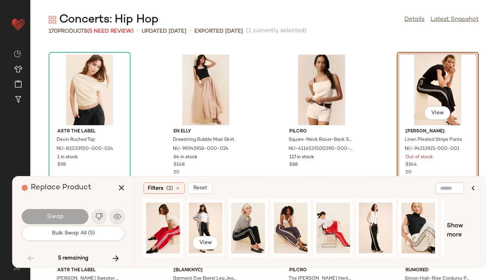
click at [210, 222] on div "View" at bounding box center [206, 228] width 34 height 54
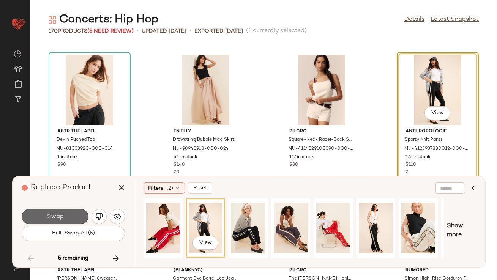
click at [79, 214] on button "Swap" at bounding box center [55, 216] width 67 height 15
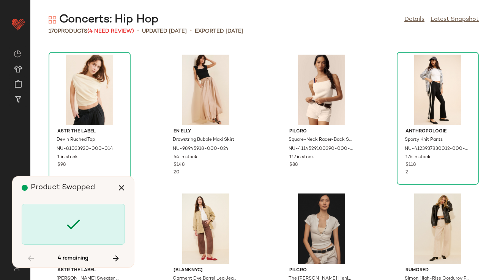
scroll to position [4721, 0]
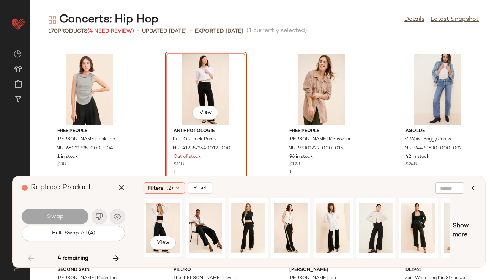
click at [169, 215] on div "View" at bounding box center [163, 228] width 34 height 54
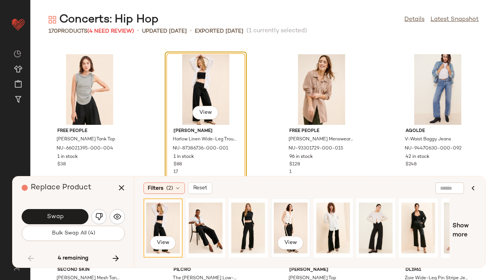
click at [278, 220] on div "View" at bounding box center [291, 228] width 34 height 54
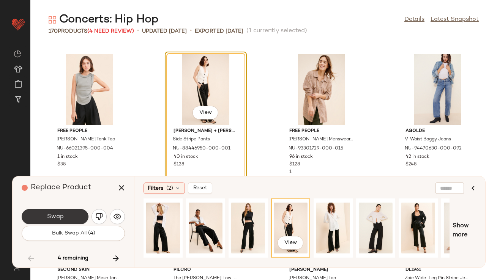
click at [76, 218] on button "Swap" at bounding box center [55, 216] width 67 height 15
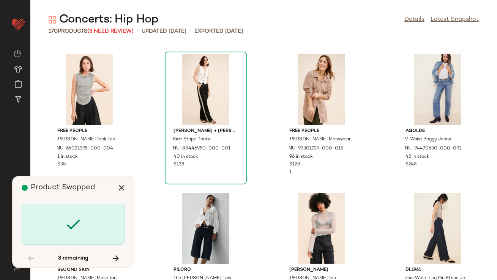
scroll to position [4998, 0]
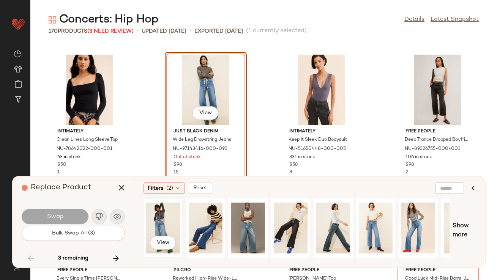
click at [160, 221] on div "View" at bounding box center [163, 228] width 34 height 54
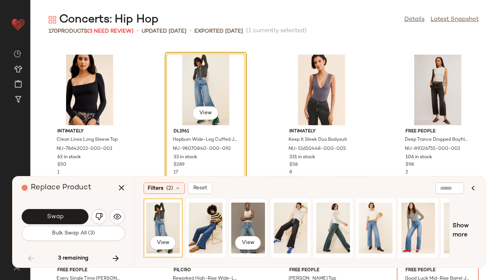
click at [260, 233] on div "View" at bounding box center [248, 228] width 34 height 54
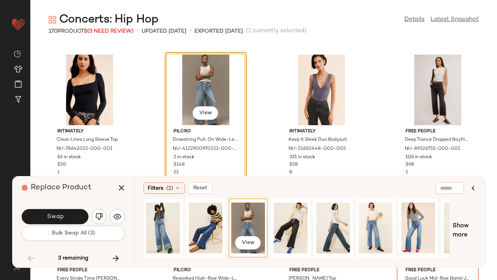
click at [60, 206] on div "Swap Bulk Swap All (3)" at bounding box center [73, 224] width 103 height 41
click at [59, 210] on button "Swap" at bounding box center [55, 216] width 67 height 15
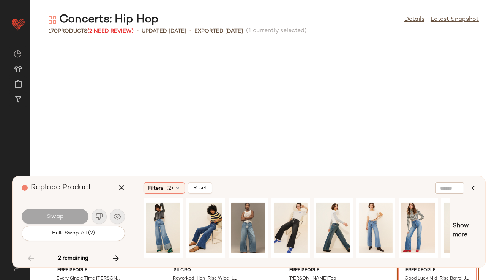
scroll to position [5137, 0]
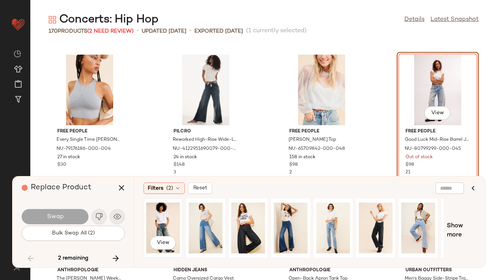
click at [157, 226] on div "View" at bounding box center [163, 228] width 34 height 54
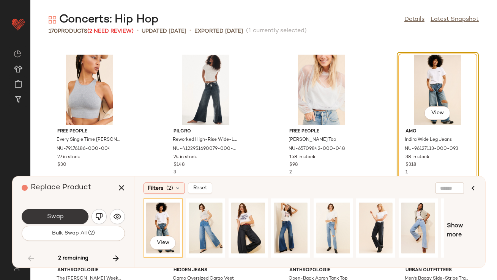
click at [80, 212] on button "Swap" at bounding box center [55, 216] width 67 height 15
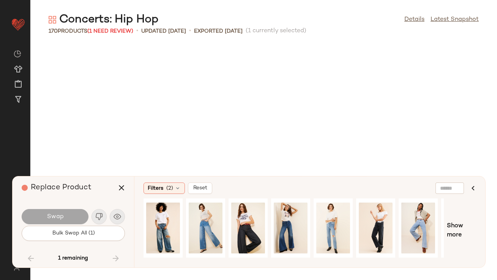
scroll to position [5692, 0]
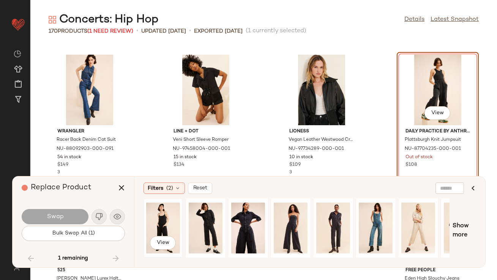
click at [154, 215] on div "View" at bounding box center [163, 228] width 34 height 54
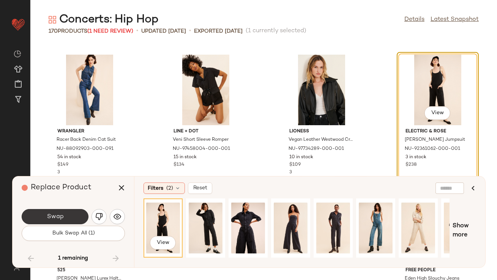
click at [79, 216] on button "Swap" at bounding box center [55, 216] width 67 height 15
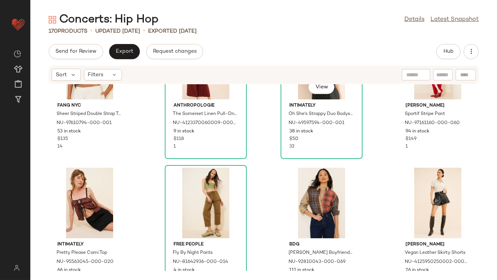
scroll to position [822, 0]
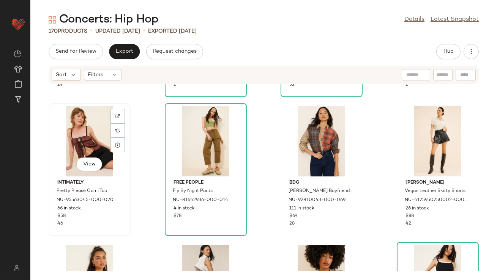
click at [86, 126] on div "View" at bounding box center [89, 141] width 77 height 71
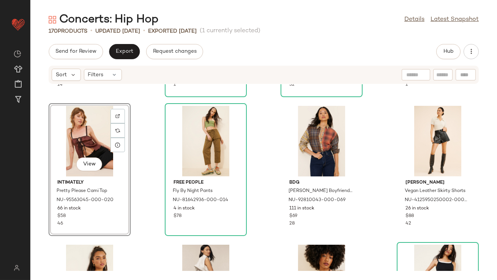
click at [151, 162] on div "FANG NYC Sheer Striped Double Strap Tank Top NU-97610794-000-001 53 in stock $1…" at bounding box center [263, 177] width 466 height 187
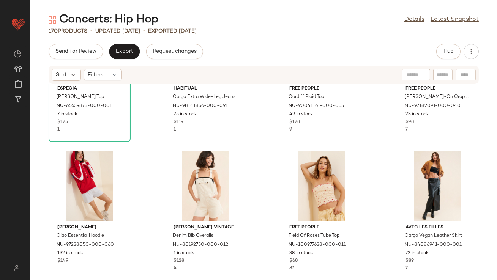
scroll to position [1254, 0]
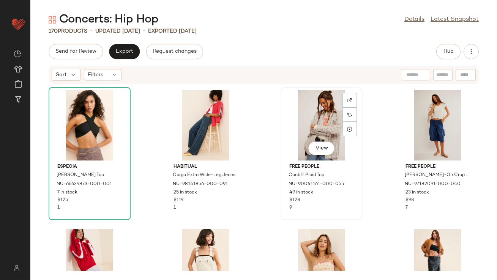
click at [336, 108] on div "View" at bounding box center [321, 125] width 77 height 71
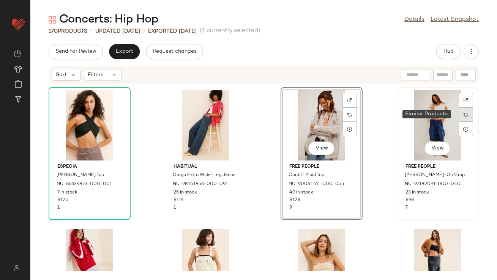
click at [458, 108] on div at bounding box center [465, 114] width 14 height 14
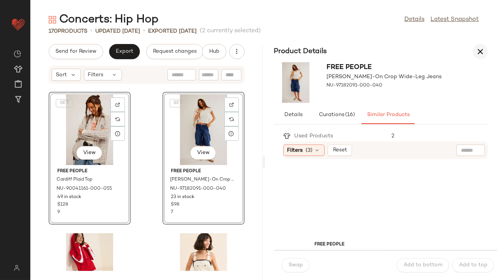
click at [482, 47] on icon "button" at bounding box center [479, 51] width 9 height 9
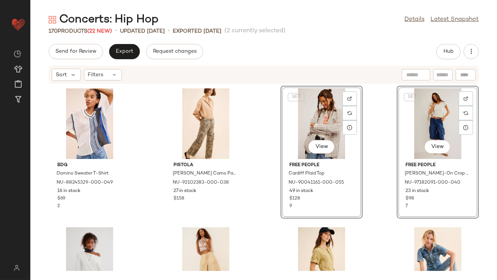
click at [263, 168] on div "BDG Domino Sweater T-Shirt NU-88245329-000-049 16 in stock $69 2 Pistola [PERSO…" at bounding box center [263, 177] width 466 height 187
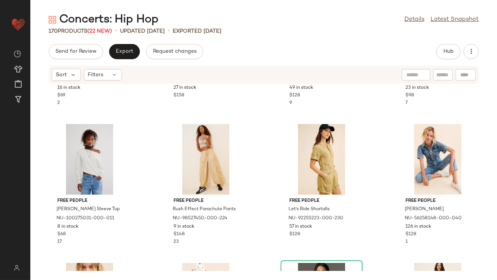
scroll to position [104, 0]
click at [320, 148] on div "View" at bounding box center [321, 159] width 77 height 71
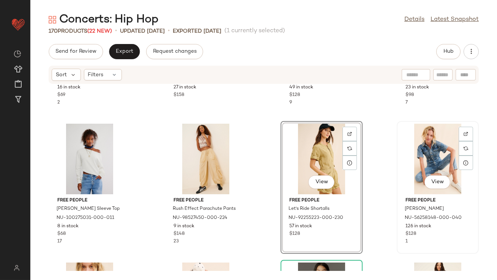
click at [410, 145] on div "View" at bounding box center [437, 159] width 77 height 71
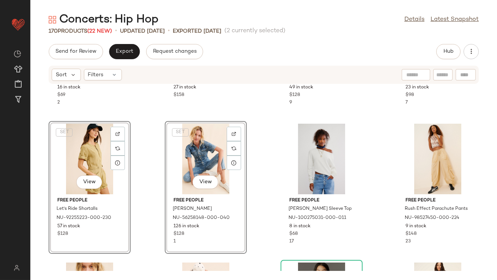
click at [160, 144] on div "BDG Domino Sweater T-Shirt NU-88245329-000-049 16 in stock $69 2 Pistola [PERSO…" at bounding box center [263, 177] width 466 height 187
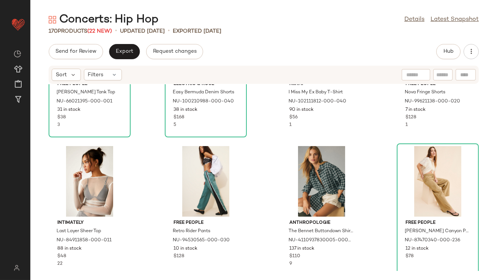
scroll to position [542, 0]
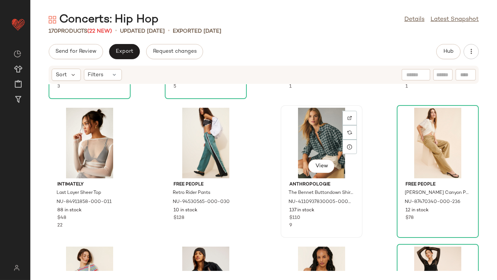
click at [314, 142] on div "View" at bounding box center [321, 143] width 77 height 71
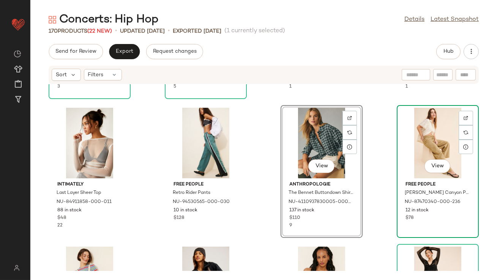
click at [413, 140] on div "View" at bounding box center [437, 143] width 77 height 71
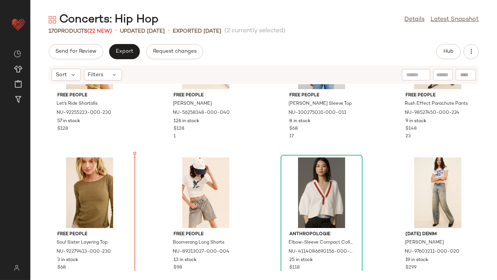
scroll to position [215, 0]
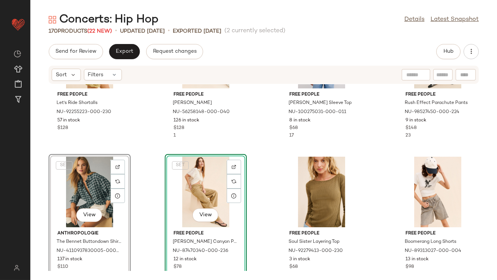
click at [139, 152] on div "Free People Let's Ride Shortalls NU-92255223-000-230 57 in stock $128 Free Peop…" at bounding box center [263, 177] width 466 height 187
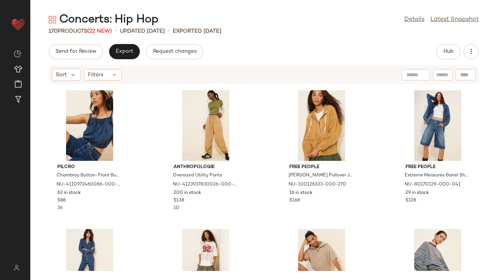
scroll to position [2780, 0]
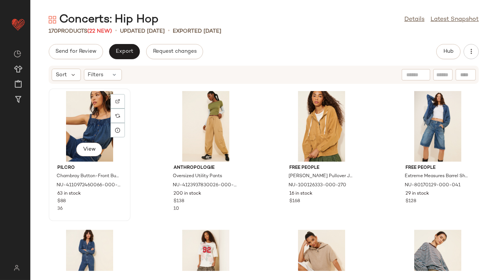
click at [87, 130] on div "View" at bounding box center [89, 126] width 77 height 71
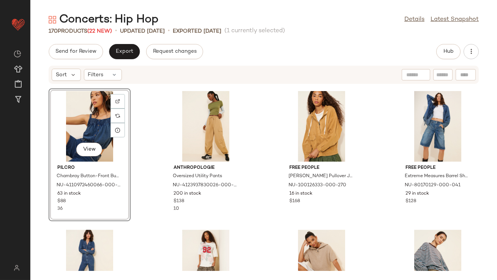
click at [263, 127] on div "View Pilcro Chambray Button-Front Bubble-Hem Top NU-4110972460066-000-092 63 in…" at bounding box center [263, 177] width 466 height 187
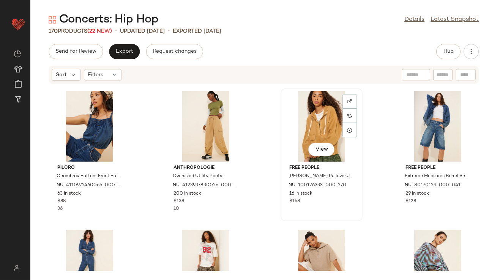
click at [324, 118] on div "View" at bounding box center [321, 126] width 77 height 71
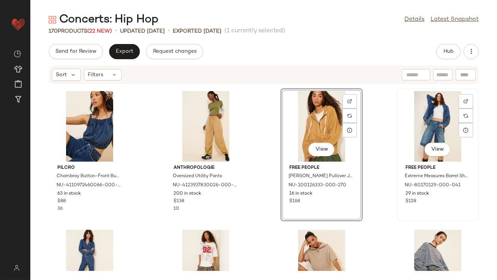
click at [430, 132] on div "View" at bounding box center [437, 126] width 77 height 71
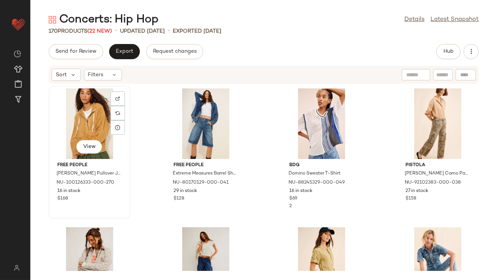
click at [83, 118] on div "View" at bounding box center [89, 123] width 77 height 71
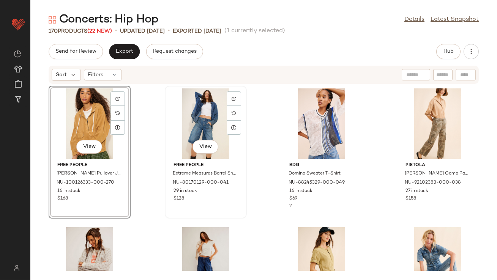
click at [183, 120] on div "View" at bounding box center [205, 123] width 77 height 71
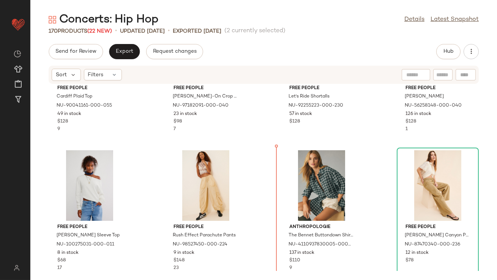
scroll to position [225, 0]
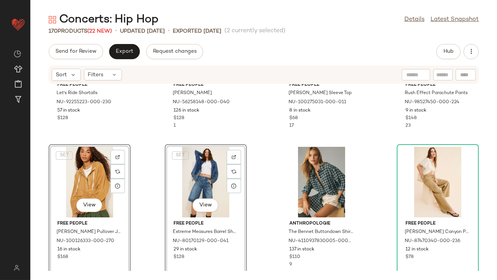
click at [264, 218] on div "Free People Let's Ride Shortalls NU-92255223-000-230 57 in stock $128 Free Peop…" at bounding box center [263, 177] width 466 height 187
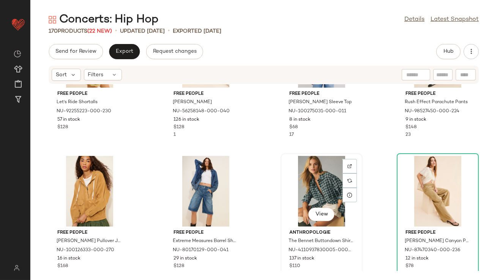
scroll to position [250, 0]
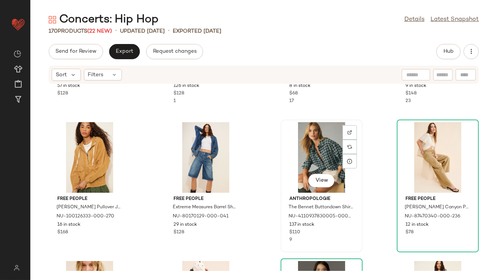
click at [316, 168] on div "View" at bounding box center [321, 157] width 77 height 71
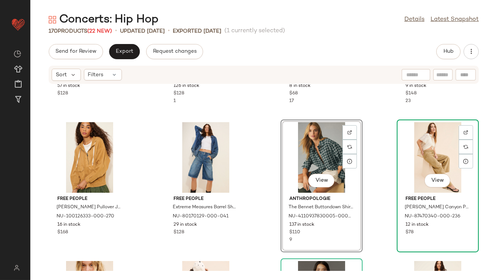
click at [409, 162] on div "View" at bounding box center [437, 157] width 77 height 71
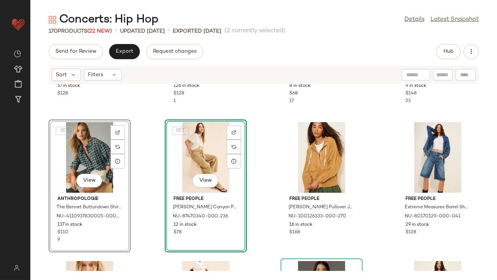
click at [143, 149] on div "Free People Let's Ride Shortalls NU-92255223-000-230 57 in stock $128 Free Peop…" at bounding box center [263, 177] width 466 height 187
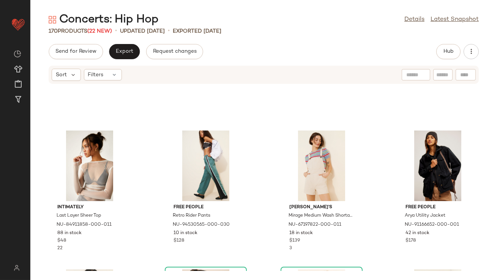
scroll to position [658, 0]
click at [65, 167] on div "View" at bounding box center [89, 166] width 77 height 71
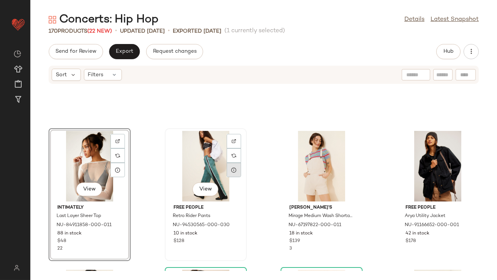
click at [231, 165] on div at bounding box center [233, 170] width 14 height 14
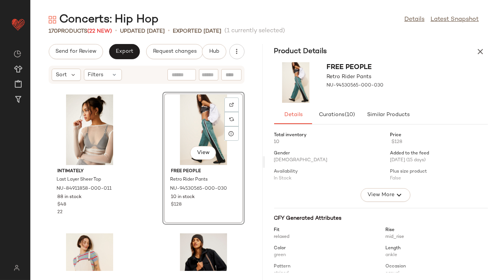
click at [481, 51] on icon "button" at bounding box center [479, 51] width 9 height 9
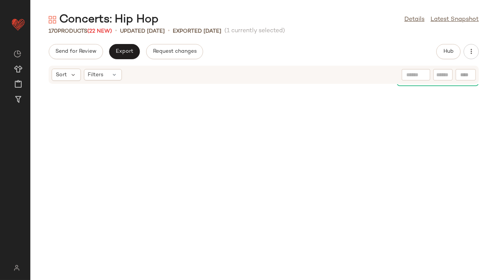
scroll to position [694, 0]
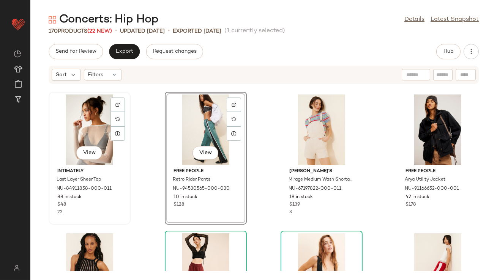
click at [88, 137] on div "View" at bounding box center [89, 129] width 77 height 71
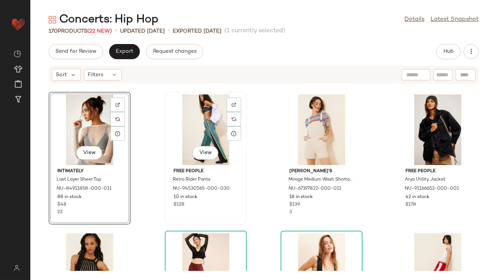
click at [213, 109] on div "View" at bounding box center [205, 129] width 77 height 71
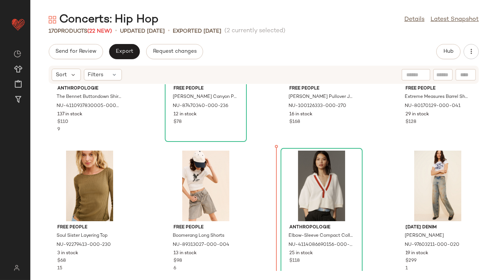
scroll to position [387, 0]
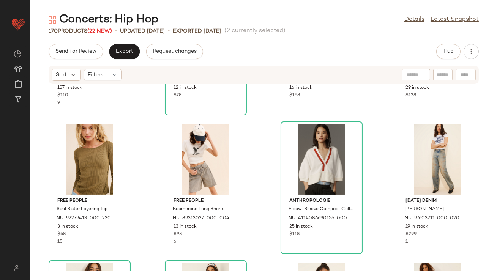
click at [255, 152] on div "Anthropologie The Bennet Buttondown Shirt: Plaid Edition NU-4110937830005-000-0…" at bounding box center [263, 177] width 466 height 187
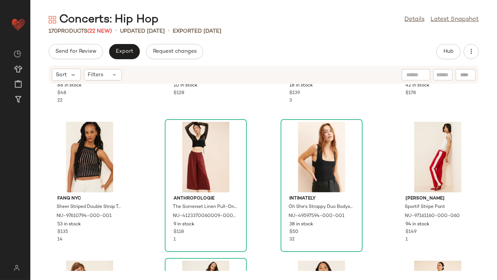
scroll to position [640, 0]
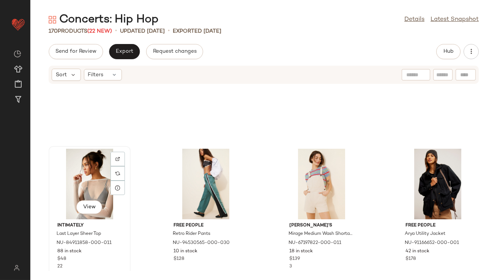
click at [84, 184] on div "View" at bounding box center [89, 184] width 77 height 71
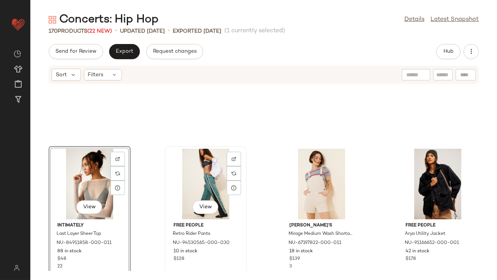
click at [203, 176] on div "View" at bounding box center [205, 184] width 77 height 71
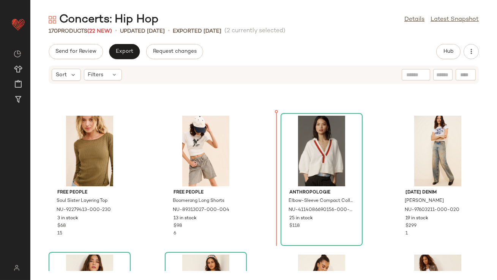
scroll to position [393, 0]
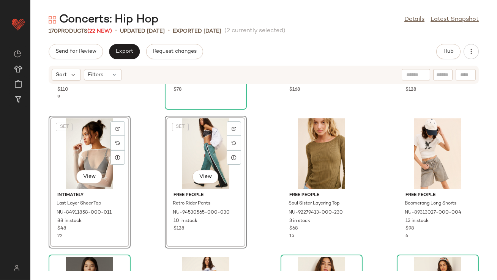
click at [263, 159] on div "Anthropologie The Bennet Buttondown Shirt: Plaid Edition NU-4110937830005-000-0…" at bounding box center [263, 177] width 466 height 187
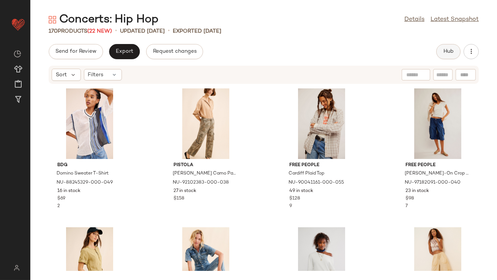
click at [450, 49] on span "Hub" at bounding box center [448, 52] width 11 height 6
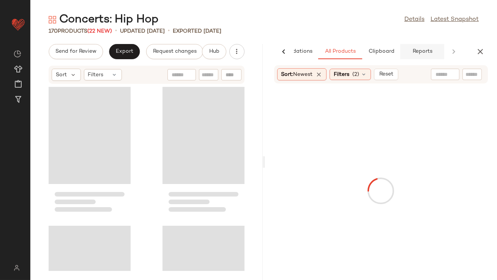
scroll to position [0, 42]
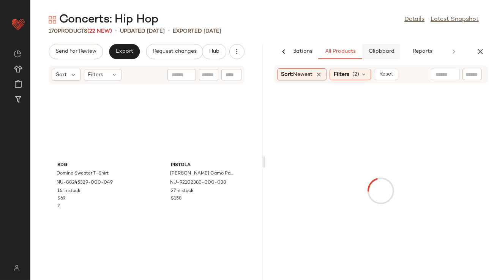
click at [389, 50] on span "Clipboard" at bounding box center [381, 52] width 26 height 6
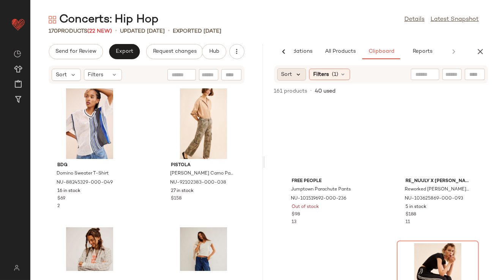
click at [296, 77] on icon at bounding box center [298, 74] width 7 height 7
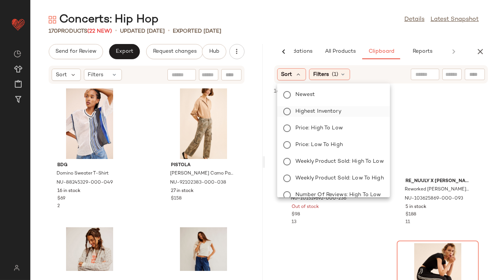
click at [299, 114] on span "Highest Inventory" at bounding box center [318, 111] width 46 height 8
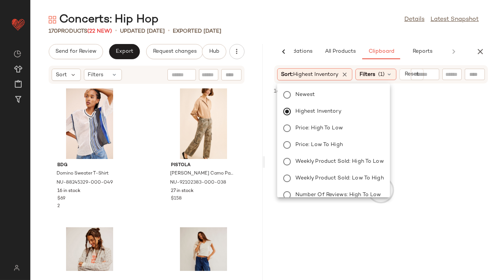
click at [331, 20] on div "Concerts: Hip Hop Details Latest Snapshot" at bounding box center [263, 19] width 466 height 15
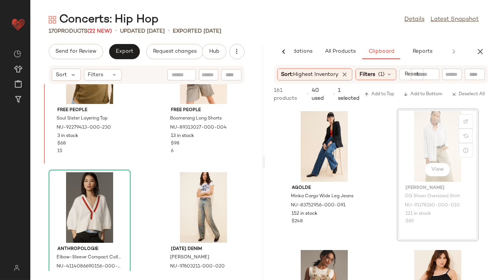
scroll to position [1013, 0]
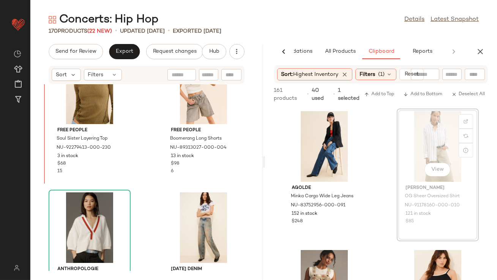
drag, startPoint x: 415, startPoint y: 143, endPoint x: 409, endPoint y: 143, distance: 6.8
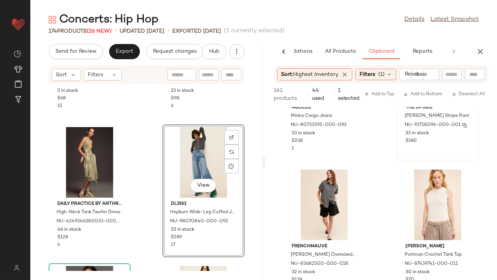
scroll to position [366, 0]
